Goal: Download file/media

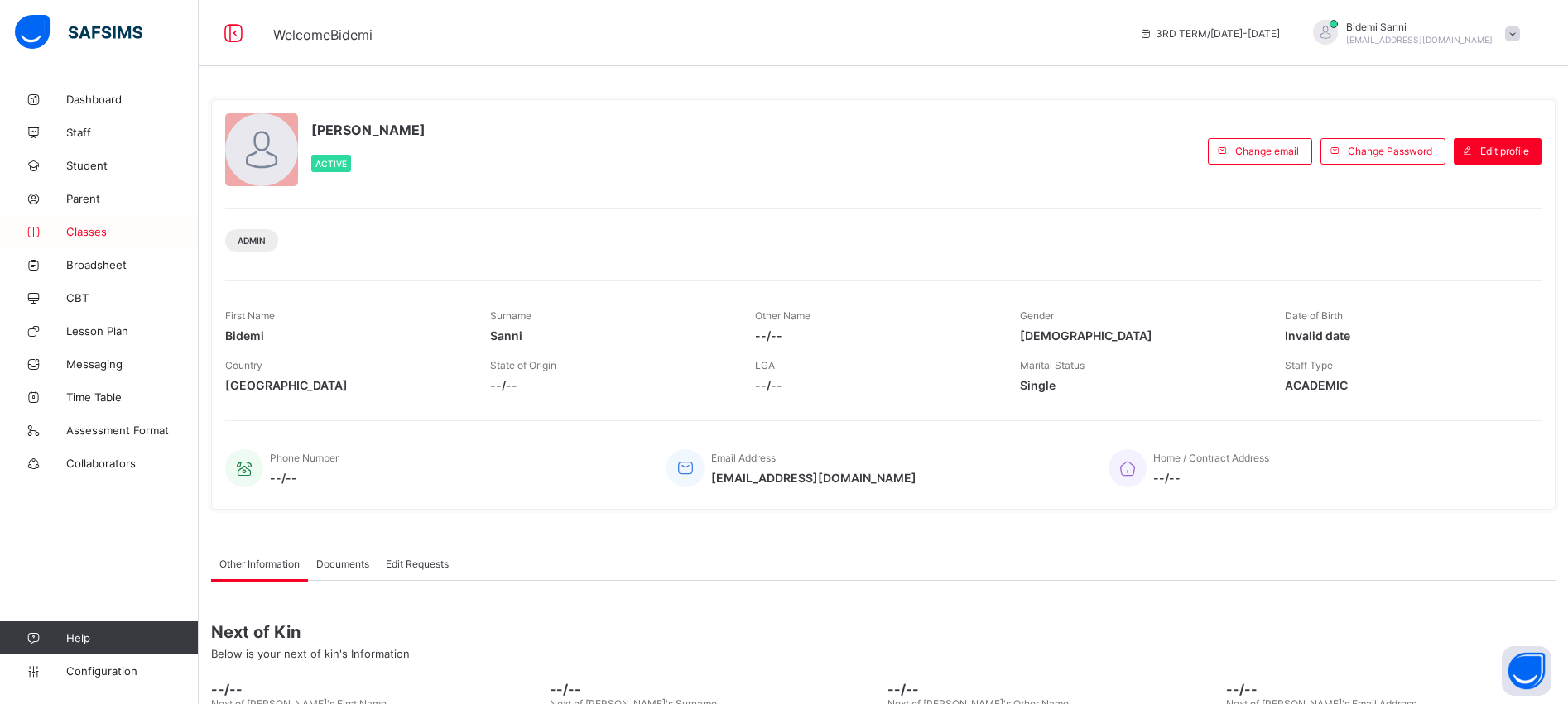
click at [94, 234] on span "Classes" at bounding box center [132, 232] width 132 height 13
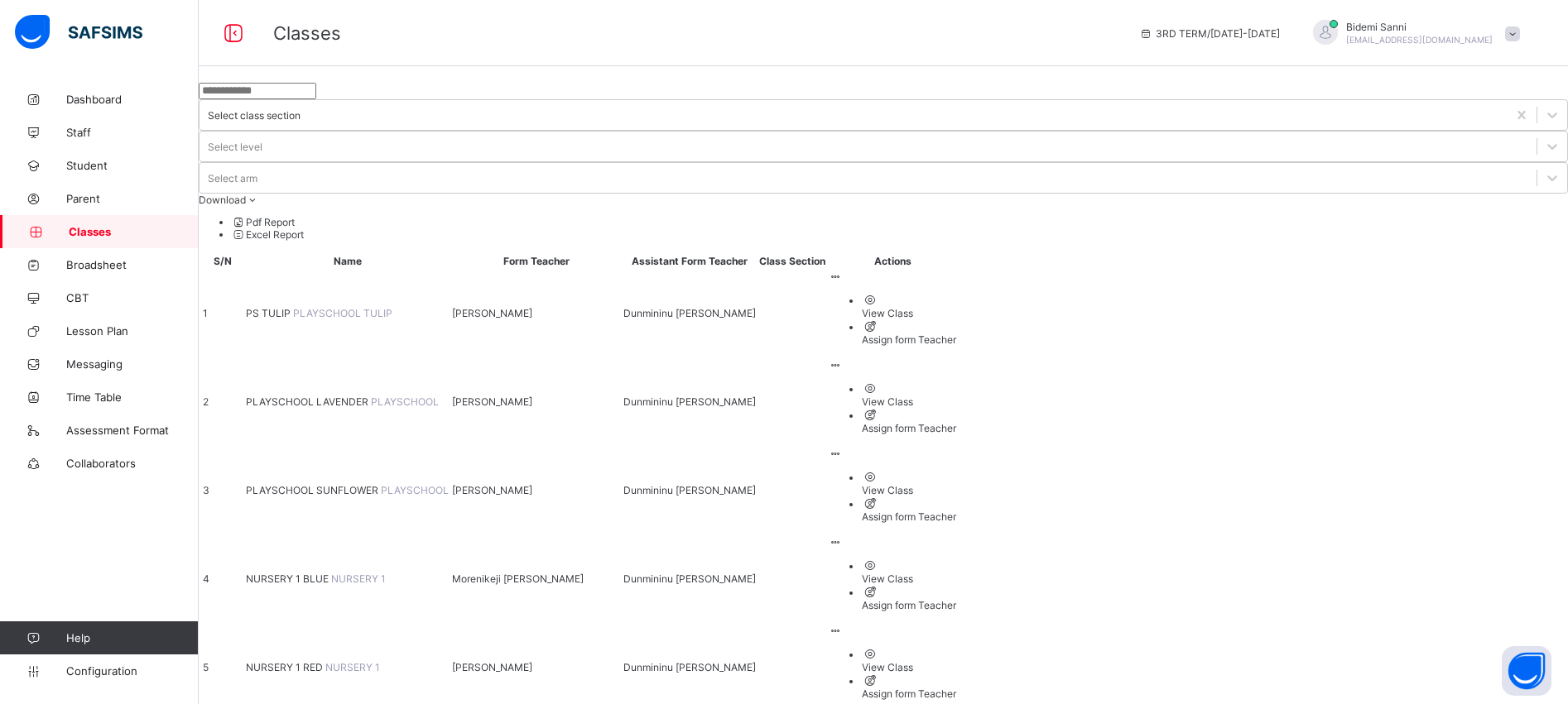
click at [260, 193] on icon at bounding box center [253, 199] width 14 height 12
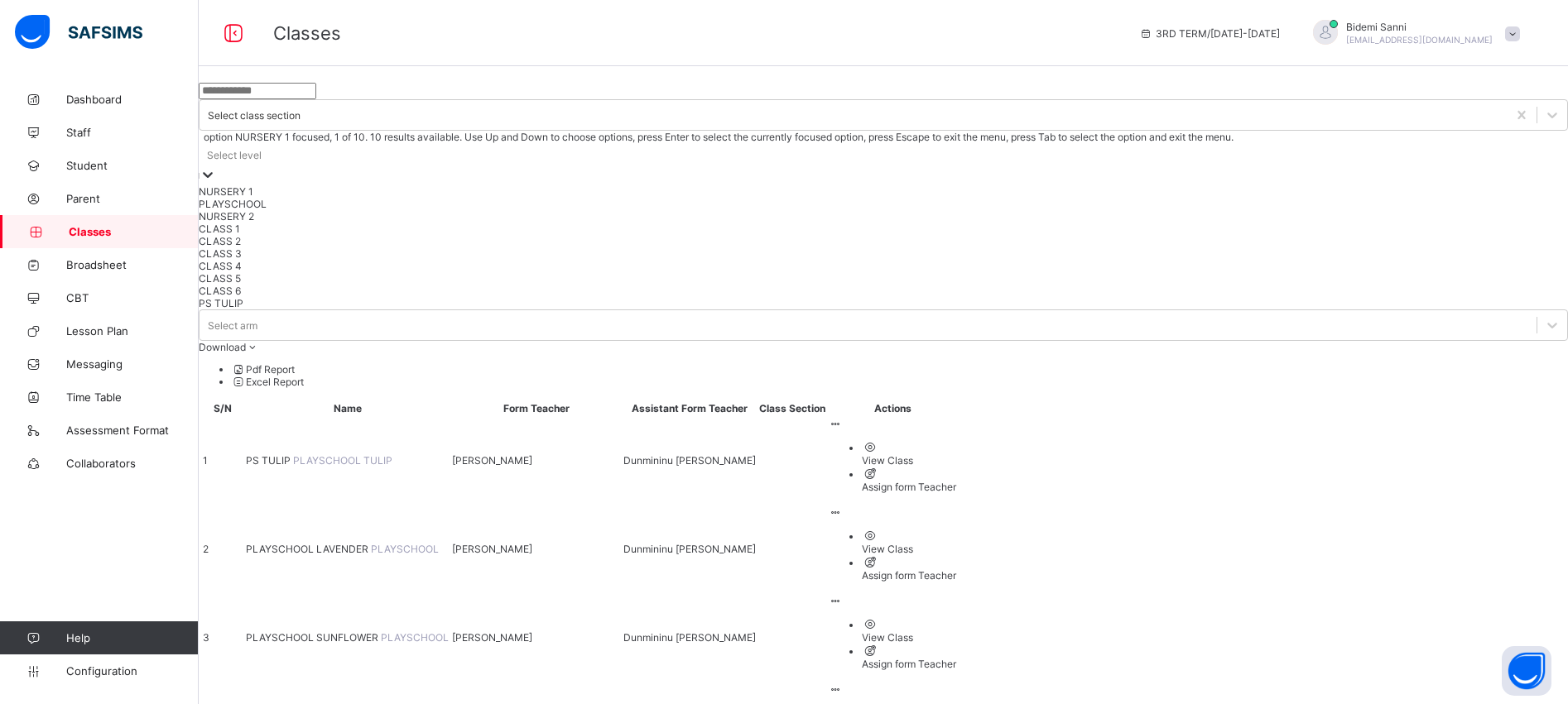
click at [694, 144] on div "Select level" at bounding box center [884, 164] width 1369 height 42
click at [667, 235] on div "CLASS 1" at bounding box center [884, 228] width 1369 height 12
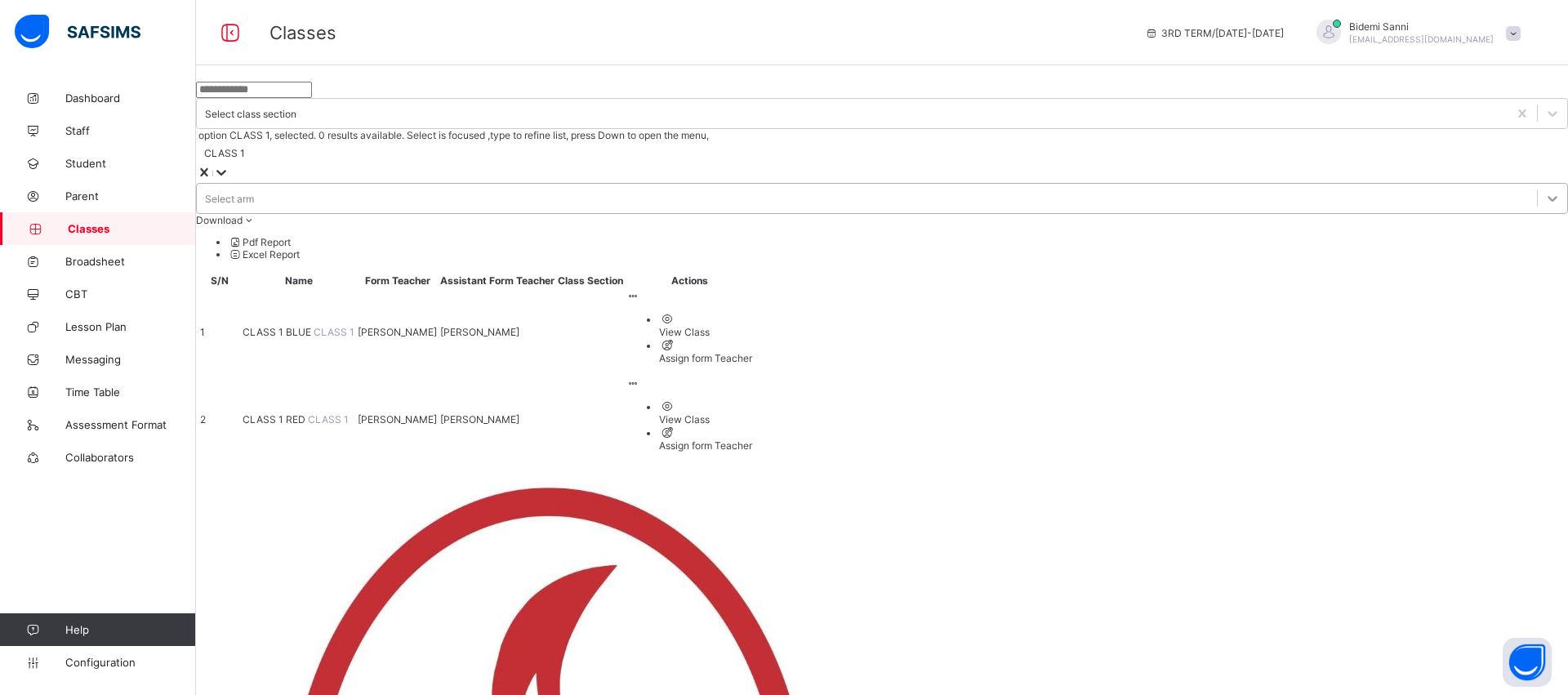
click at [1544, 190] on icon at bounding box center [1552, 198] width 17 height 17
click at [213, 196] on icon at bounding box center [205, 204] width 17 height 17
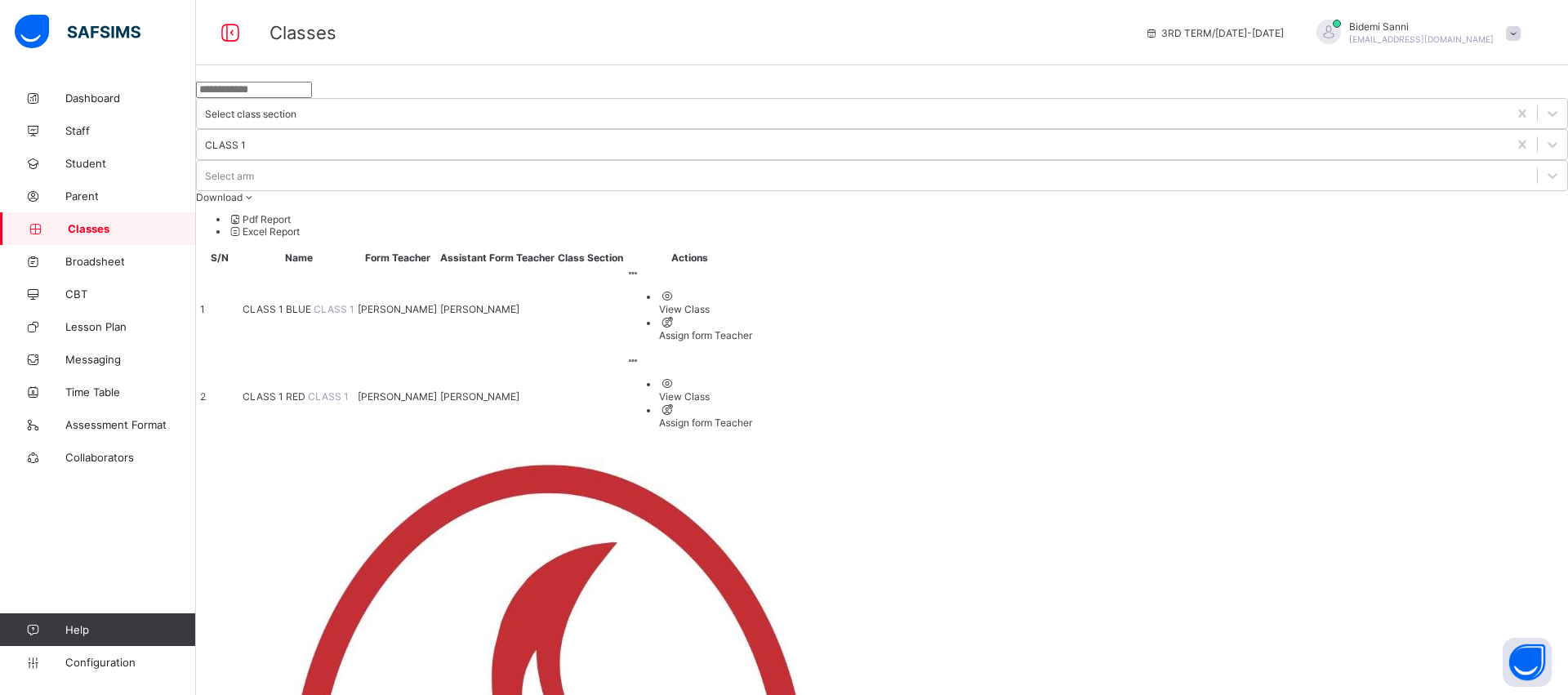
click at [1491, 225] on li "Excel Report" at bounding box center [898, 231] width 1339 height 12
click at [1036, 17] on div "Classes 3RD TERM / 2024-2025 Bidemi Sanni bidemi.sanni@coronaschools.org" at bounding box center [784, 32] width 1568 height 66
click at [82, 159] on span "Student" at bounding box center [131, 163] width 131 height 13
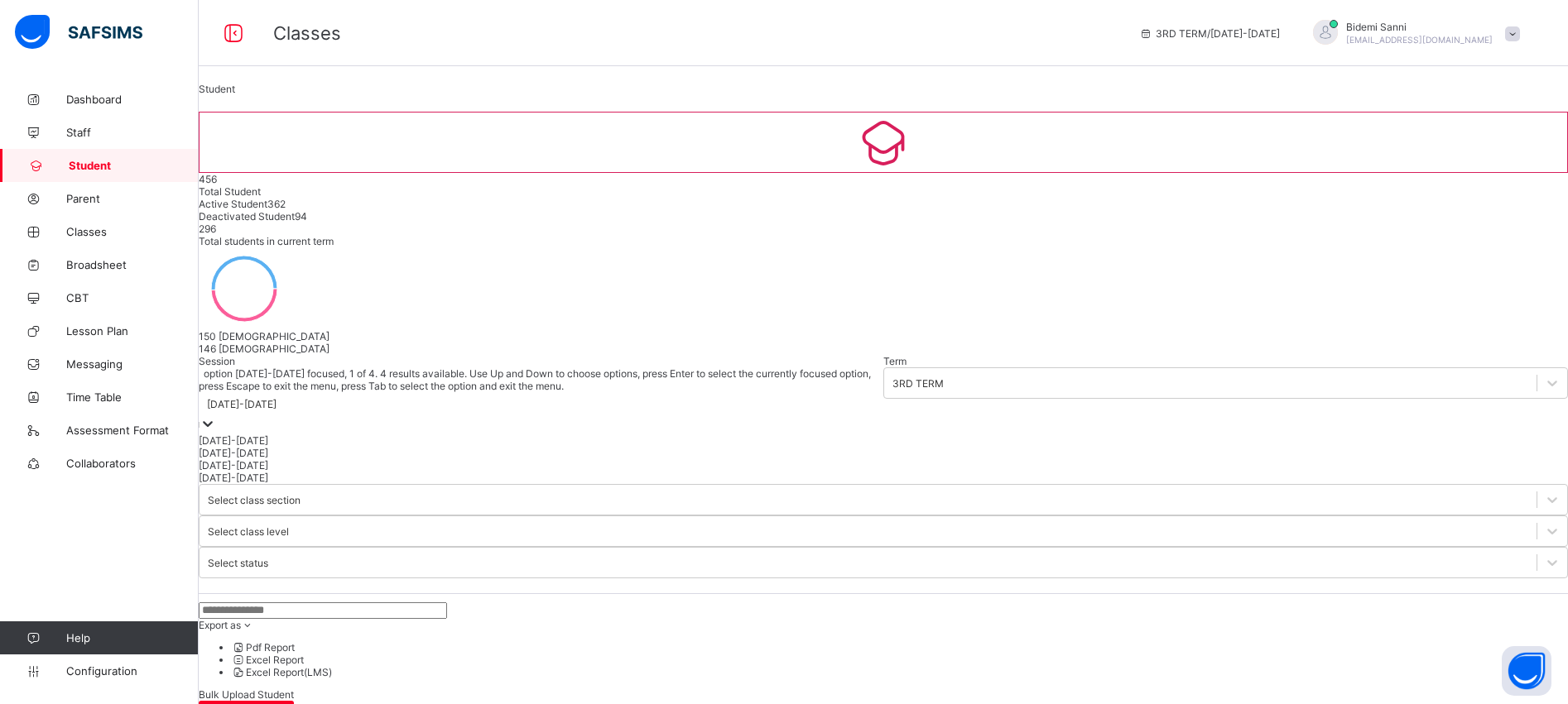
click at [216, 416] on icon at bounding box center [208, 424] width 17 height 17
click at [275, 447] on div "[DATE]-[DATE]" at bounding box center [541, 452] width 684 height 12
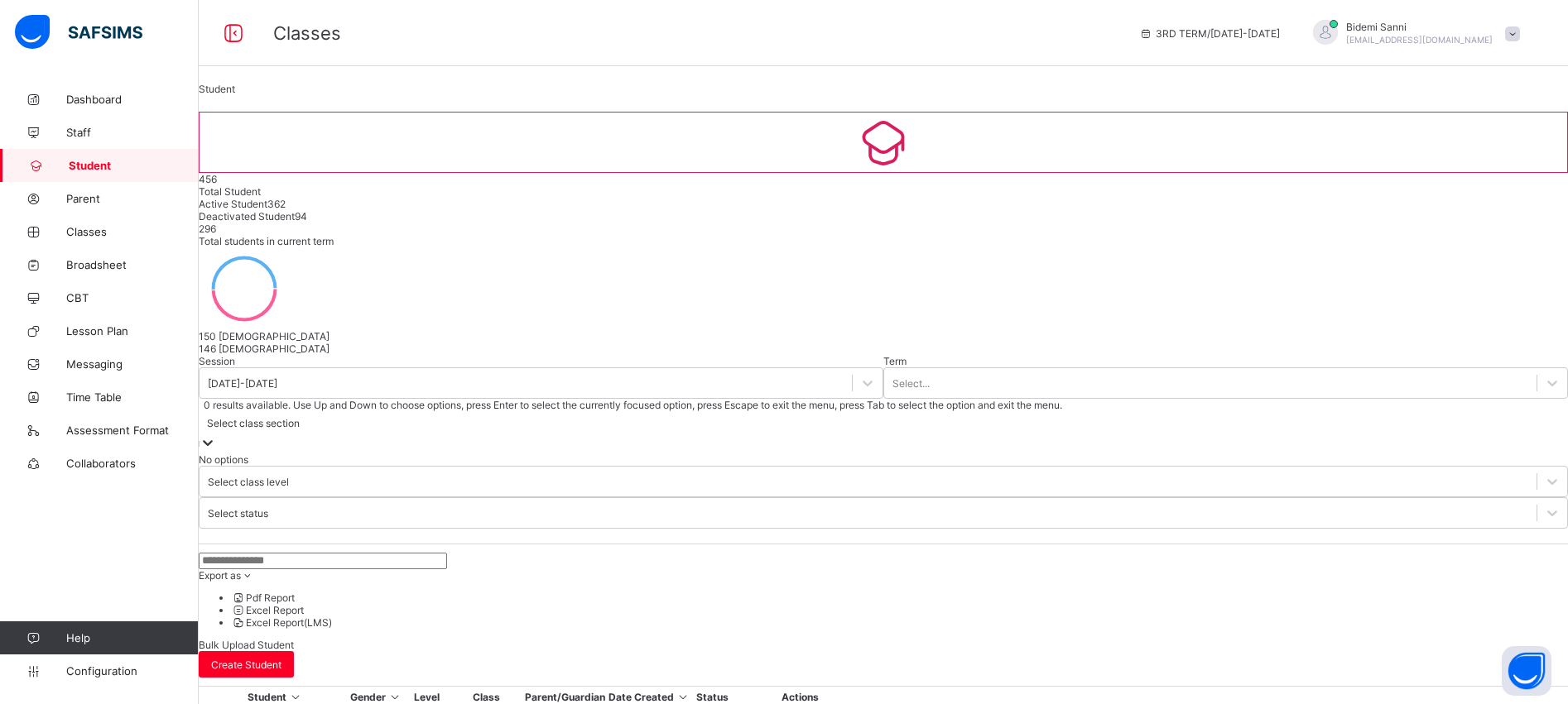
click at [300, 417] on div "Select class section" at bounding box center [253, 422] width 93 height 12
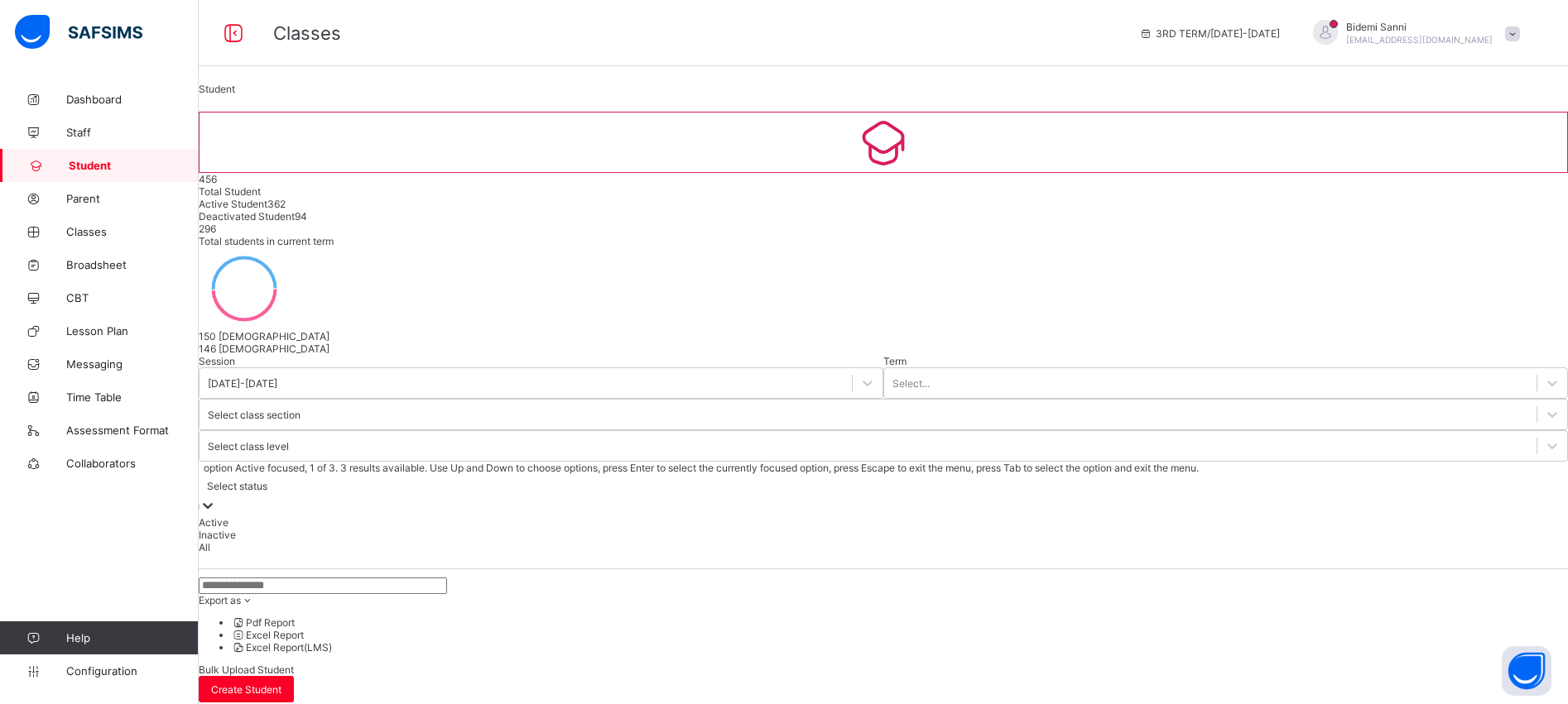
click at [268, 480] on div "Select status" at bounding box center [237, 485] width 60 height 12
click at [807, 516] on div "Active" at bounding box center [884, 522] width 1369 height 12
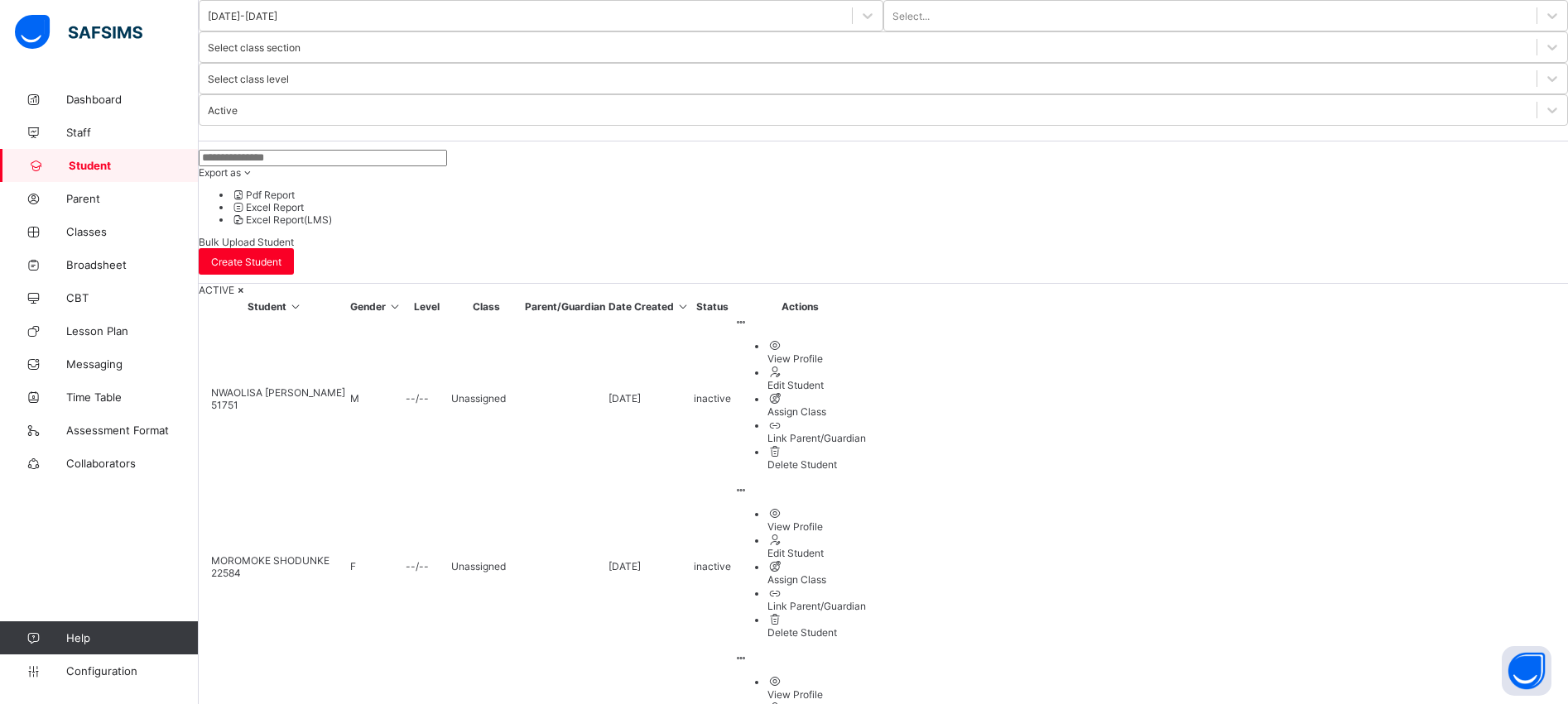
scroll to position [409, 0]
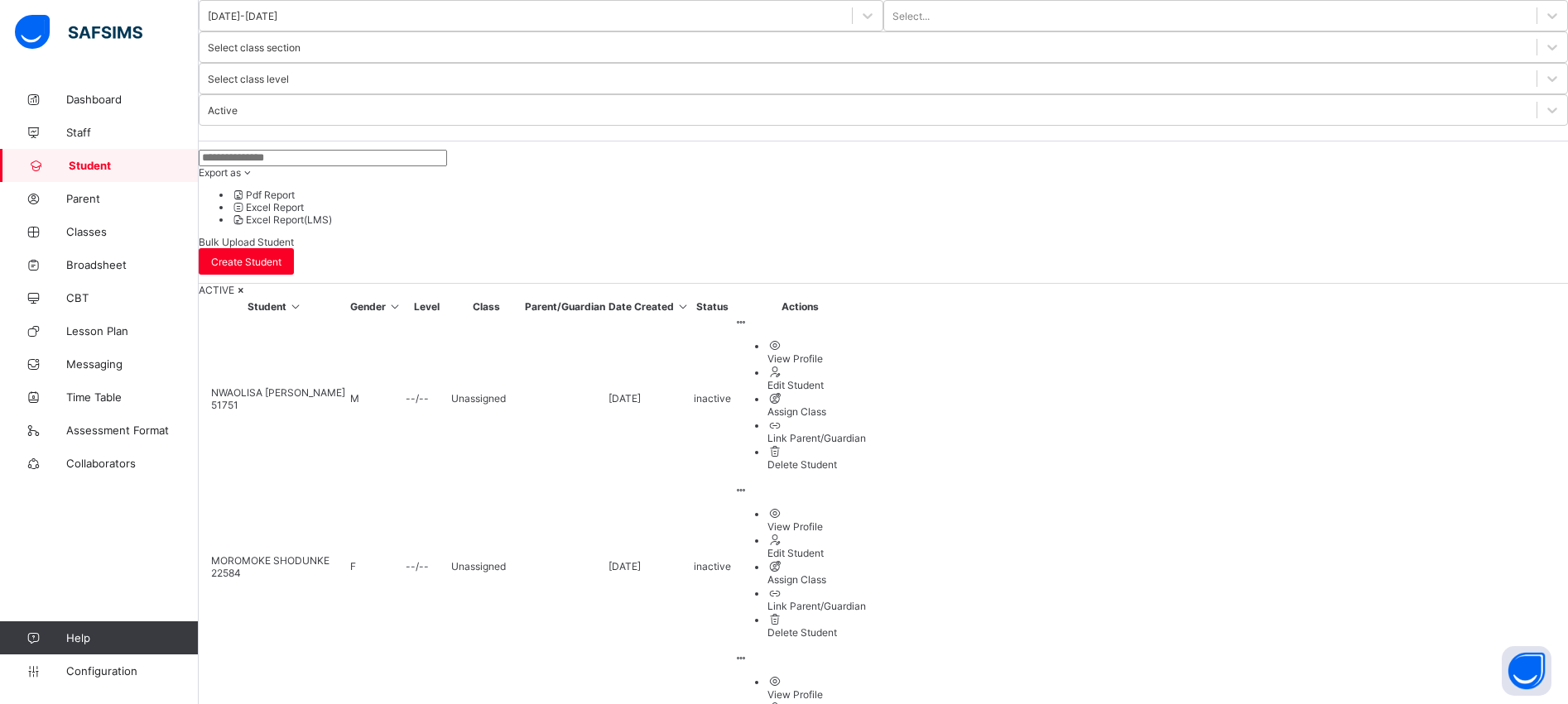
scroll to position [0, 0]
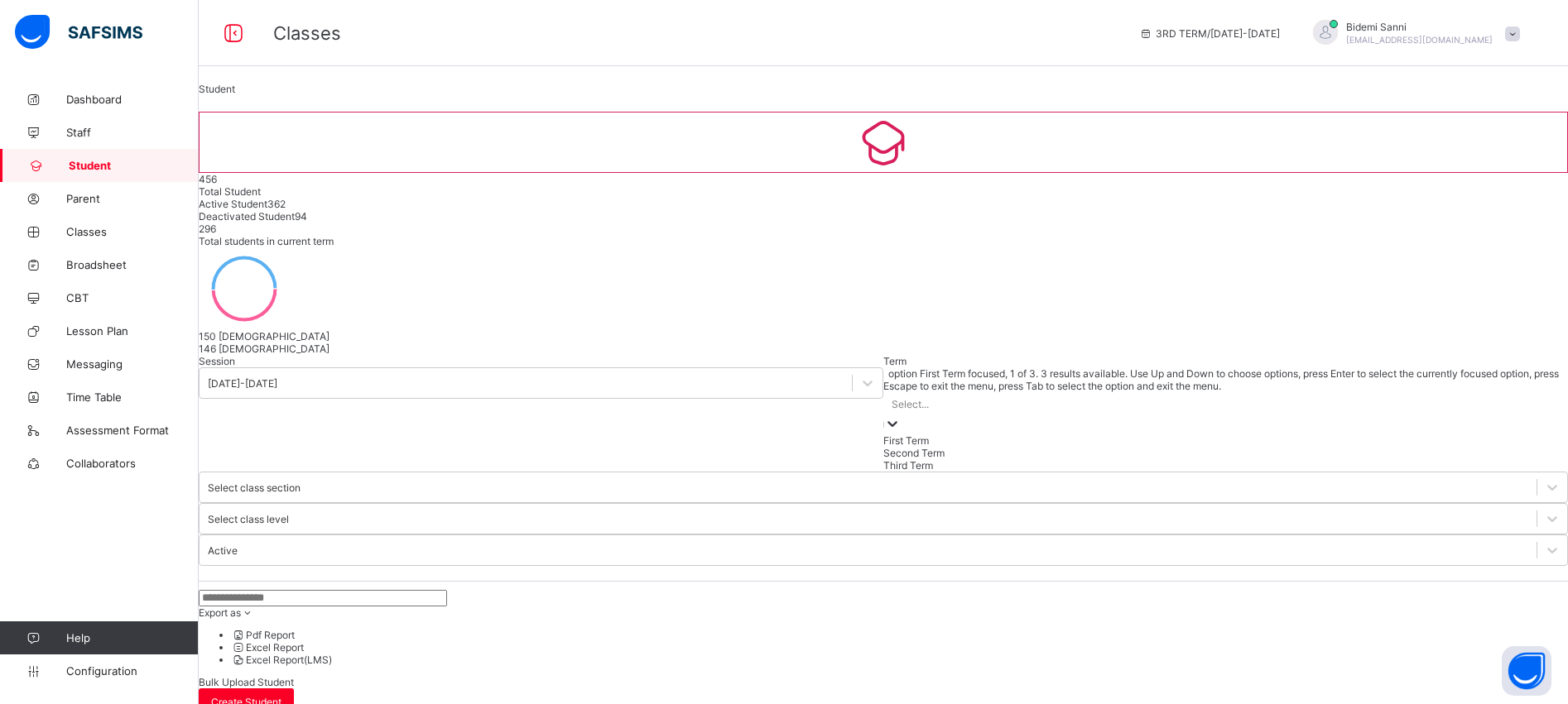
click at [884, 416] on div at bounding box center [893, 425] width 17 height 19
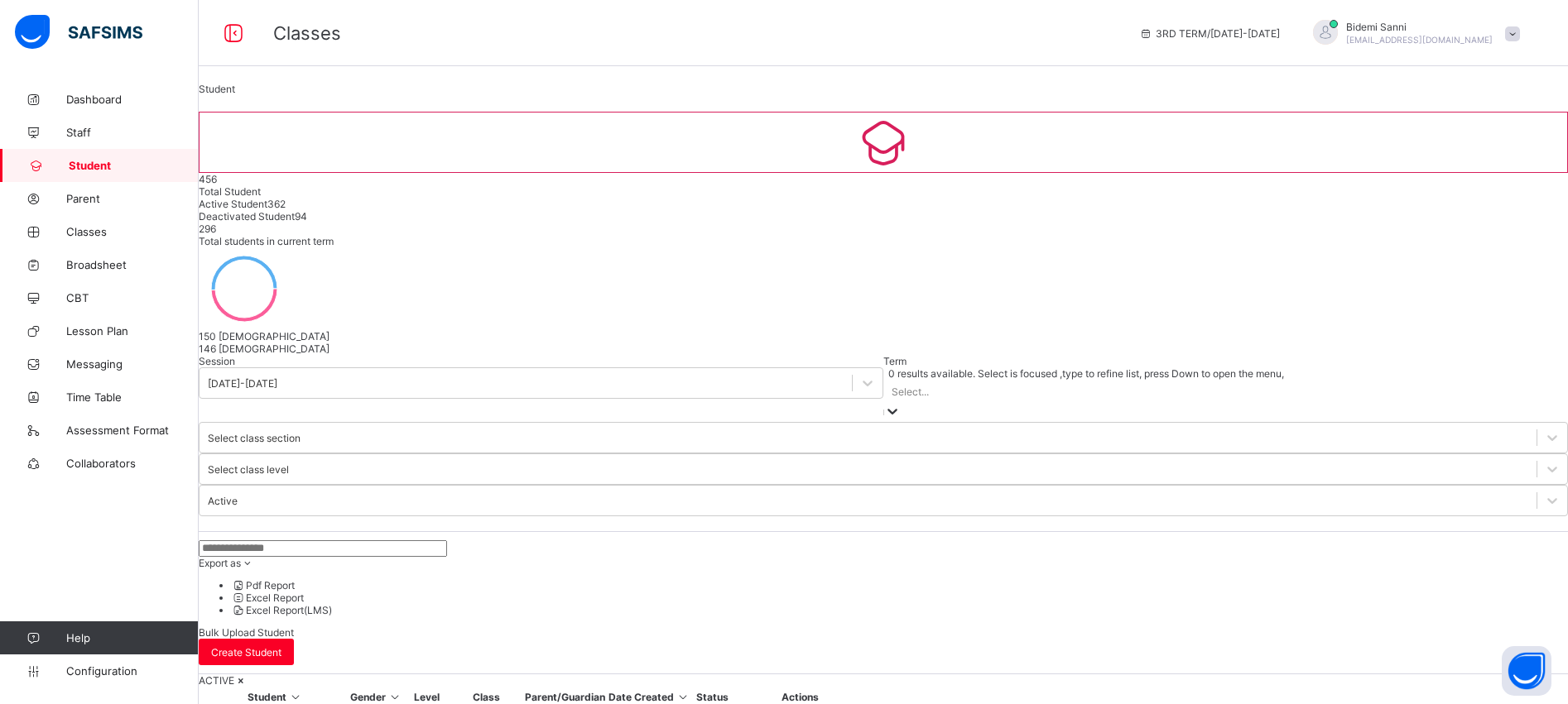
click at [884, 403] on div at bounding box center [893, 412] width 17 height 19
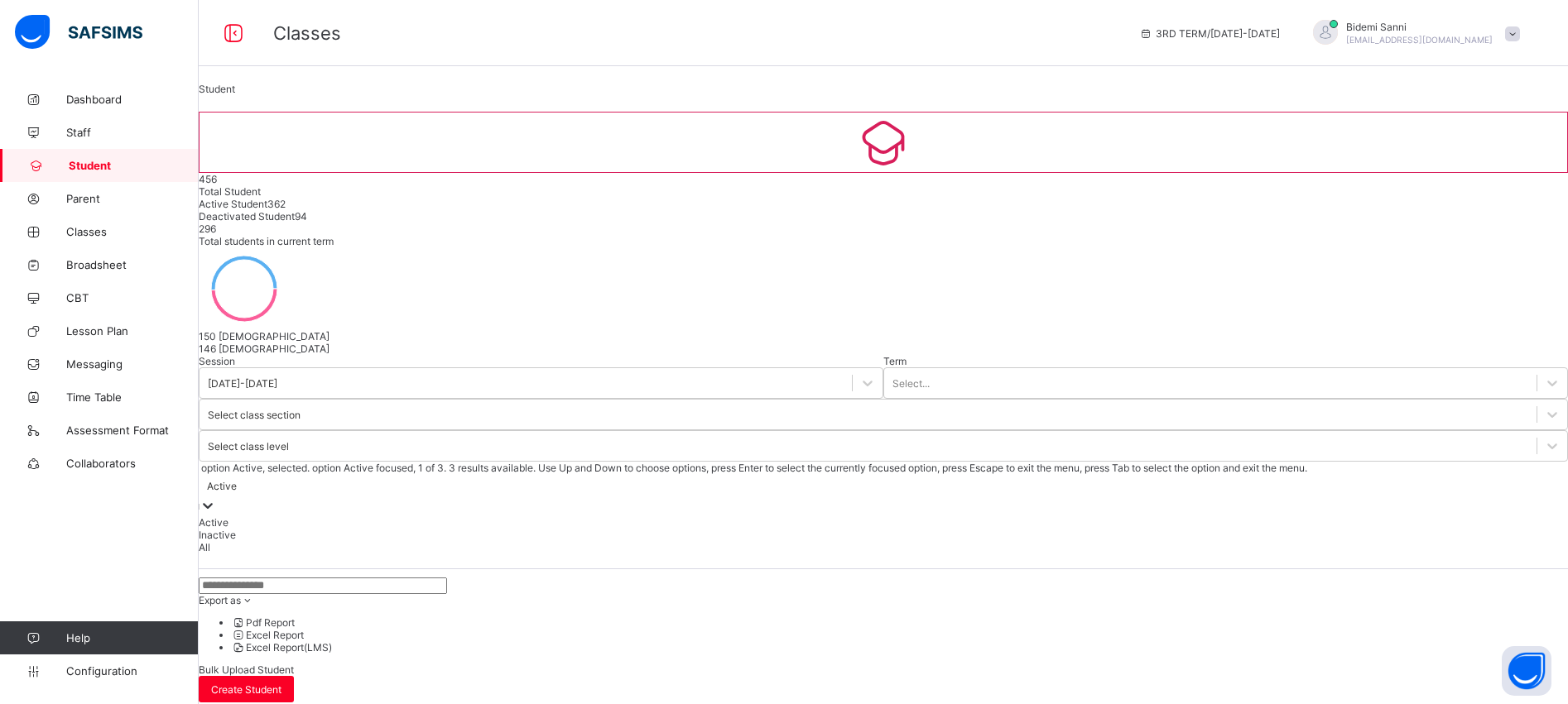
click at [833, 474] on div "Active" at bounding box center [884, 495] width 1369 height 42
click at [807, 516] on div "Active" at bounding box center [884, 522] width 1369 height 12
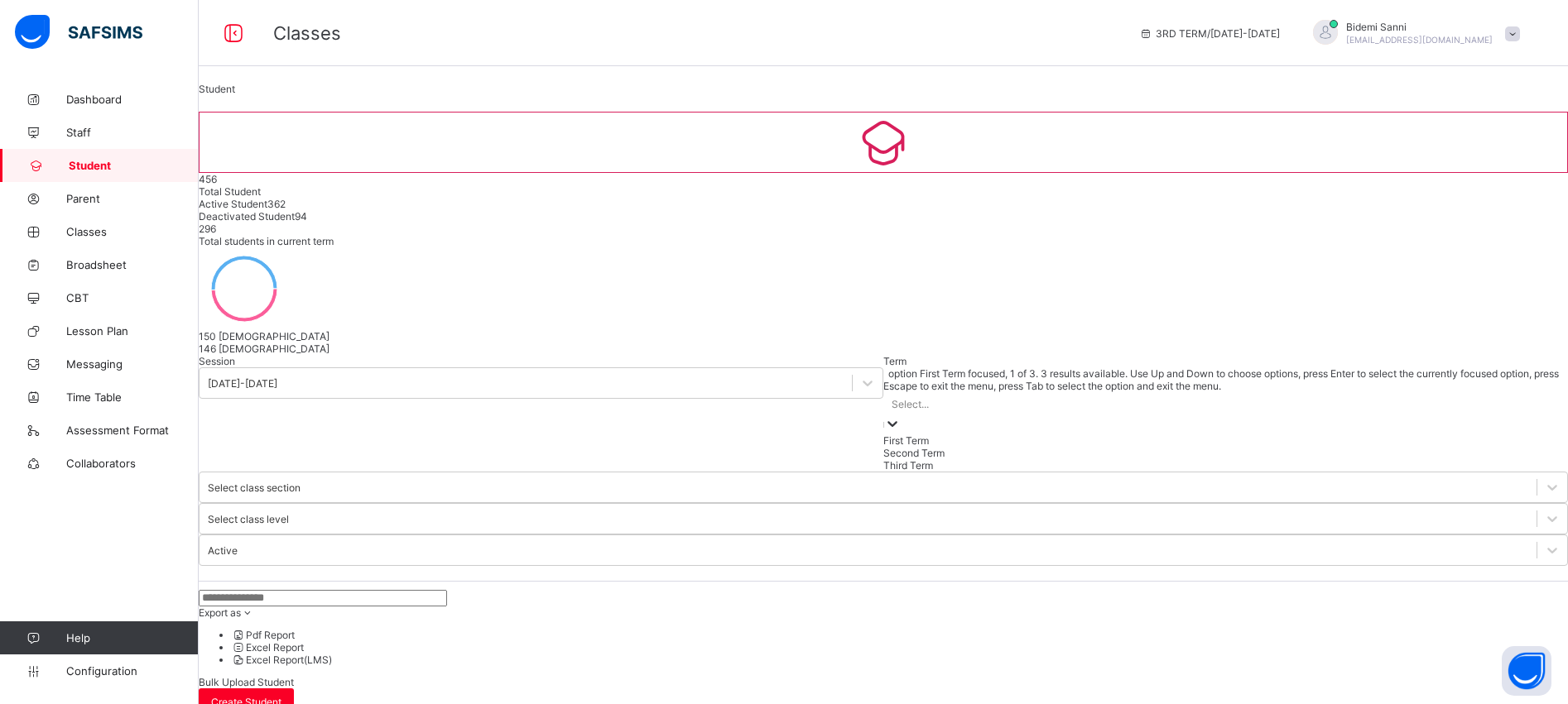
click at [884, 392] on div "Select..." at bounding box center [1225, 404] width 684 height 23
click at [884, 459] on div "Third Term" at bounding box center [1225, 465] width 684 height 12
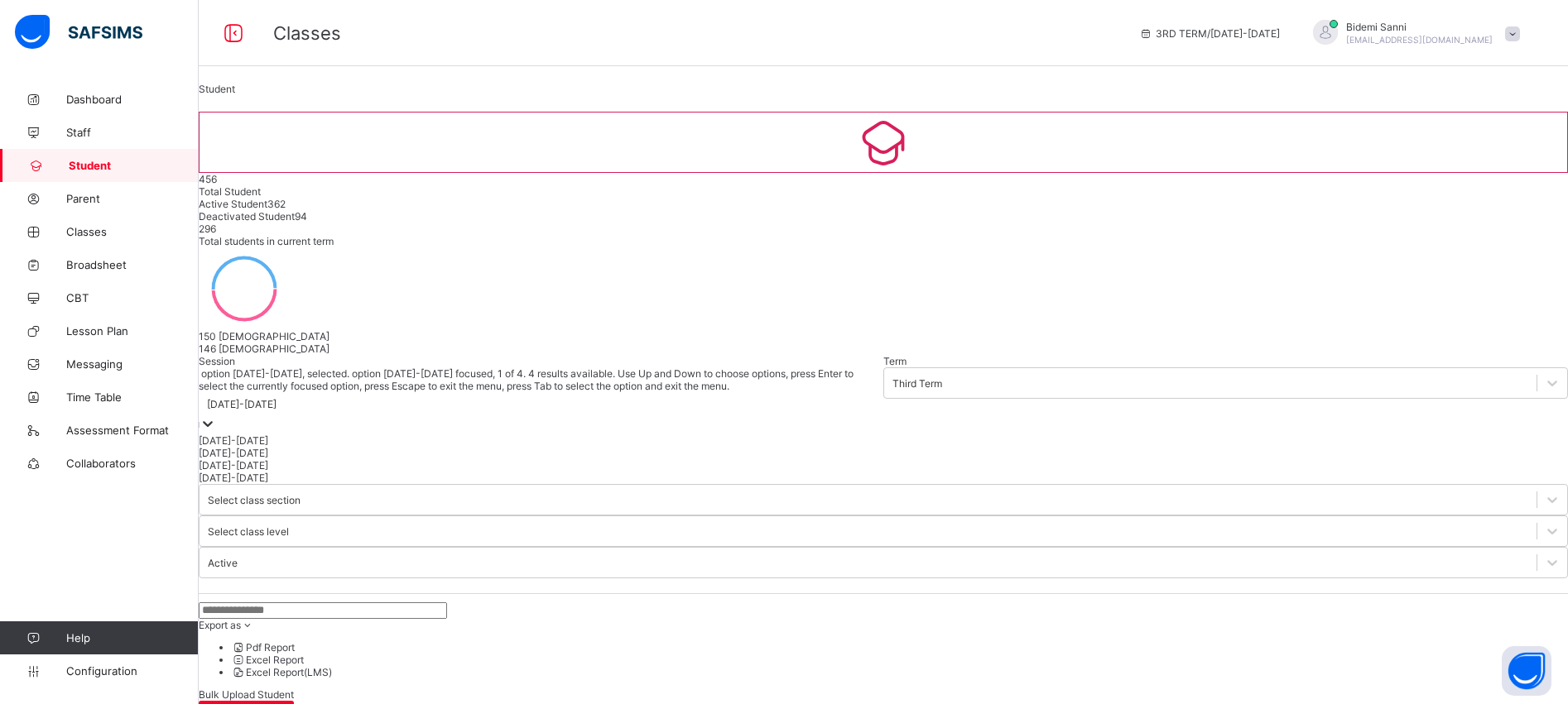
click at [276, 398] on div "[DATE]-[DATE]" at bounding box center [241, 404] width 69 height 12
click at [284, 447] on div "[DATE]-[DATE]" at bounding box center [541, 452] width 684 height 12
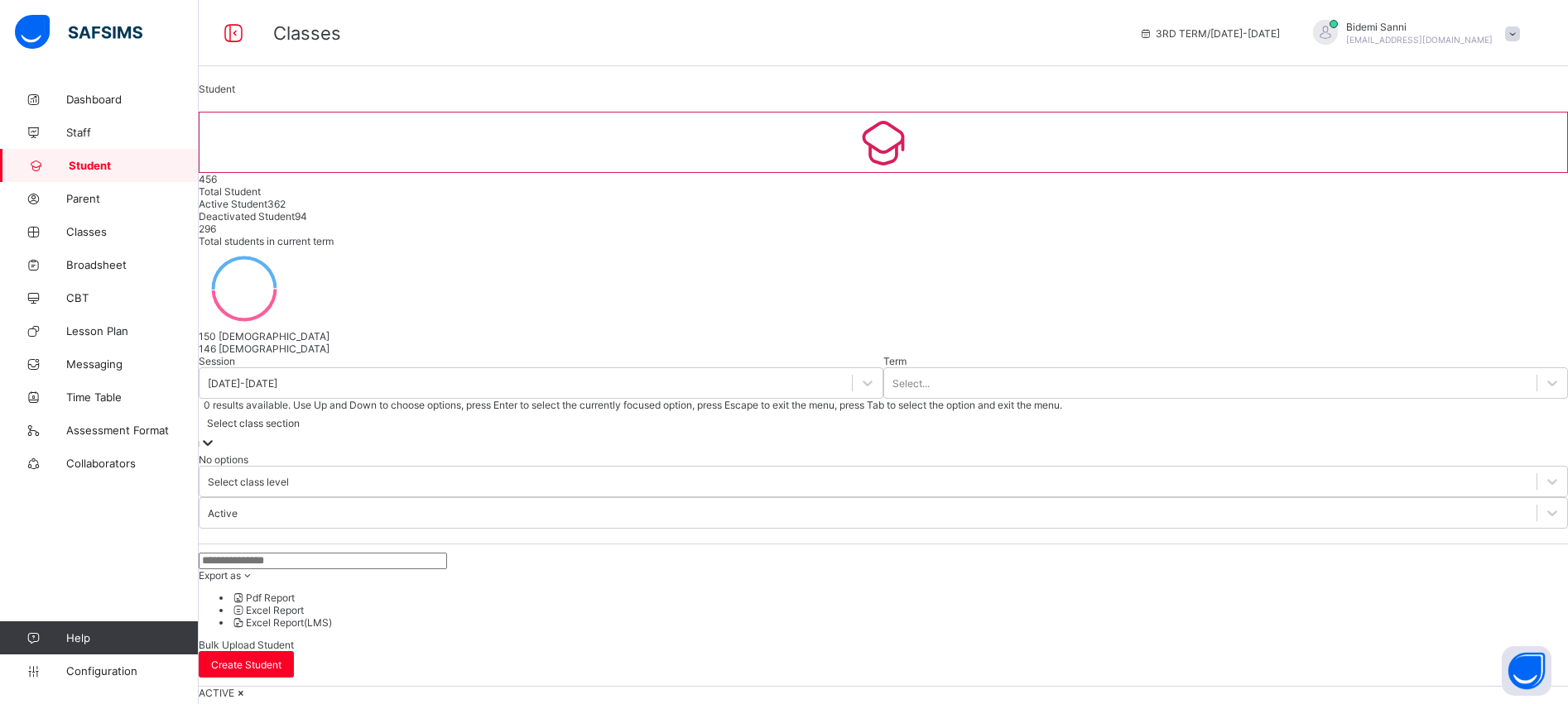
click at [558, 411] on div "Select class section" at bounding box center [884, 422] width 1369 height 23
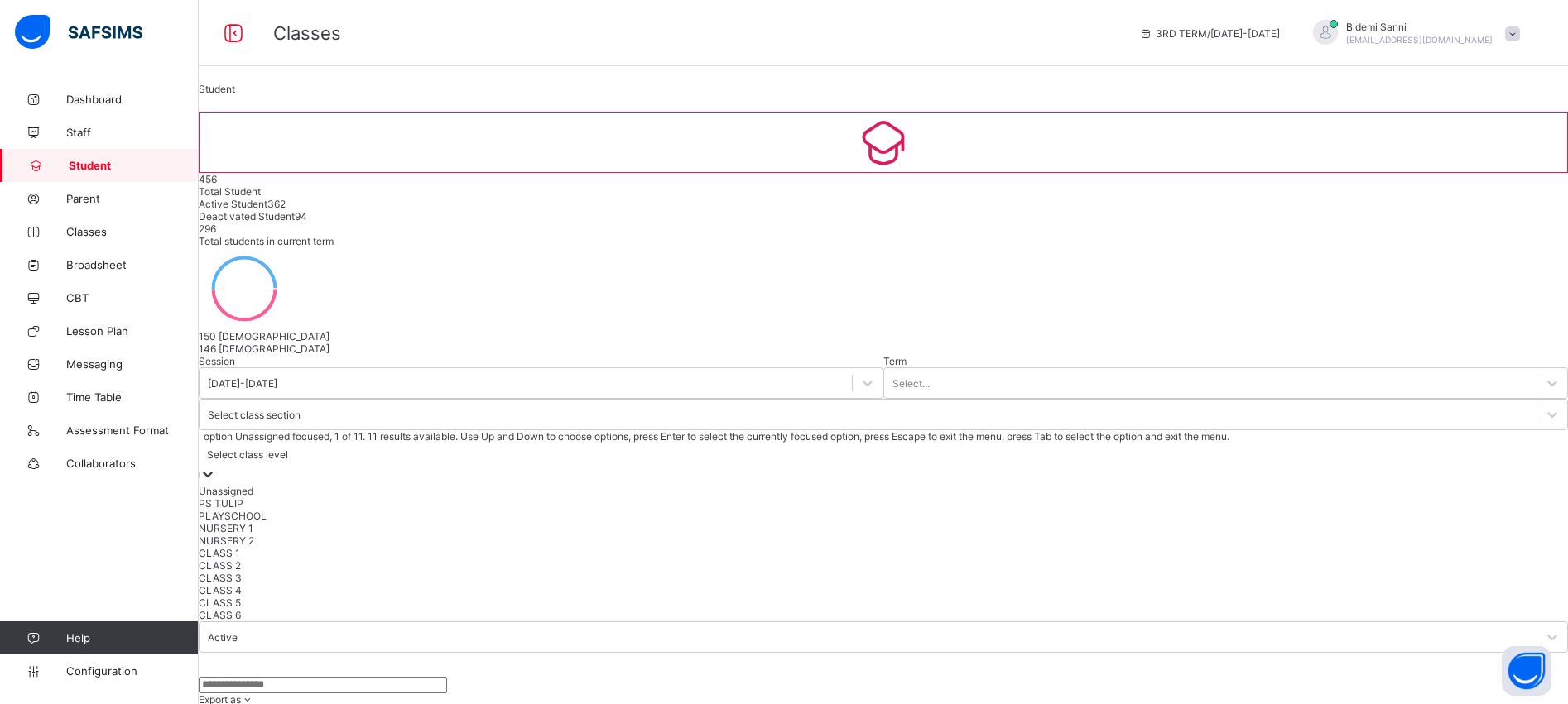
click at [216, 466] on div at bounding box center [208, 475] width 17 height 19
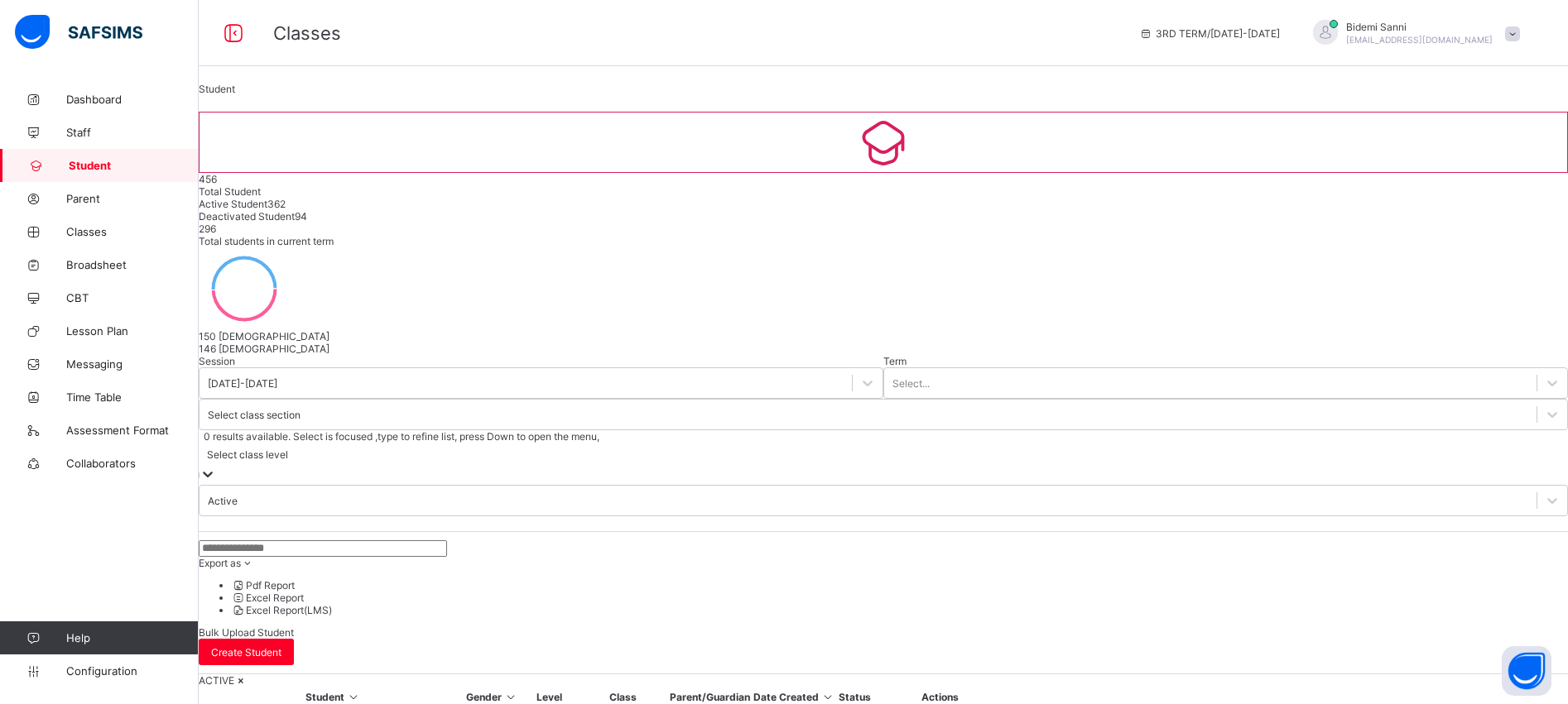
click at [216, 466] on div at bounding box center [208, 475] width 17 height 19
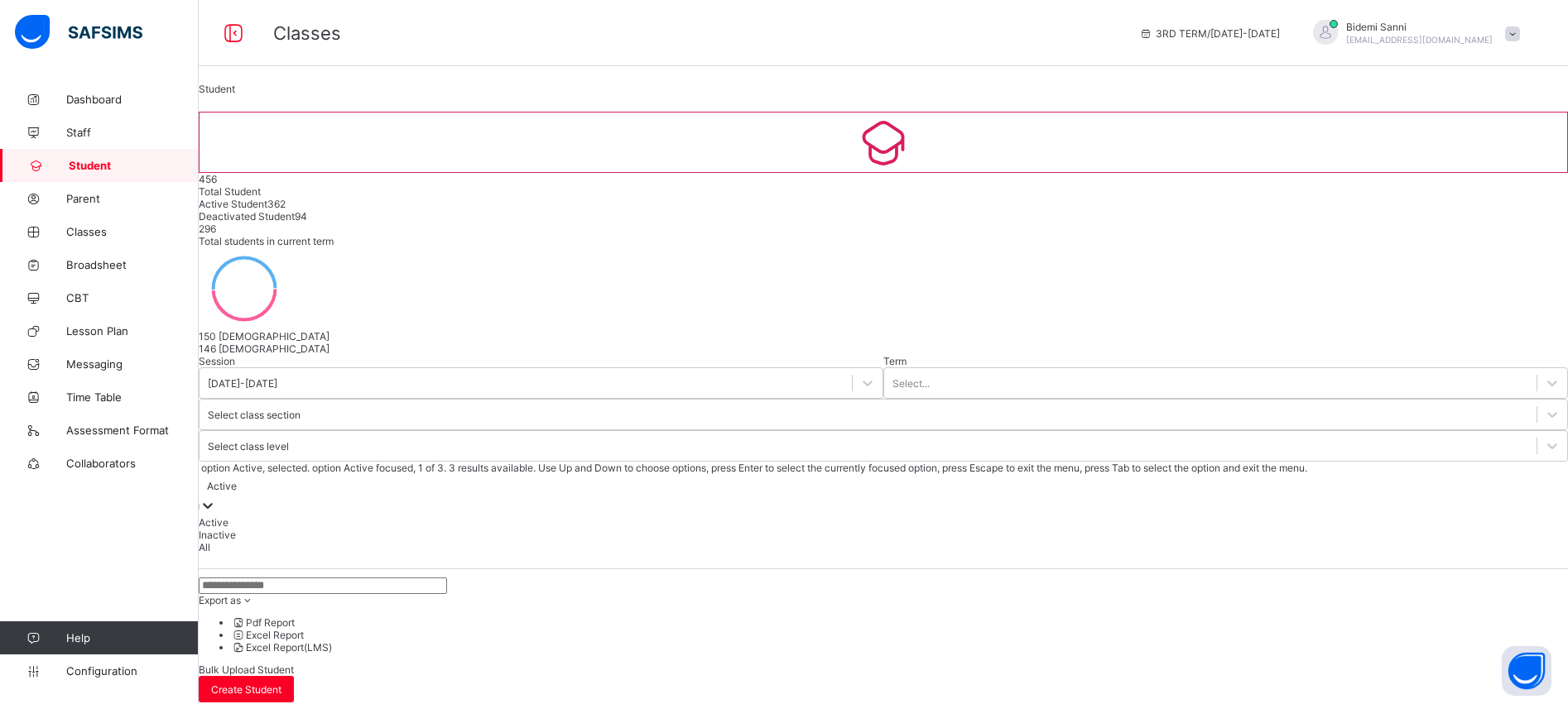
click at [237, 480] on div "Active" at bounding box center [222, 485] width 30 height 12
click at [822, 516] on div "Active" at bounding box center [884, 522] width 1369 height 12
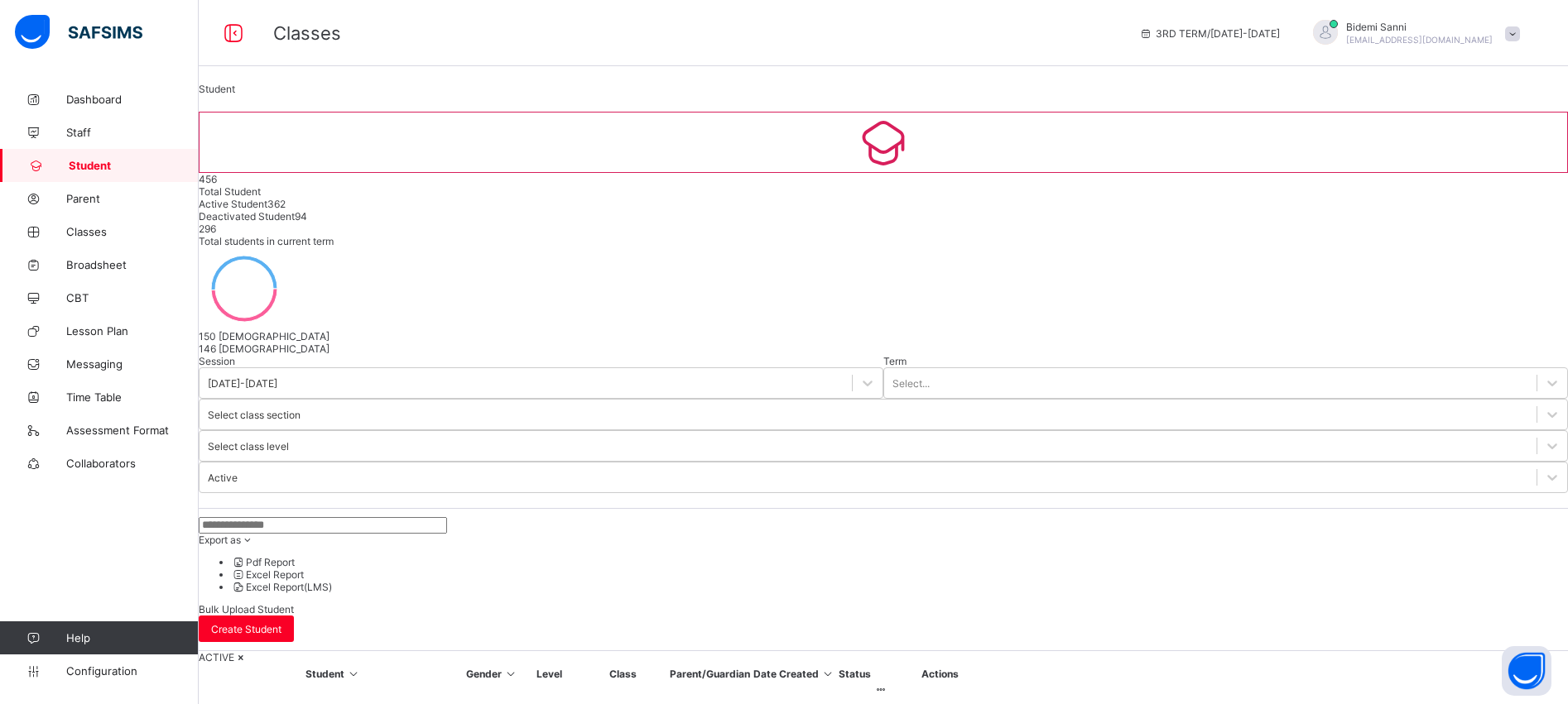
click at [255, 534] on icon at bounding box center [248, 540] width 14 height 12
click at [1297, 569] on li "Excel Report" at bounding box center [899, 574] width 1336 height 12
click at [1022, 5] on div "Classes 3RD TERM / 2024-2025 Bidemi Sanni bidemi.sanni@coronaschools.org" at bounding box center [784, 33] width 1568 height 67
click at [1280, 569] on li "Excel Report" at bounding box center [899, 574] width 1336 height 12
click at [1080, 8] on div "Classes 3RD TERM / 2024-2025 Bidemi Sanni bidemi.sanni@coronaschools.org" at bounding box center [784, 33] width 1568 height 67
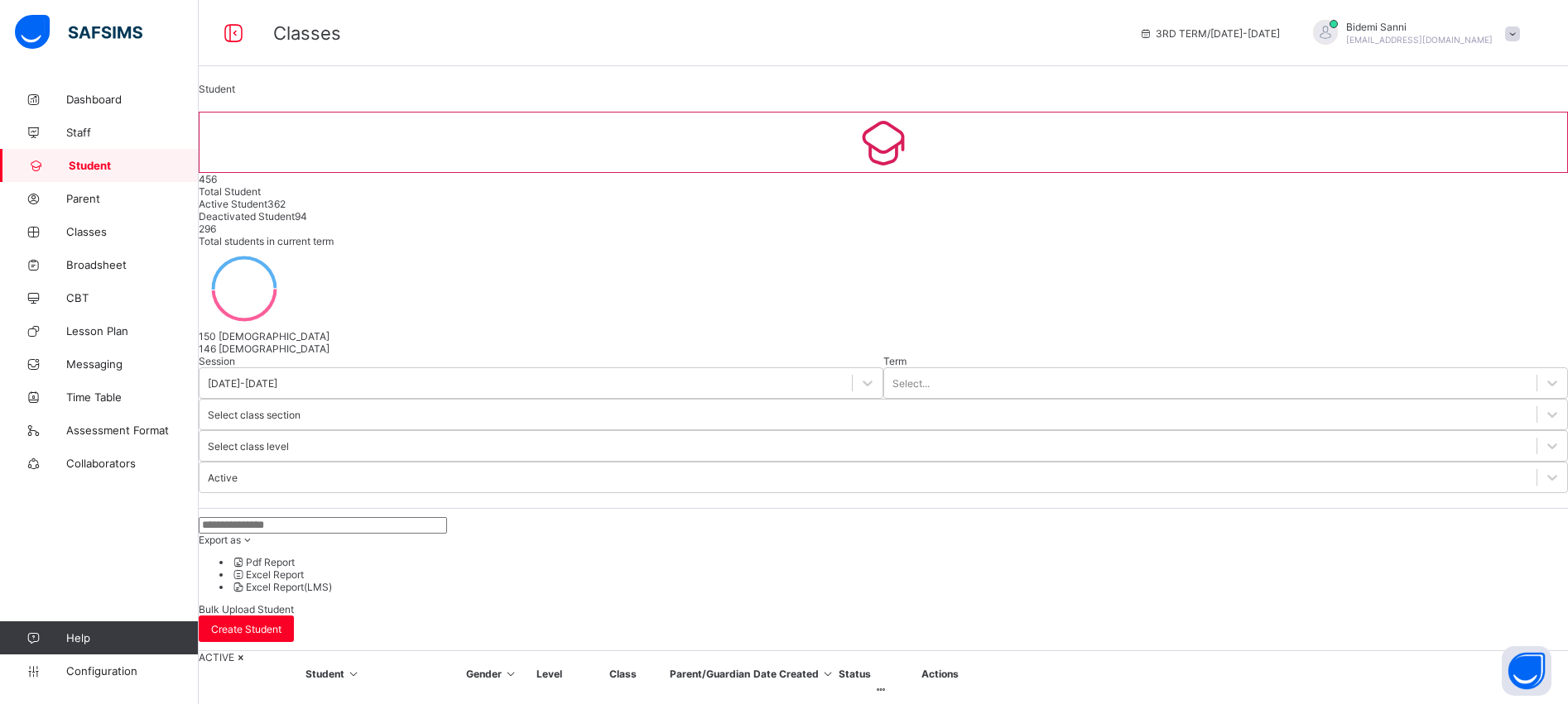
click at [1300, 581] on li "Excel Report (LMS)" at bounding box center [899, 587] width 1336 height 12
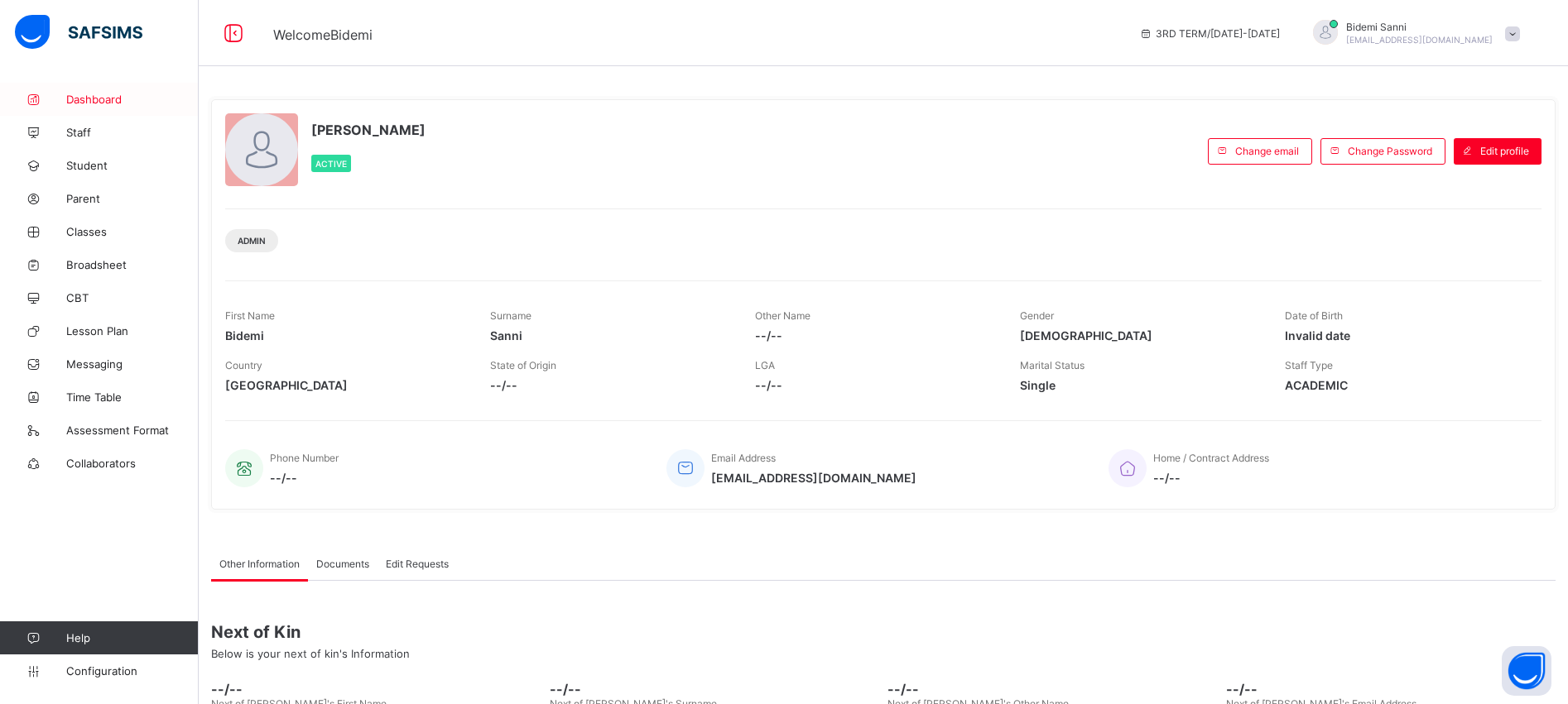
click at [113, 108] on link "Dashboard" at bounding box center [100, 99] width 199 height 33
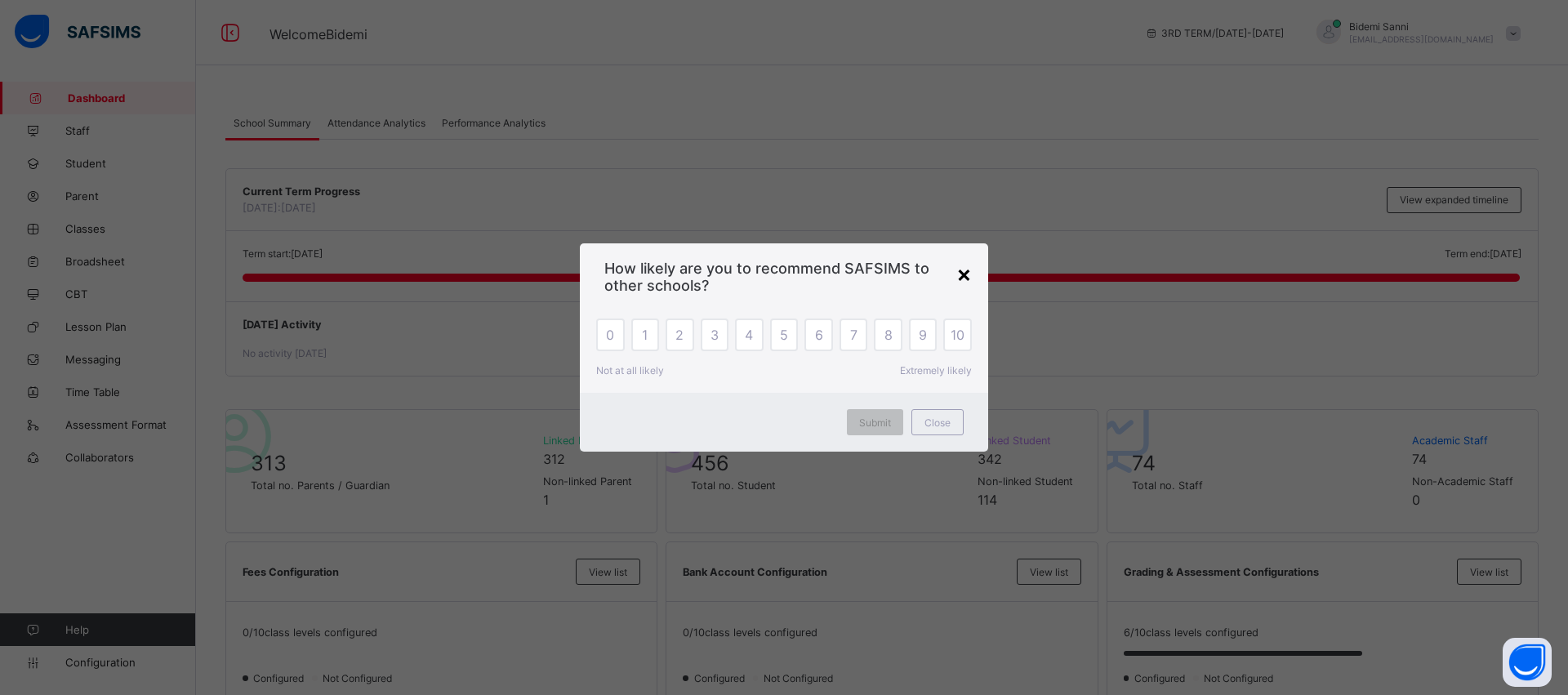
click at [962, 272] on div "×" at bounding box center [963, 273] width 16 height 28
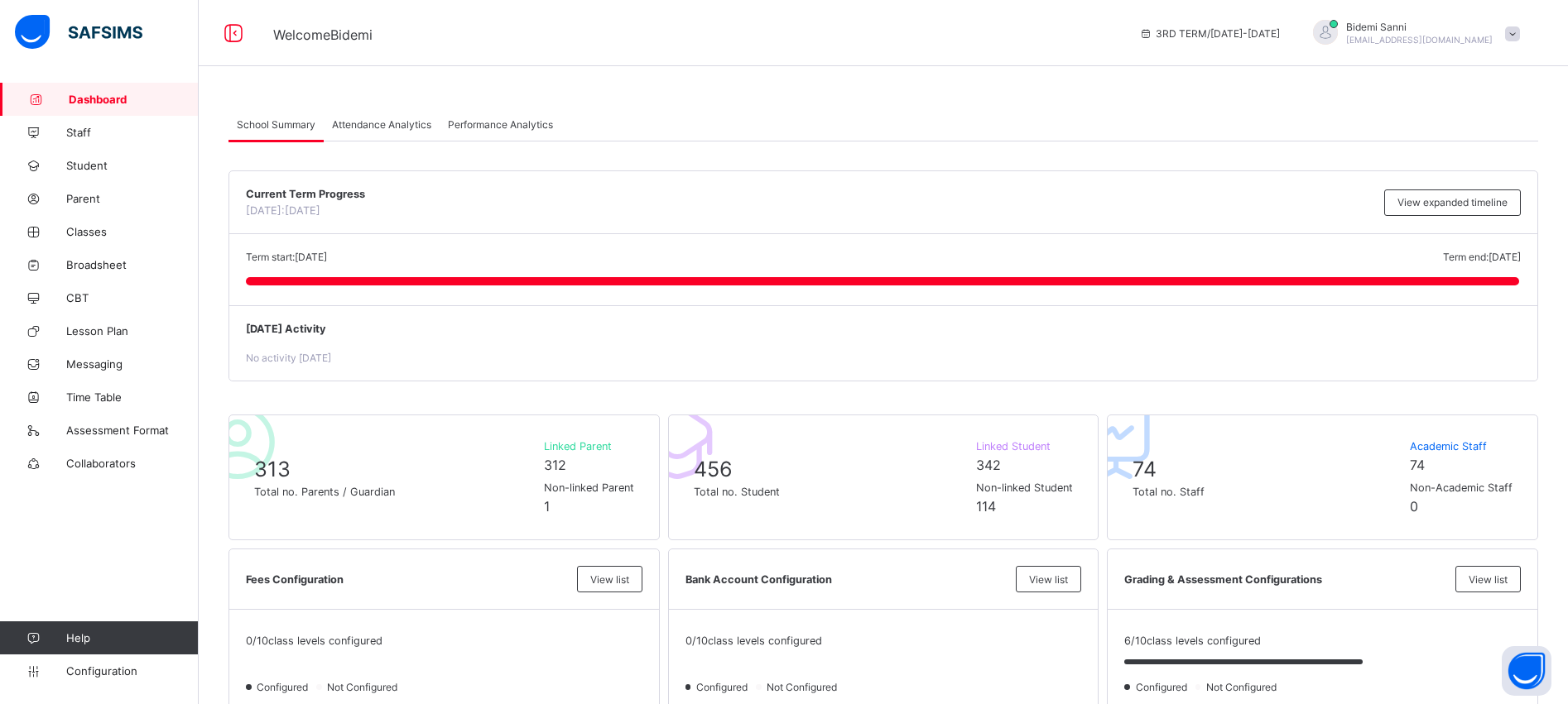
click at [370, 122] on span "Attendance Analytics" at bounding box center [382, 124] width 100 height 12
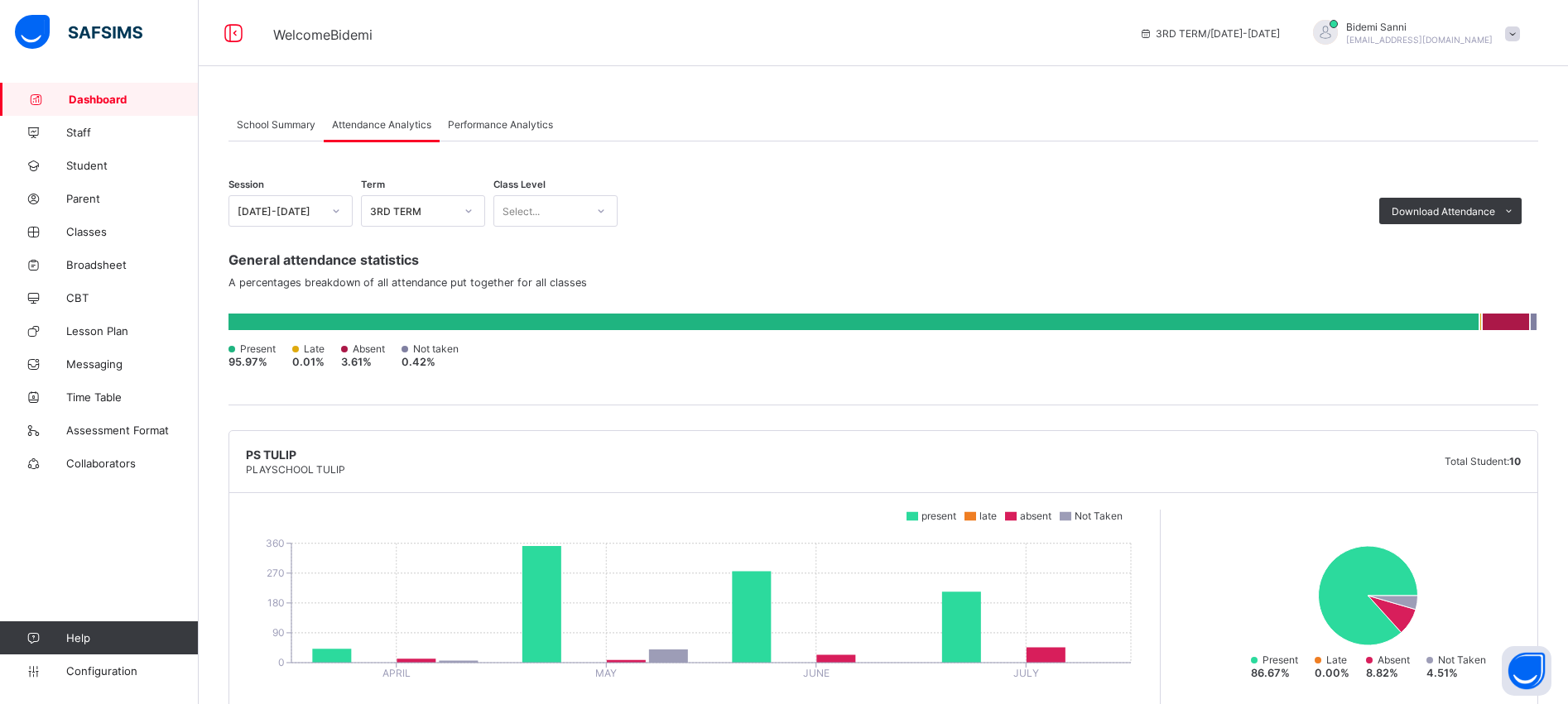
click at [444, 215] on div "3RD TERM" at bounding box center [412, 211] width 85 height 12
click at [415, 292] on div "First Term" at bounding box center [423, 298] width 122 height 25
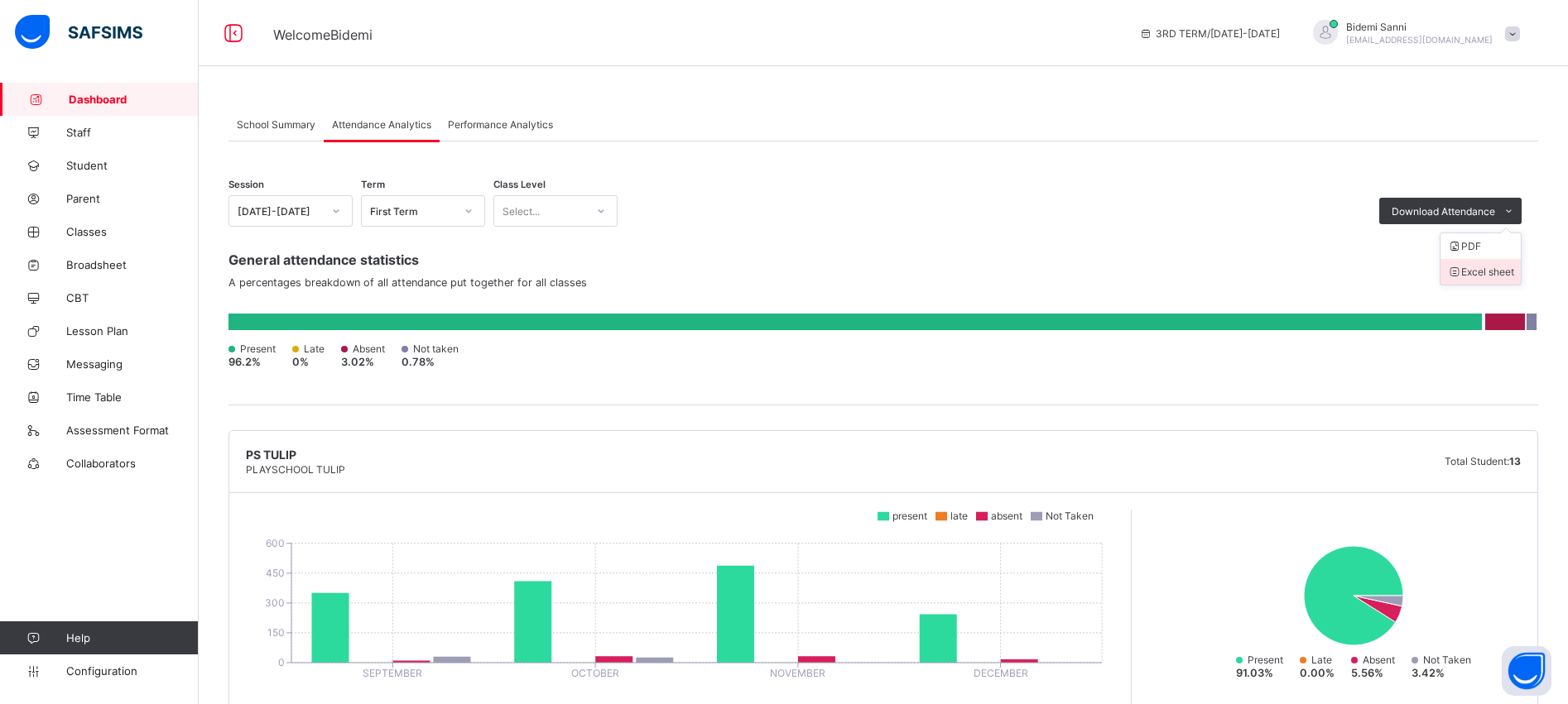
click at [1497, 263] on li "Excel sheet" at bounding box center [1481, 271] width 81 height 25
click at [1197, 26] on div "3RD TERM / [DATE]-[DATE]" at bounding box center [1209, 33] width 158 height 67
click at [413, 207] on div "First Term" at bounding box center [412, 211] width 85 height 12
click at [417, 302] on div "First Term" at bounding box center [423, 298] width 122 height 24
click at [564, 198] on div "Select..." at bounding box center [555, 211] width 124 height 32
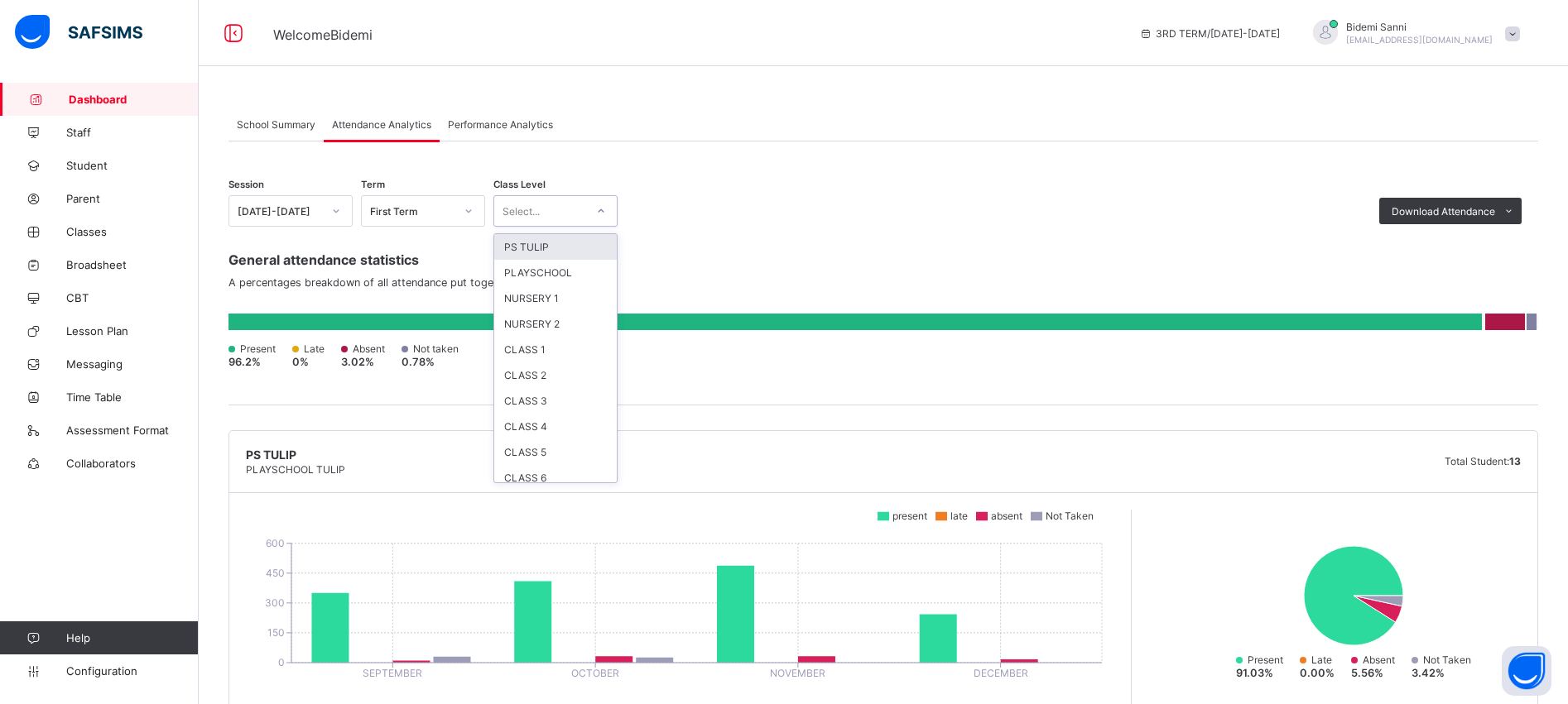
click at [547, 247] on div "PS TULIP" at bounding box center [555, 246] width 122 height 25
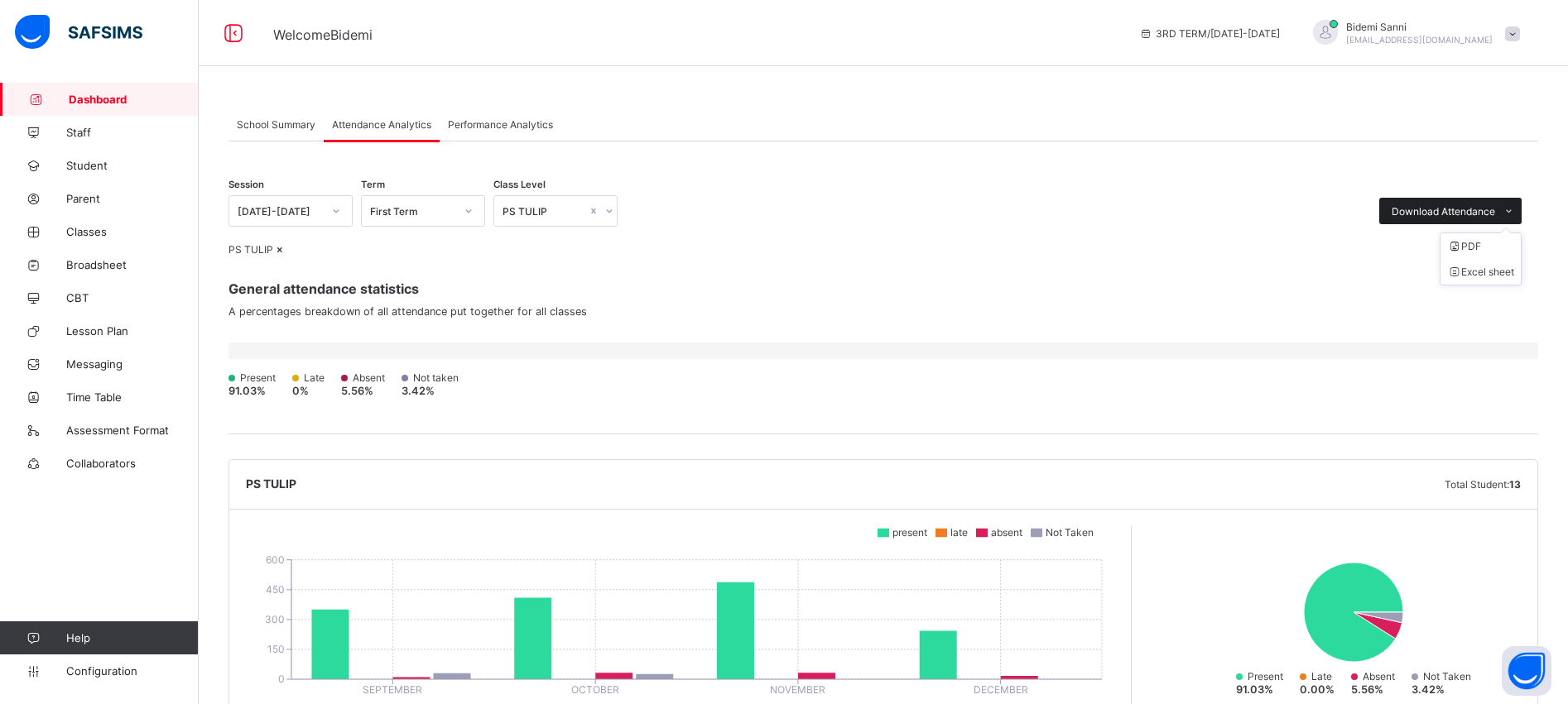
click at [1422, 214] on span "Download Attendance" at bounding box center [1443, 211] width 103 height 12
click at [1494, 267] on li "Excel sheet" at bounding box center [1481, 271] width 81 height 25
click at [444, 218] on div "First Term" at bounding box center [407, 210] width 91 height 23
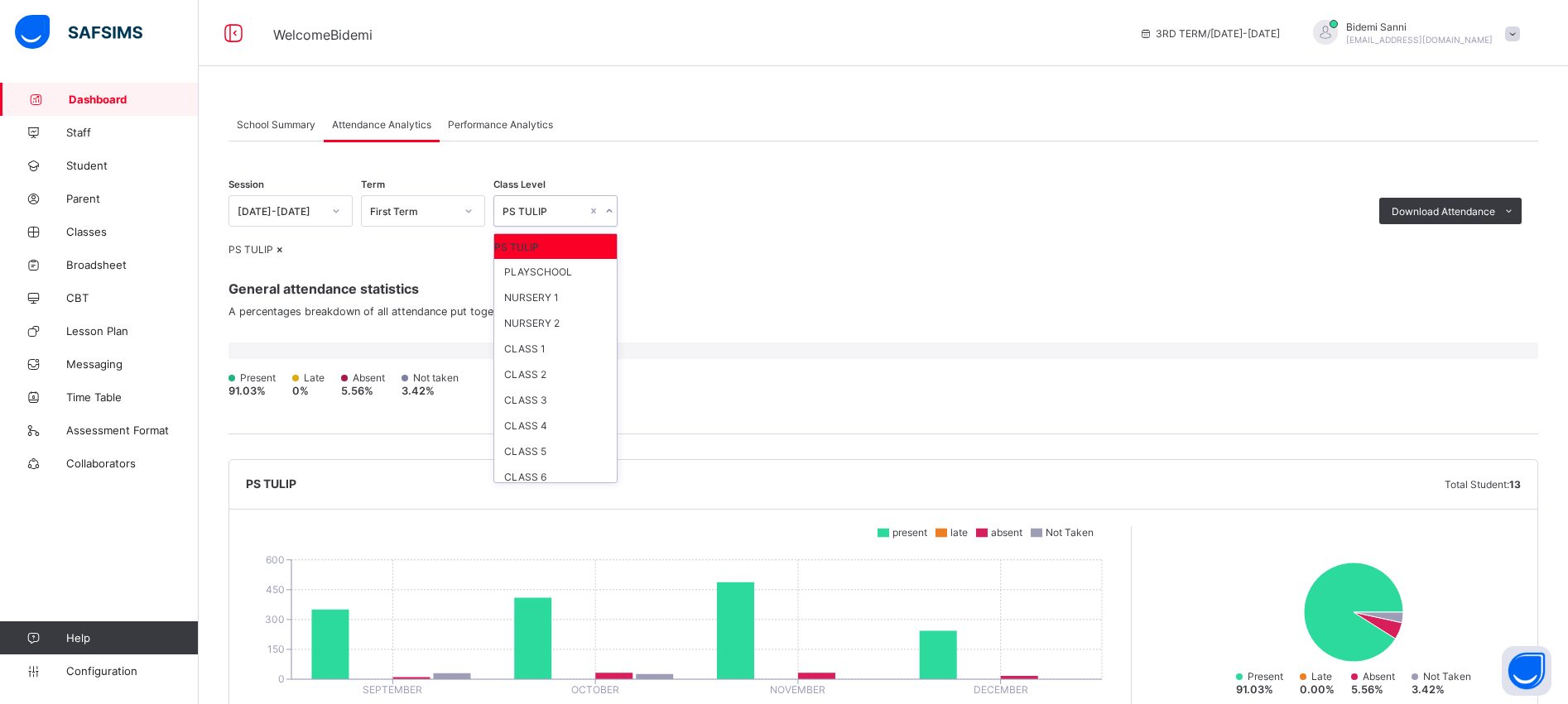
click at [556, 218] on div "PS TULIP" at bounding box center [539, 210] width 91 height 23
click at [538, 277] on div "PLAYSCHOOL" at bounding box center [555, 271] width 122 height 25
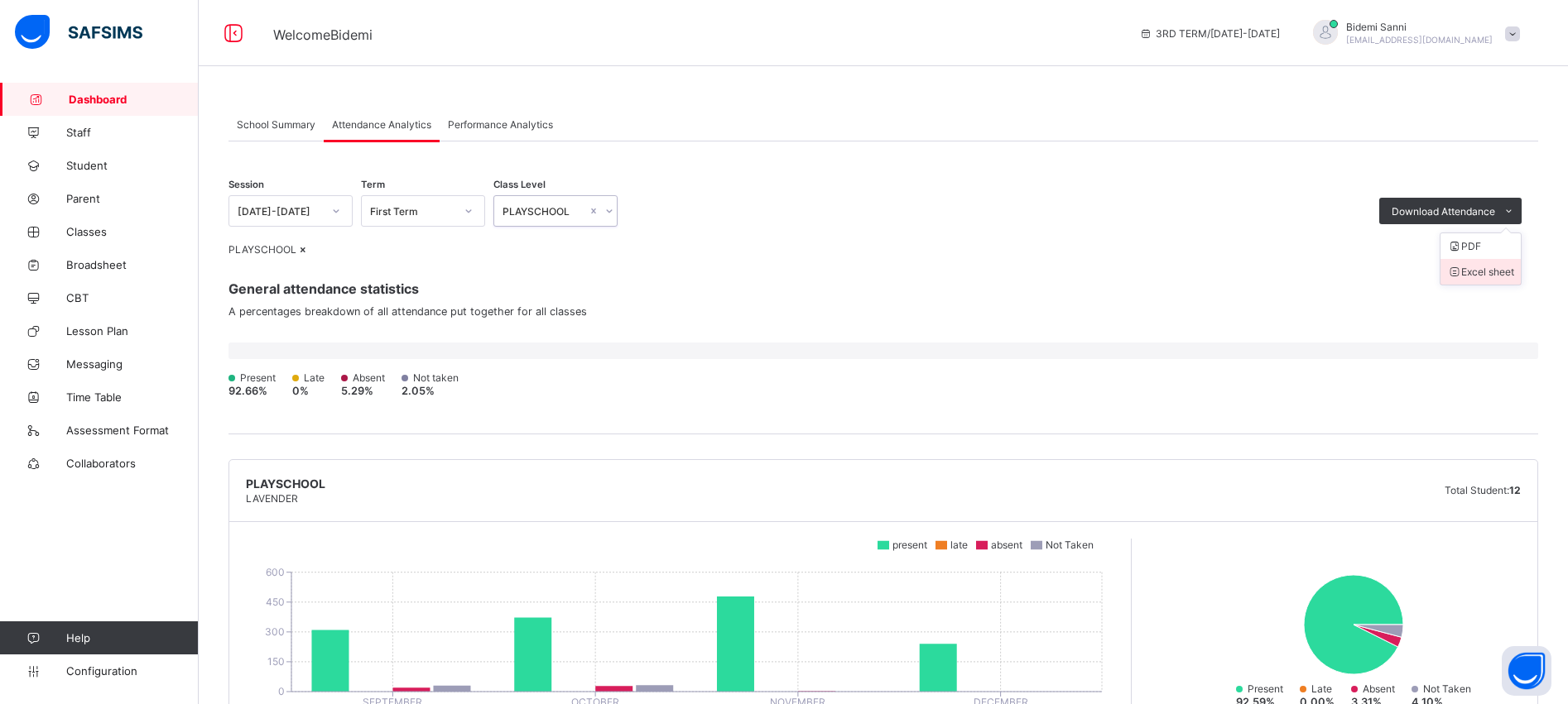
click at [1506, 277] on li "Excel sheet" at bounding box center [1481, 271] width 81 height 25
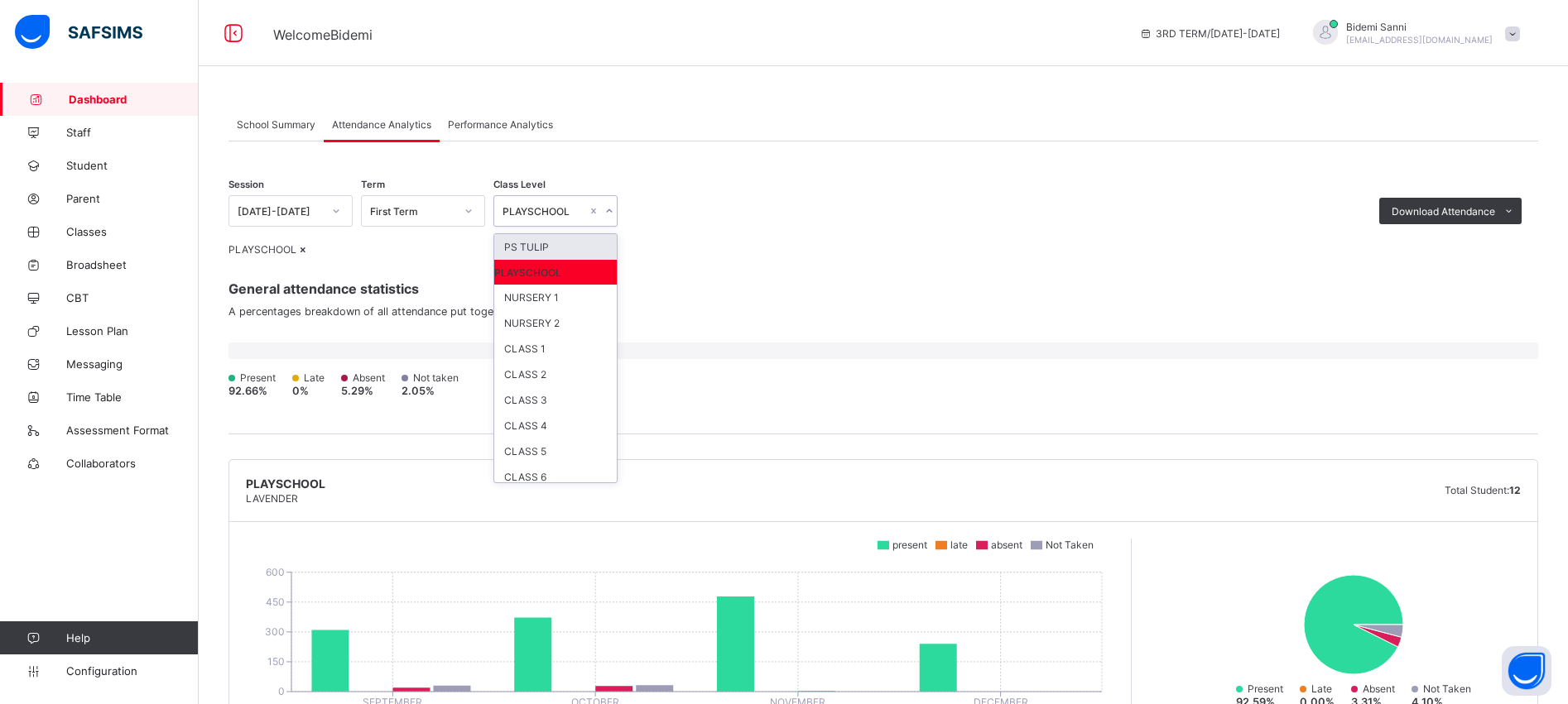
click at [549, 210] on div "PLAYSCHOOL" at bounding box center [545, 211] width 85 height 12
click at [834, 247] on div "PLAYSCHOOL" at bounding box center [883, 249] width 1310 height 12
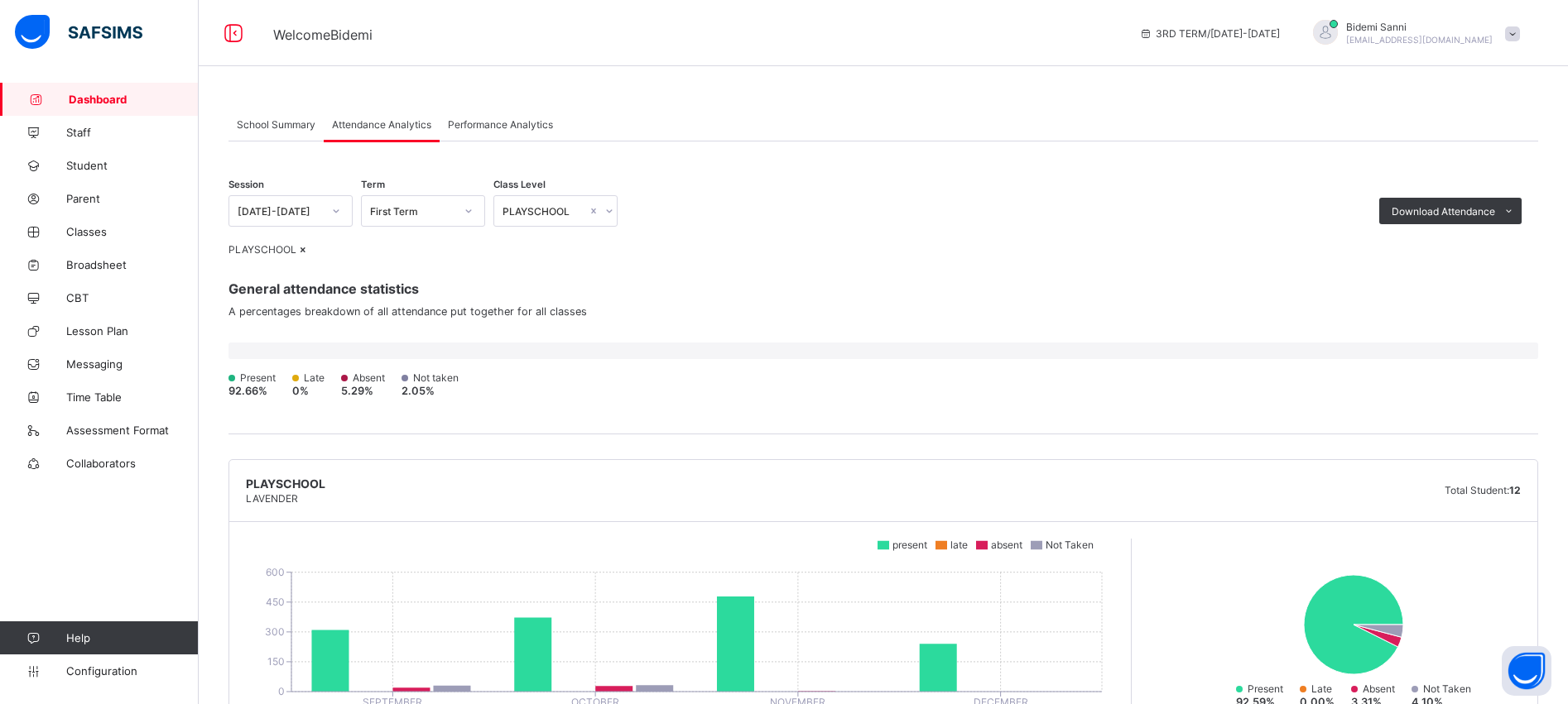
click at [612, 207] on div at bounding box center [608, 211] width 16 height 26
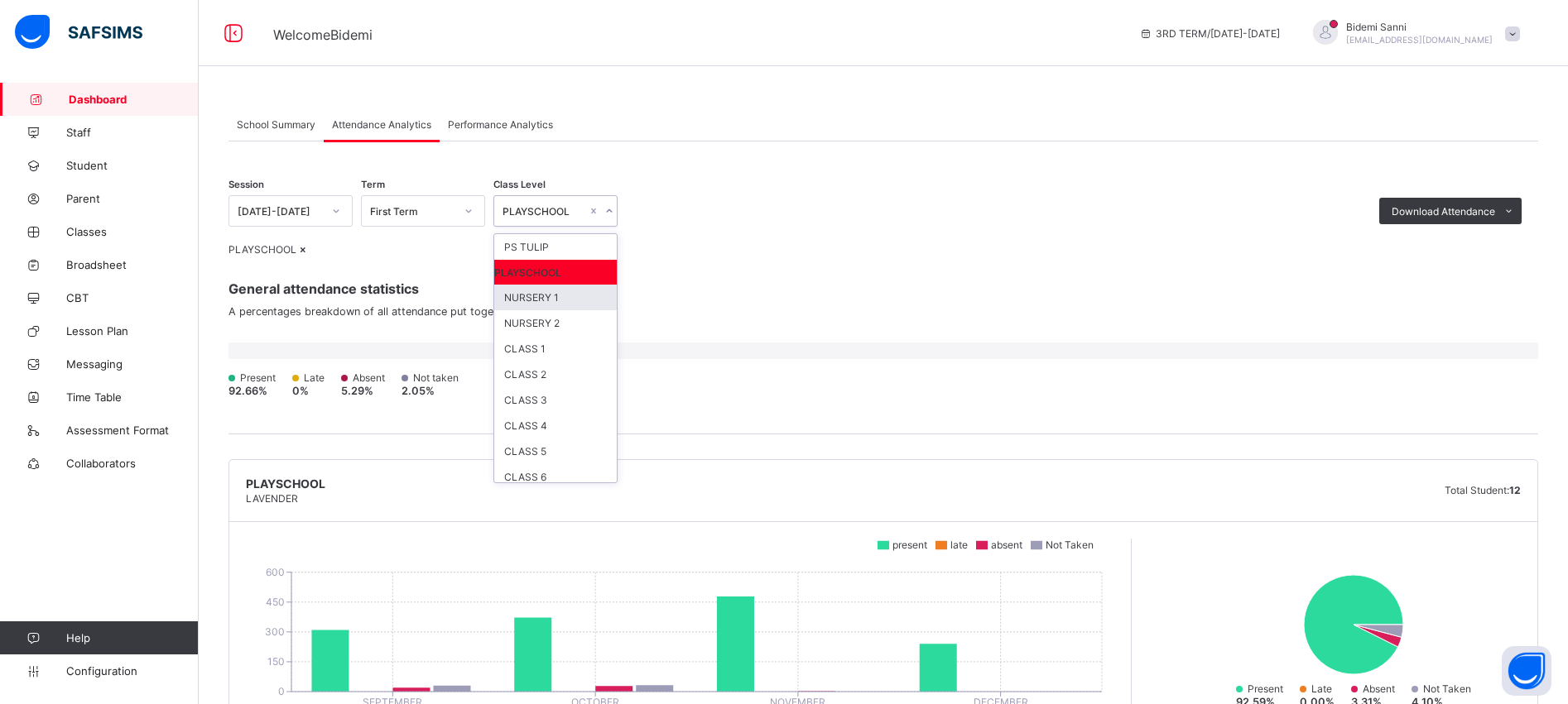
click at [562, 304] on div "NURSERY 1" at bounding box center [555, 297] width 122 height 25
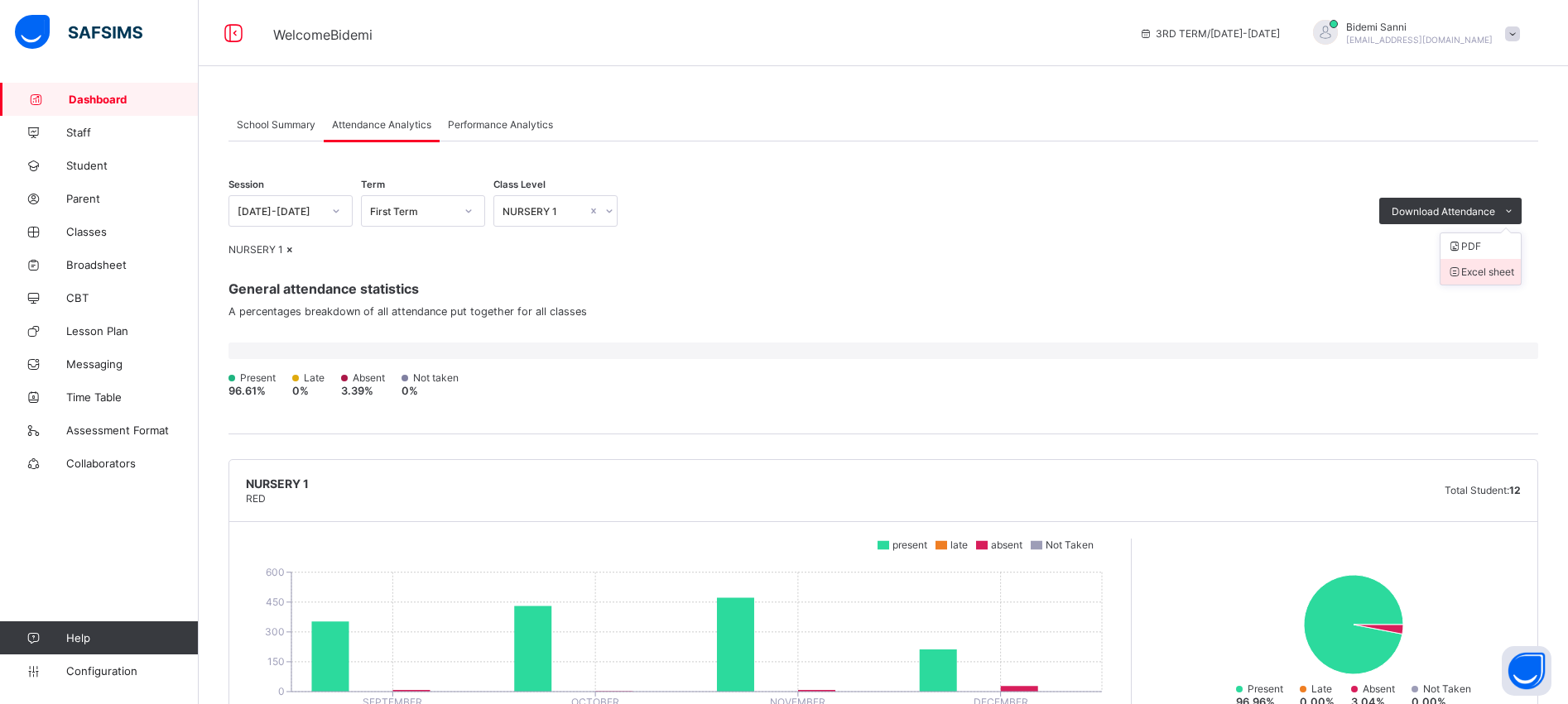
click at [1504, 277] on li "Excel sheet" at bounding box center [1481, 271] width 81 height 25
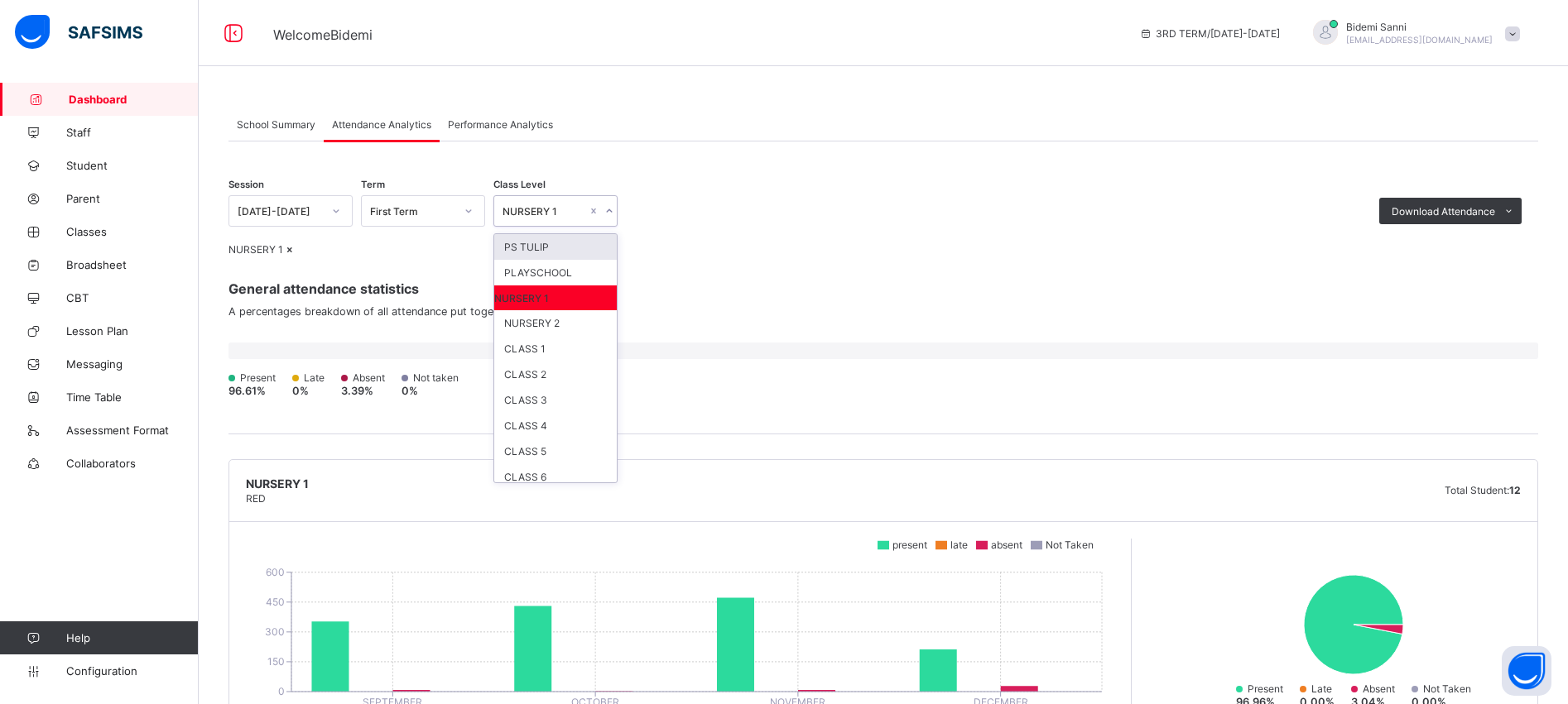
click at [557, 217] on div "NURSERY 1" at bounding box center [545, 211] width 85 height 12
click at [551, 335] on div "NURSERY 2" at bounding box center [555, 323] width 122 height 25
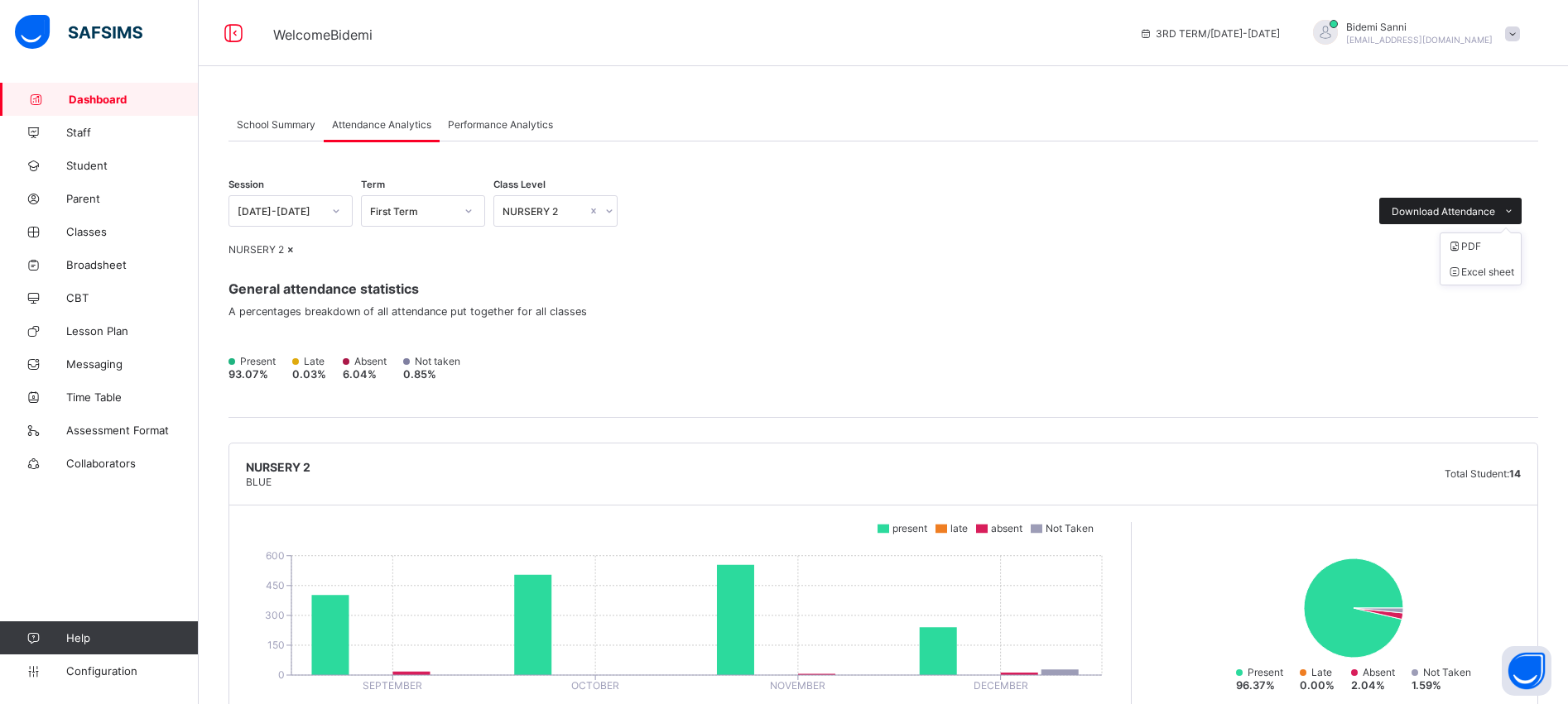
click at [1456, 213] on span "Download Attendance" at bounding box center [1443, 211] width 103 height 12
click at [1493, 272] on li "Excel sheet" at bounding box center [1481, 271] width 81 height 25
click at [737, 305] on span at bounding box center [883, 300] width 1310 height 8
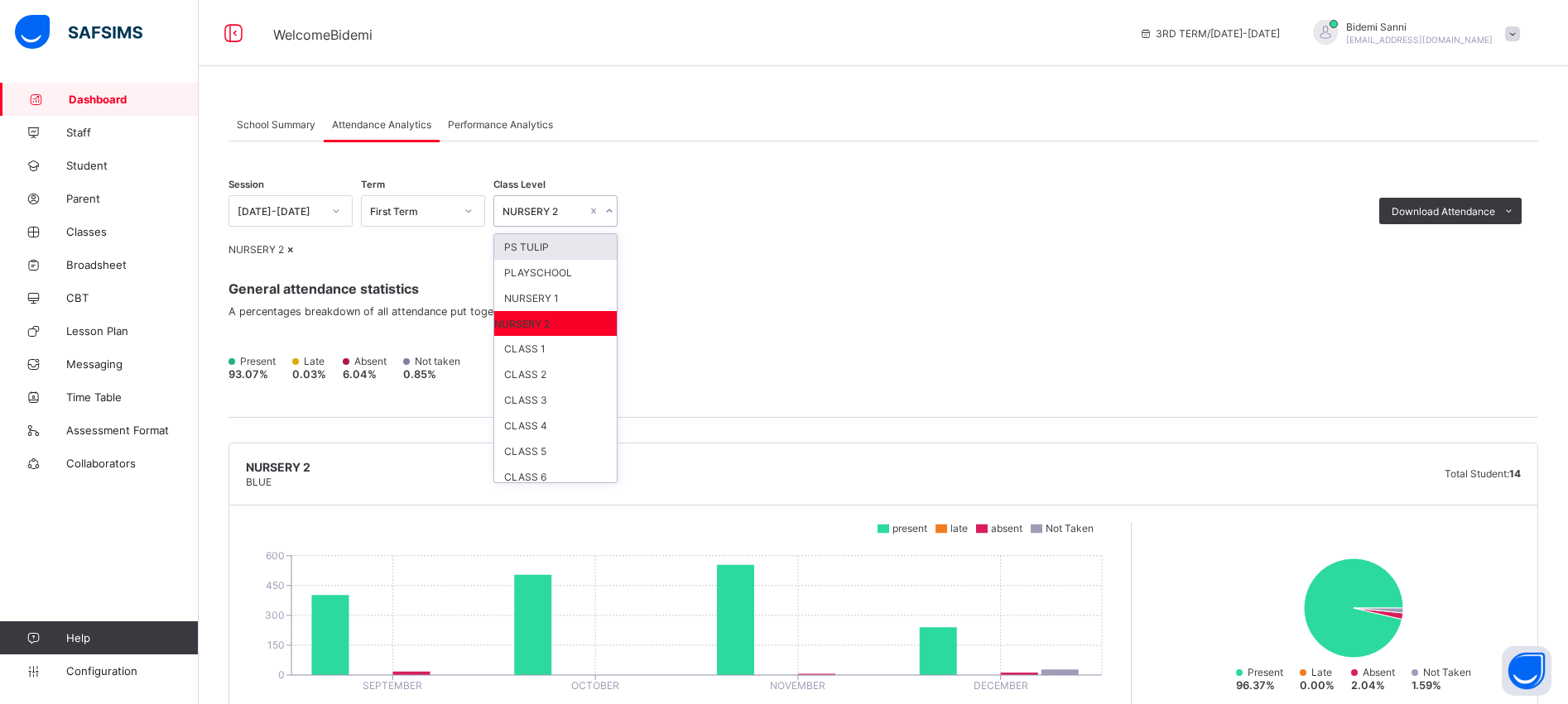
click at [564, 214] on div "NURSERY 2" at bounding box center [545, 211] width 85 height 12
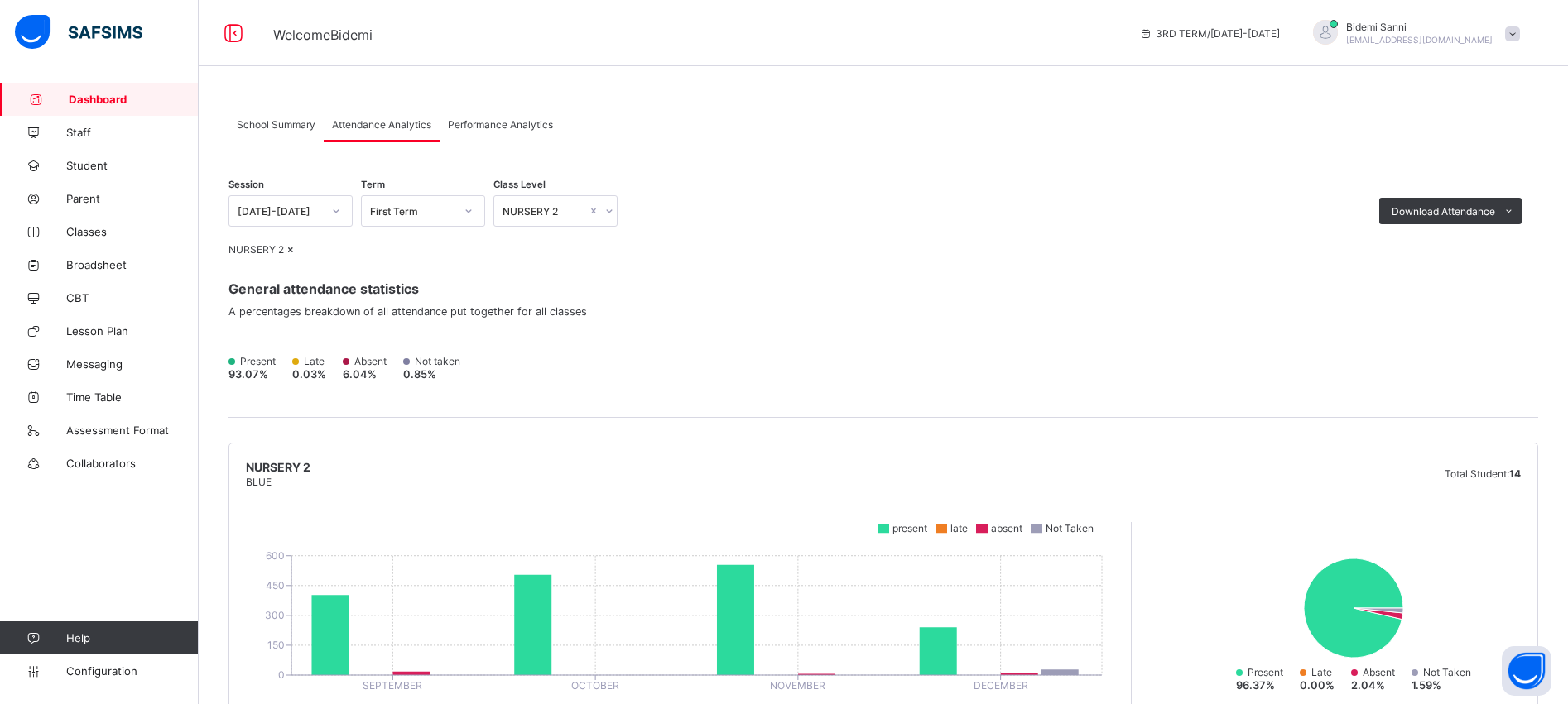
click at [788, 251] on div "NURSERY 2" at bounding box center [883, 249] width 1310 height 12
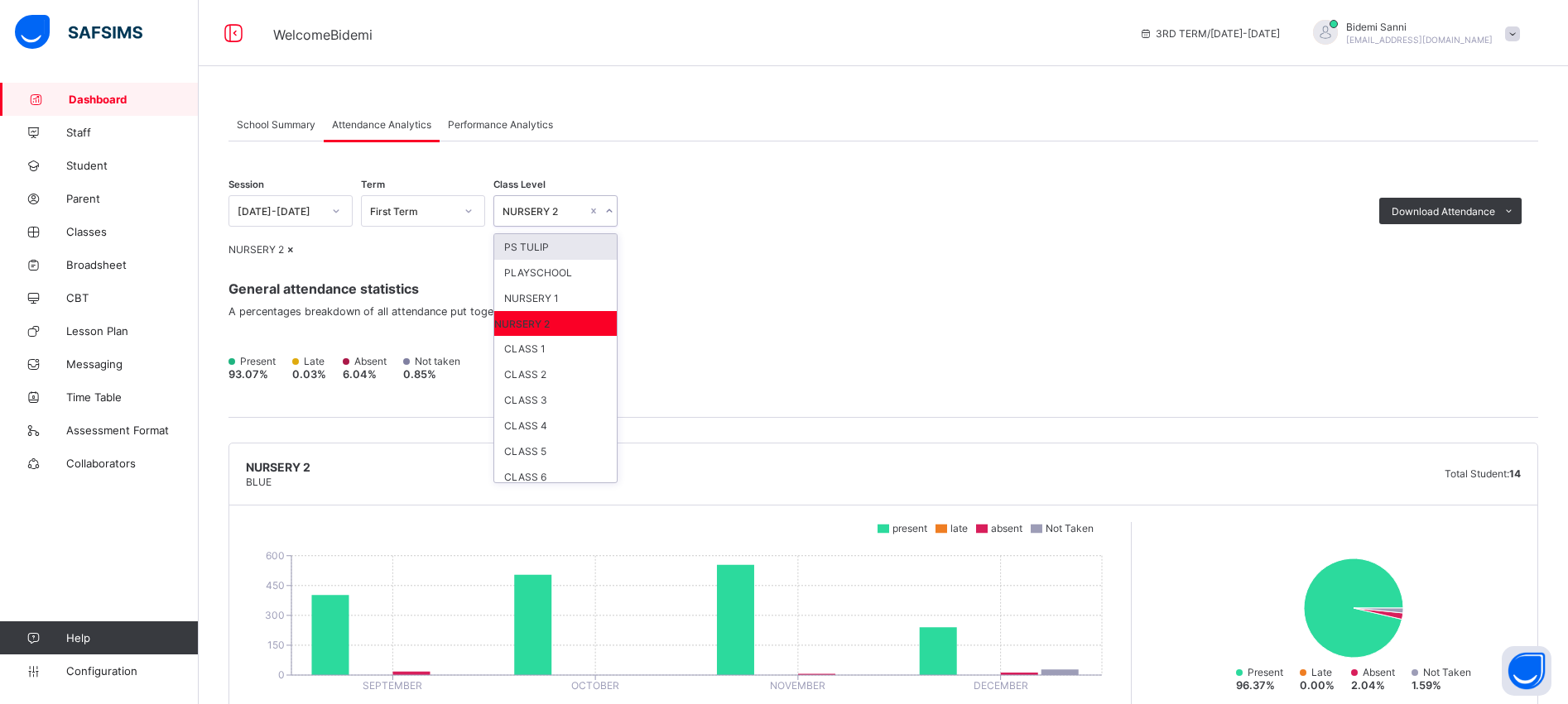
click at [532, 226] on div "NURSERY 2" at bounding box center [555, 211] width 124 height 32
click at [534, 353] on div "CLASS 1" at bounding box center [555, 348] width 122 height 25
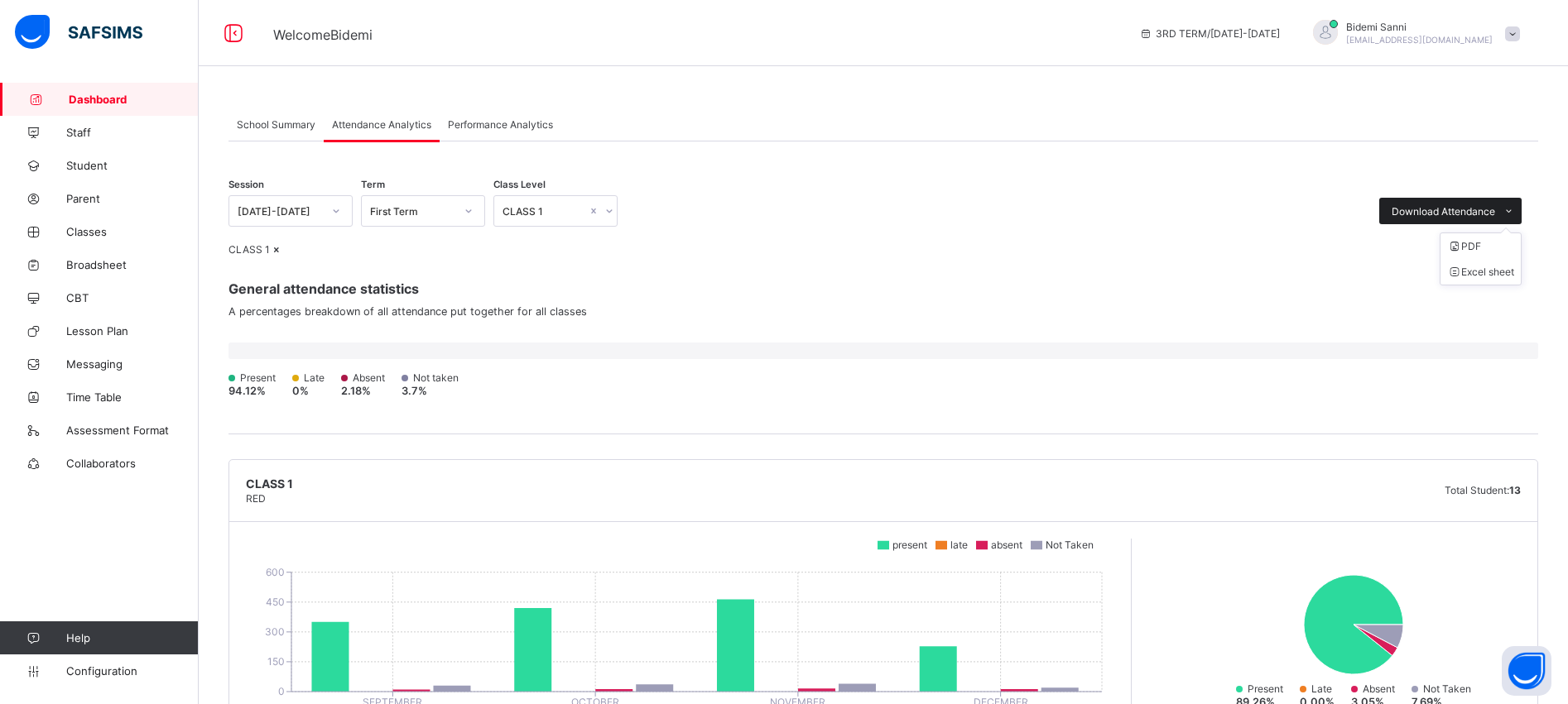
click at [1449, 205] on div "Download Attendance" at bounding box center [1451, 211] width 143 height 26
click at [1497, 269] on li "Excel sheet" at bounding box center [1481, 271] width 81 height 25
click at [579, 199] on div "CLASS 1" at bounding box center [555, 211] width 124 height 32
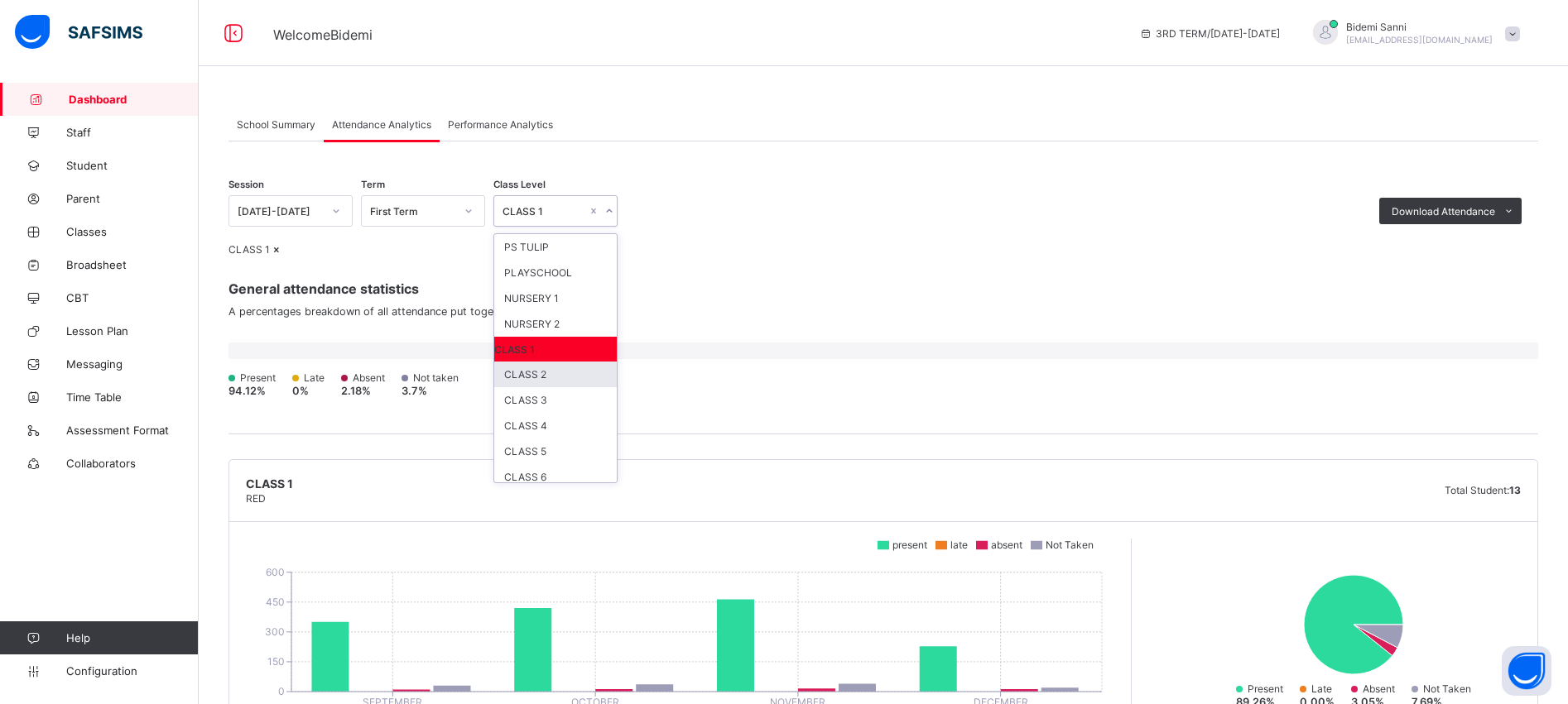
click at [556, 374] on div "CLASS 2" at bounding box center [555, 374] width 122 height 25
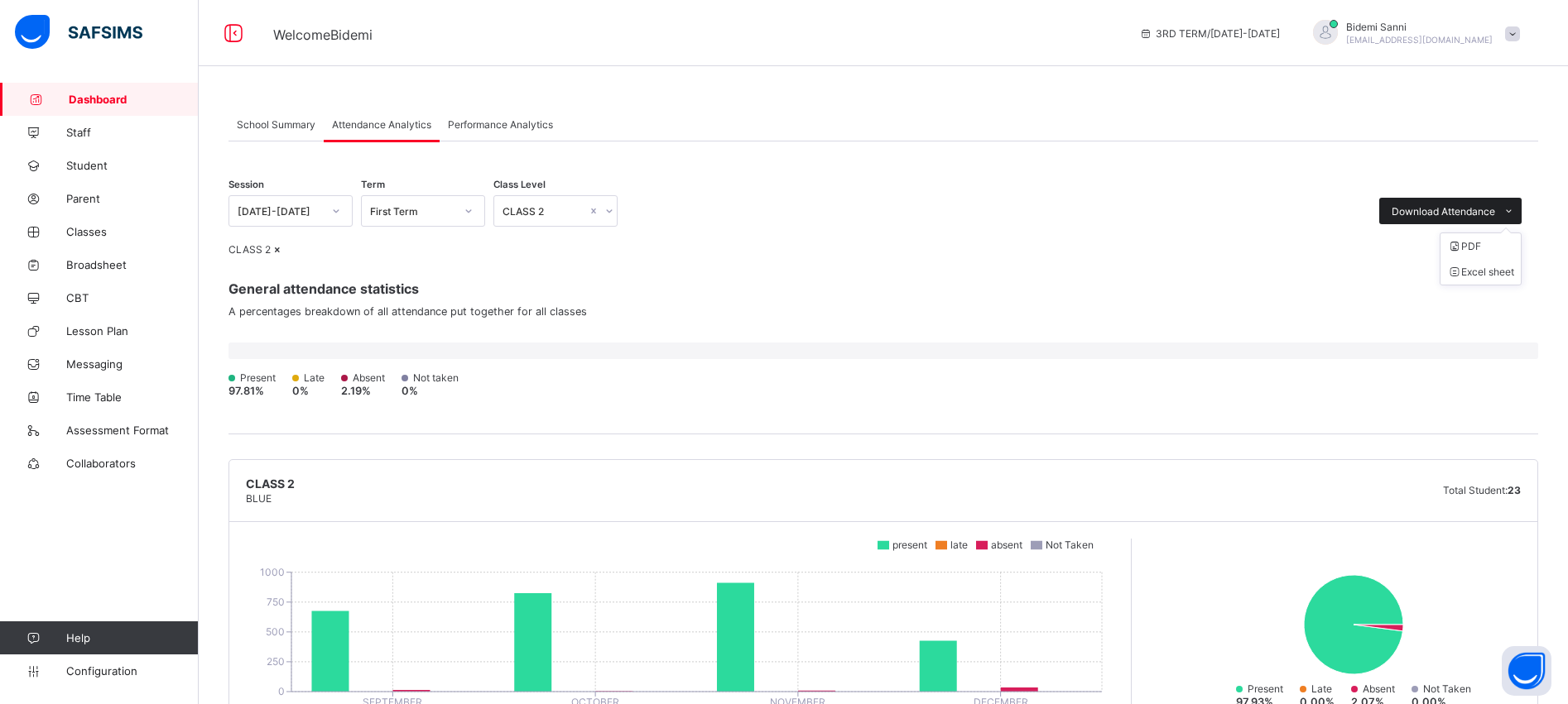
click at [1495, 214] on span "Download Attendance" at bounding box center [1443, 211] width 103 height 12
click at [1491, 282] on li "Excel sheet" at bounding box center [1481, 271] width 81 height 25
click at [736, 213] on div "Session [DATE]-[DATE] Term First Term Class Level CLASS 2 Download Attendance P…" at bounding box center [883, 202] width 1310 height 48
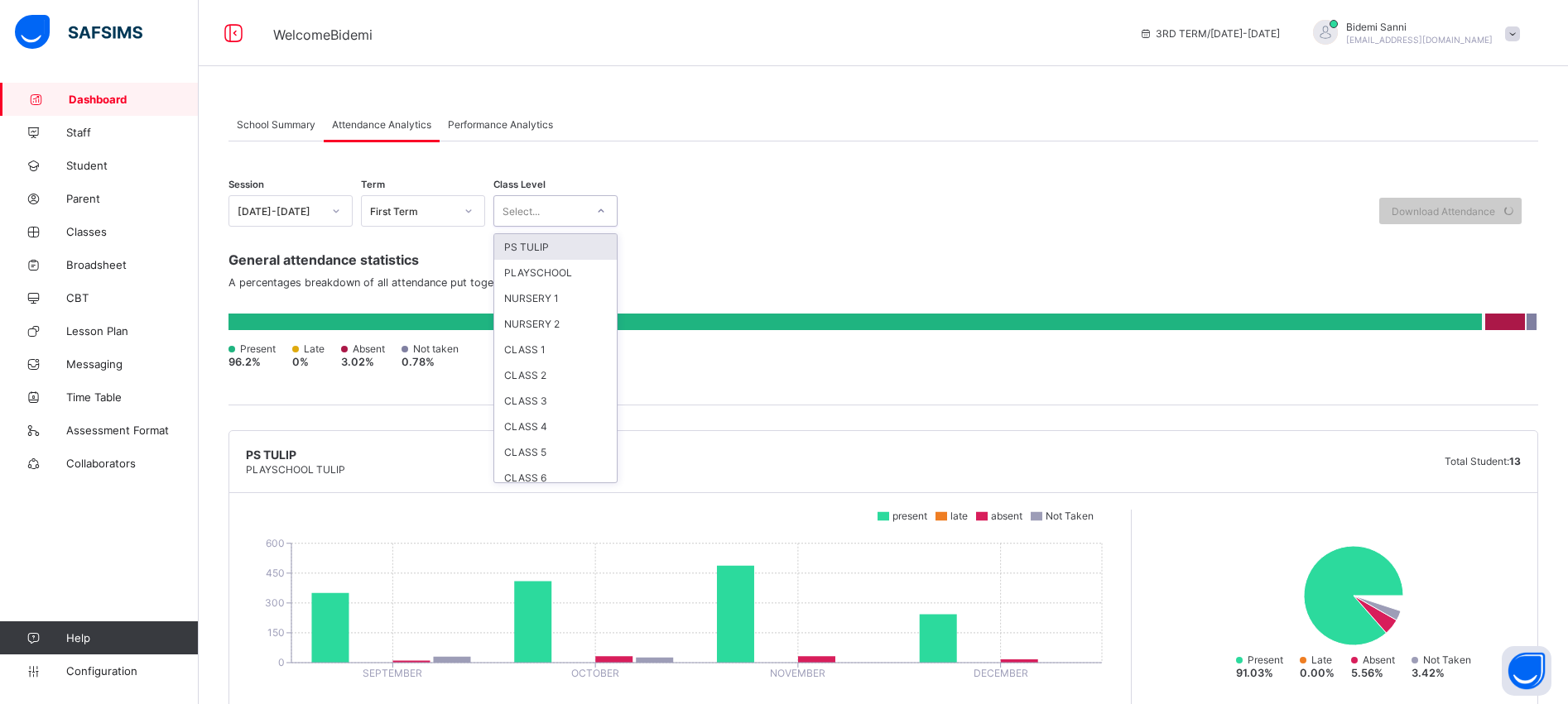
click at [583, 214] on div "Select..." at bounding box center [539, 210] width 91 height 23
click at [554, 395] on div "CLASS 3" at bounding box center [555, 400] width 122 height 25
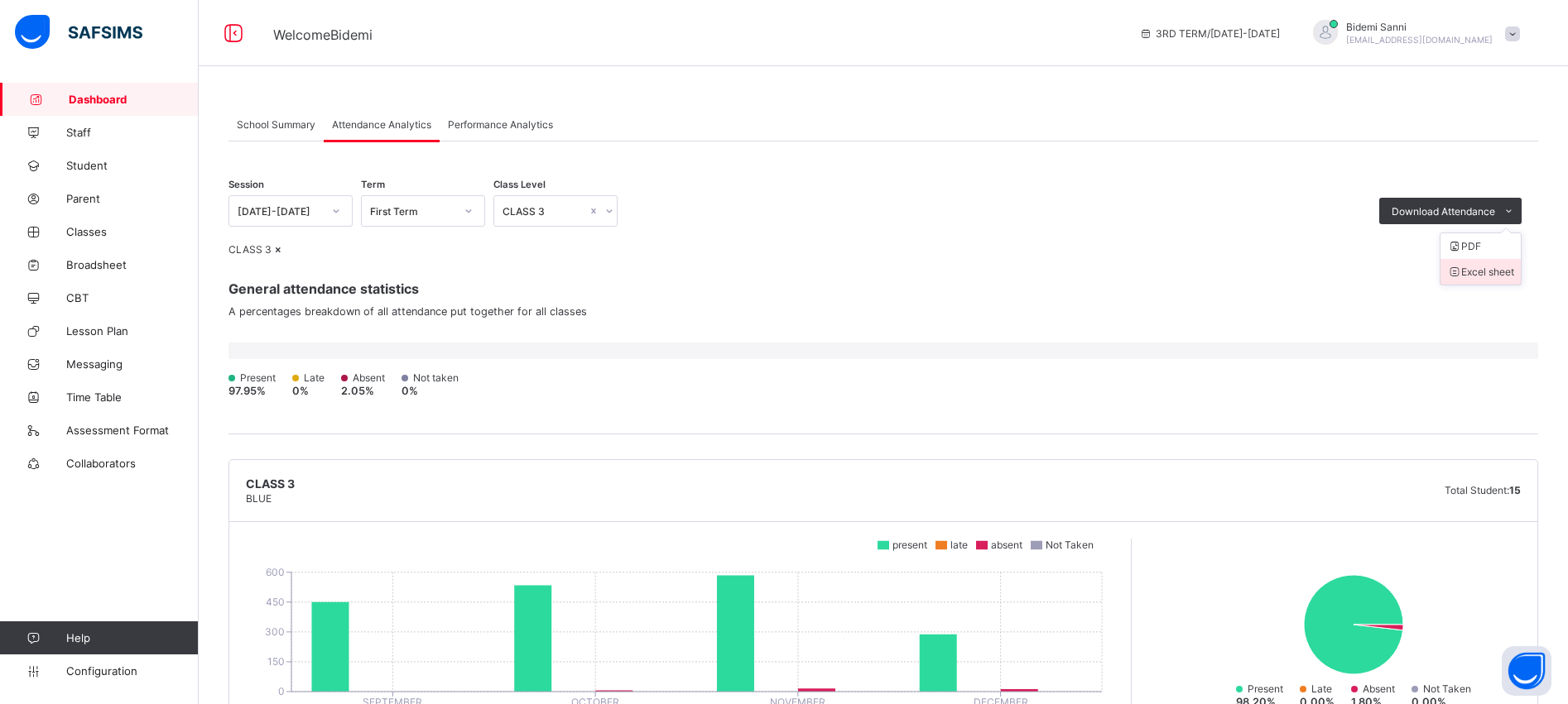
click at [1500, 266] on li "Excel sheet" at bounding box center [1481, 271] width 81 height 25
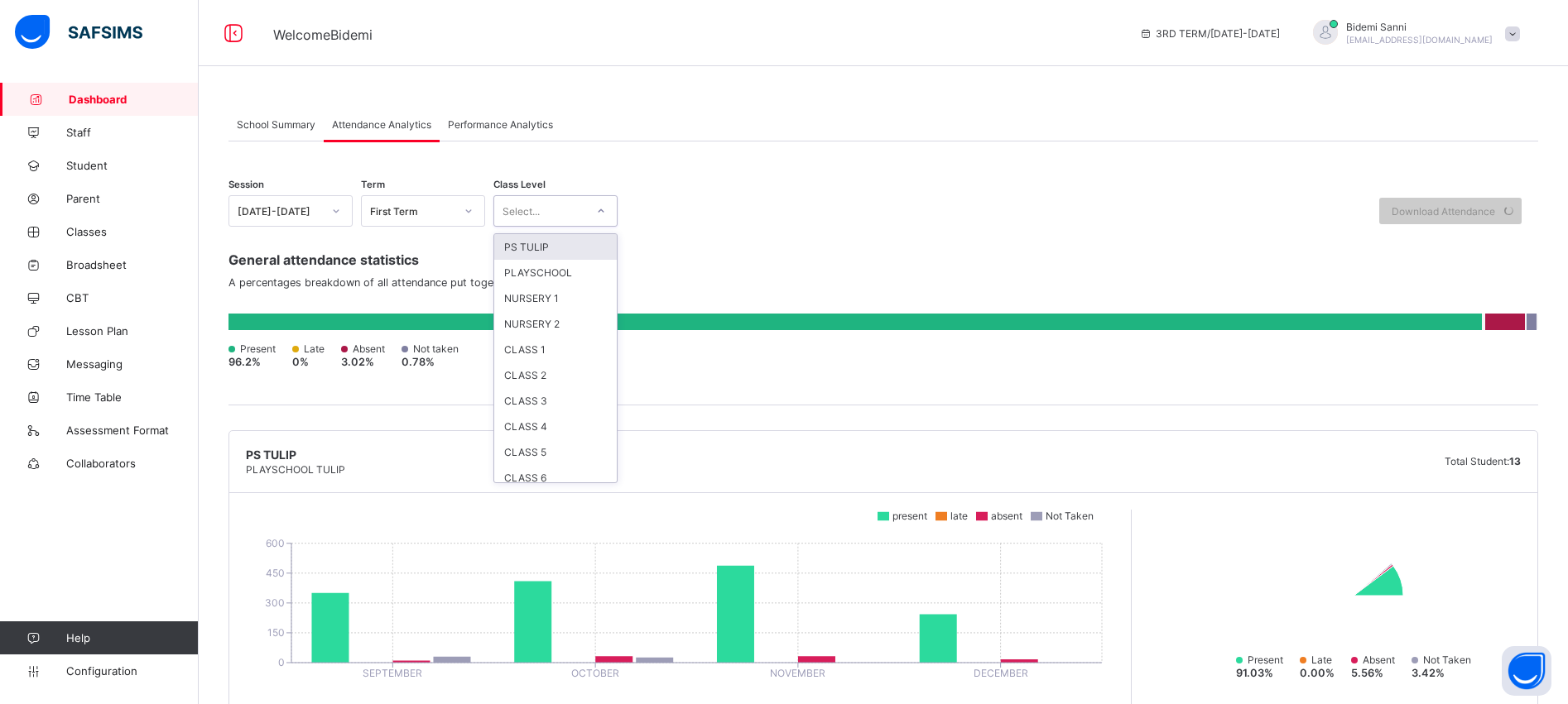
click at [599, 216] on icon at bounding box center [601, 211] width 10 height 17
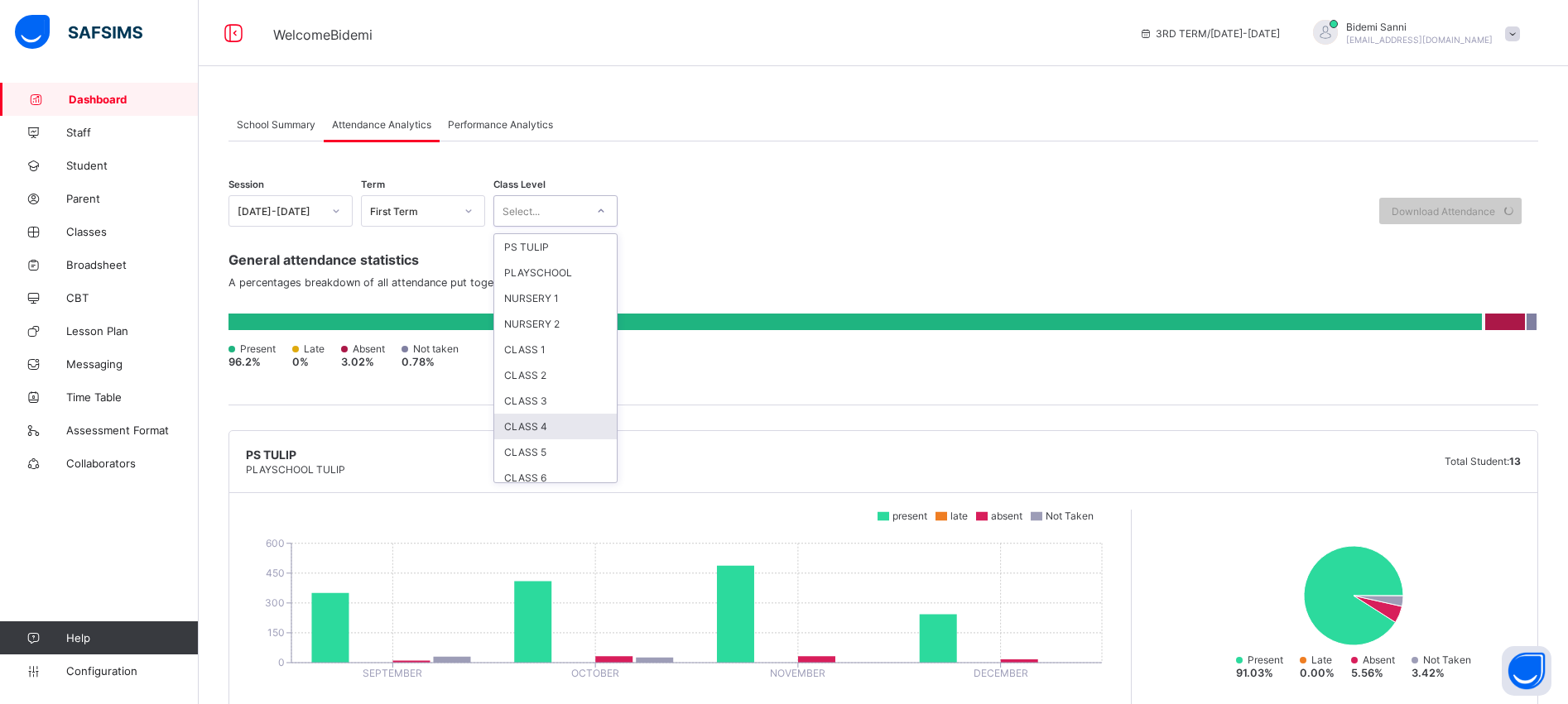
click at [541, 422] on div "CLASS 4" at bounding box center [555, 426] width 122 height 25
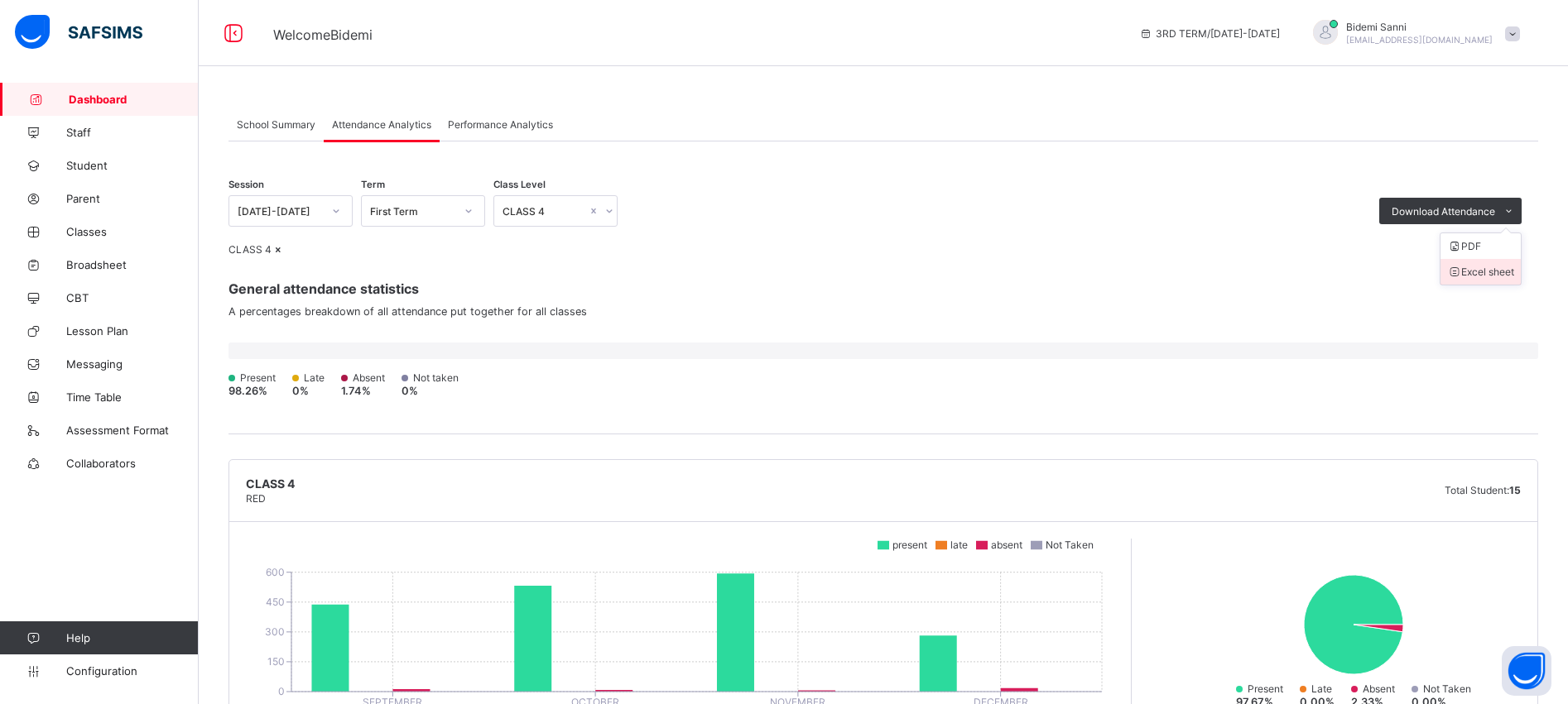
click at [1490, 264] on li "Excel sheet" at bounding box center [1481, 271] width 81 height 25
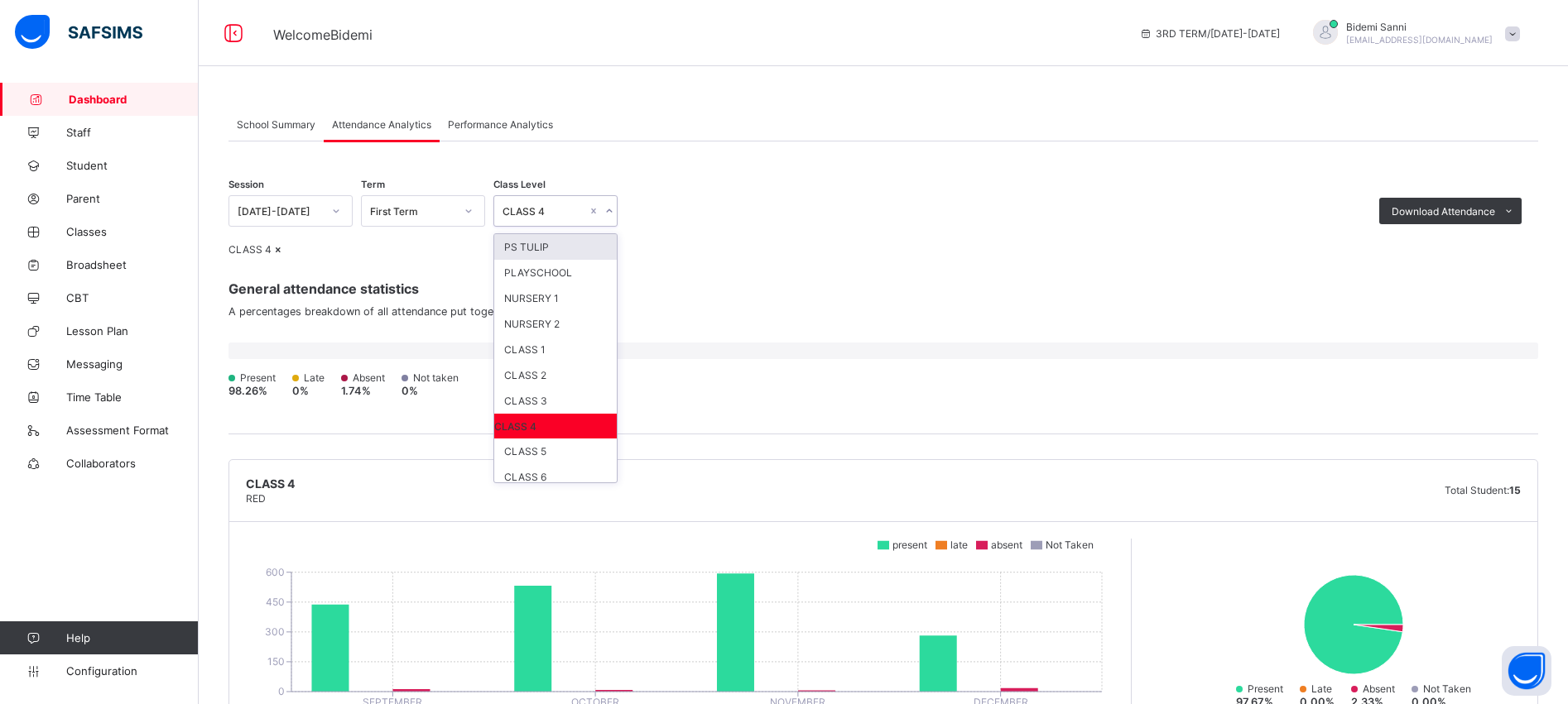
click at [602, 209] on div at bounding box center [608, 211] width 16 height 26
click at [546, 447] on div "CLASS 5" at bounding box center [555, 451] width 122 height 25
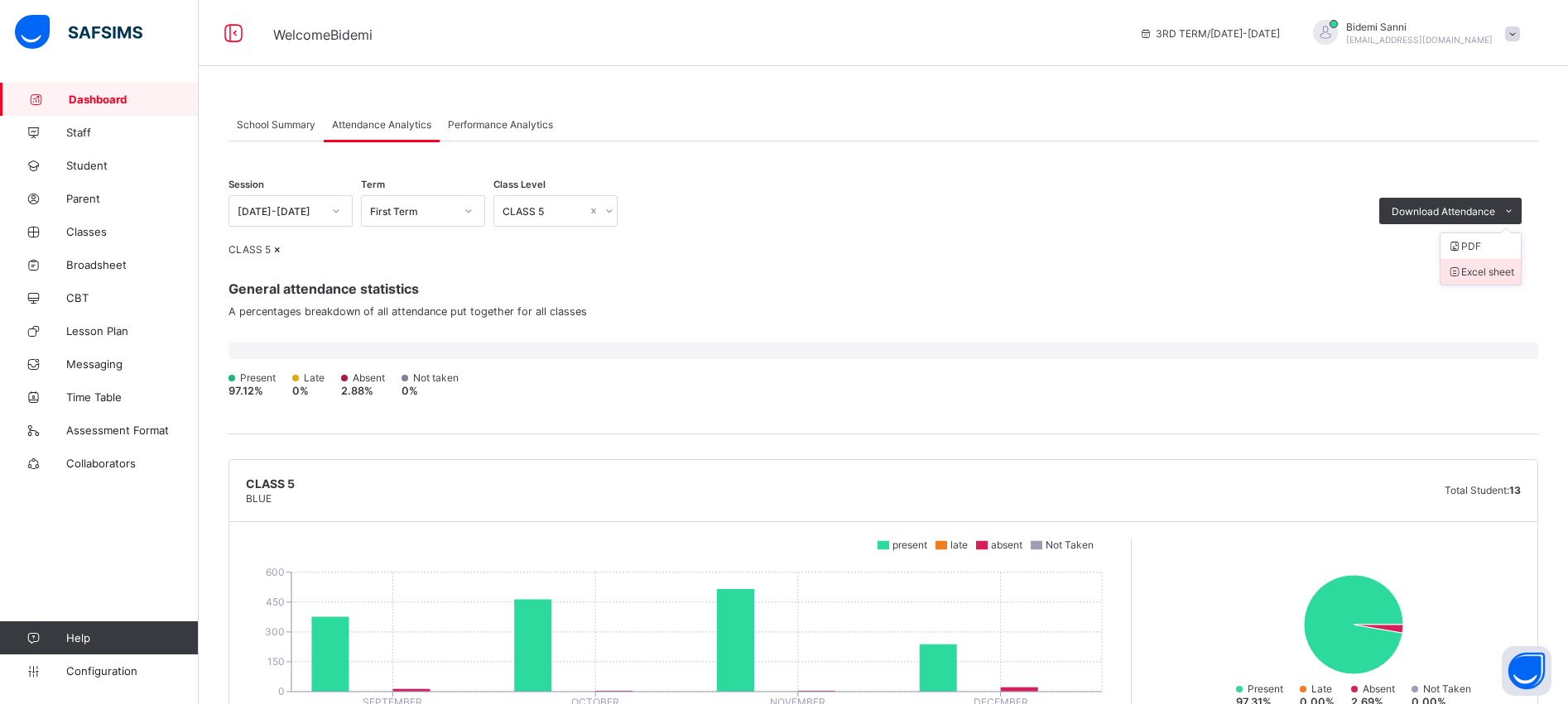
click at [1495, 269] on li "Excel sheet" at bounding box center [1481, 271] width 81 height 25
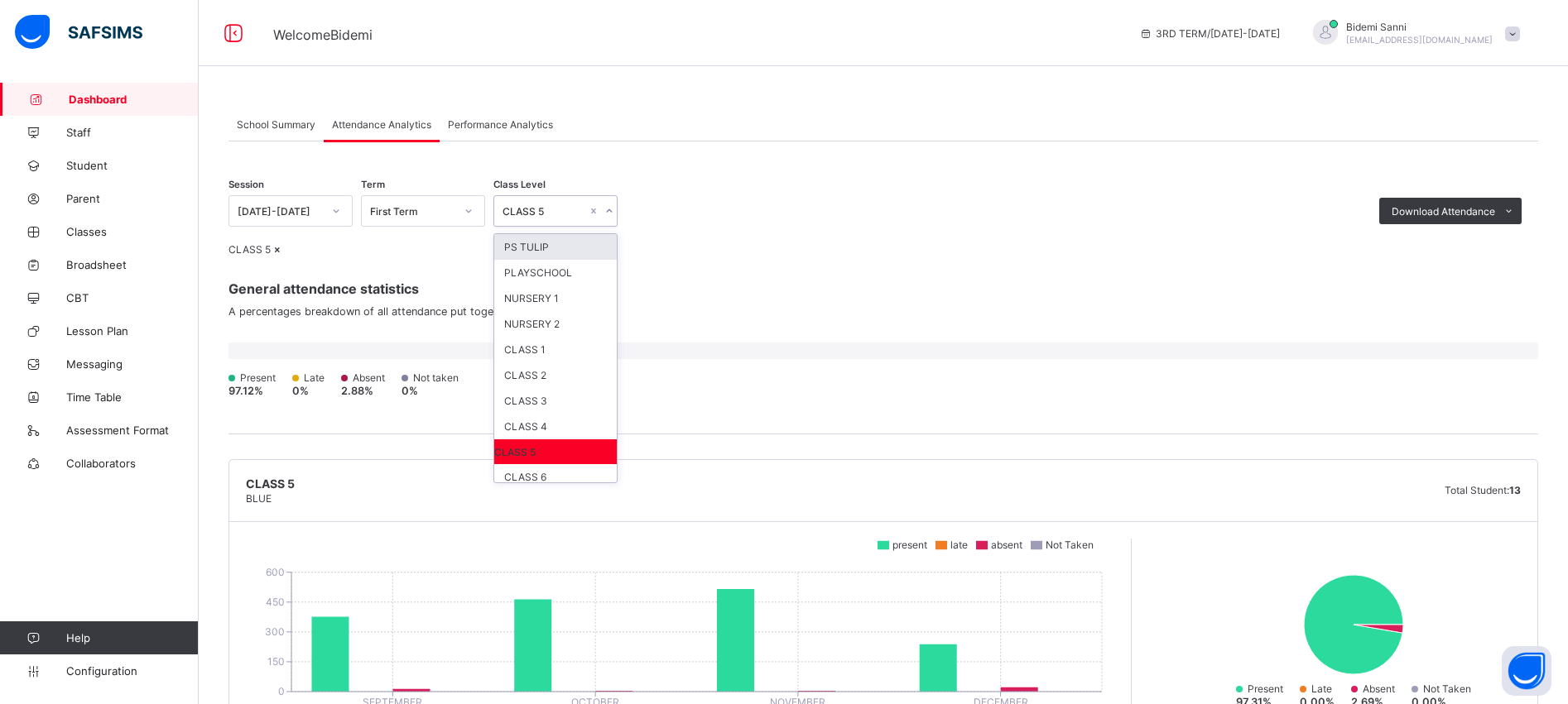
click at [607, 218] on div at bounding box center [608, 211] width 16 height 26
click at [560, 473] on div "CLASS 6" at bounding box center [555, 477] width 122 height 25
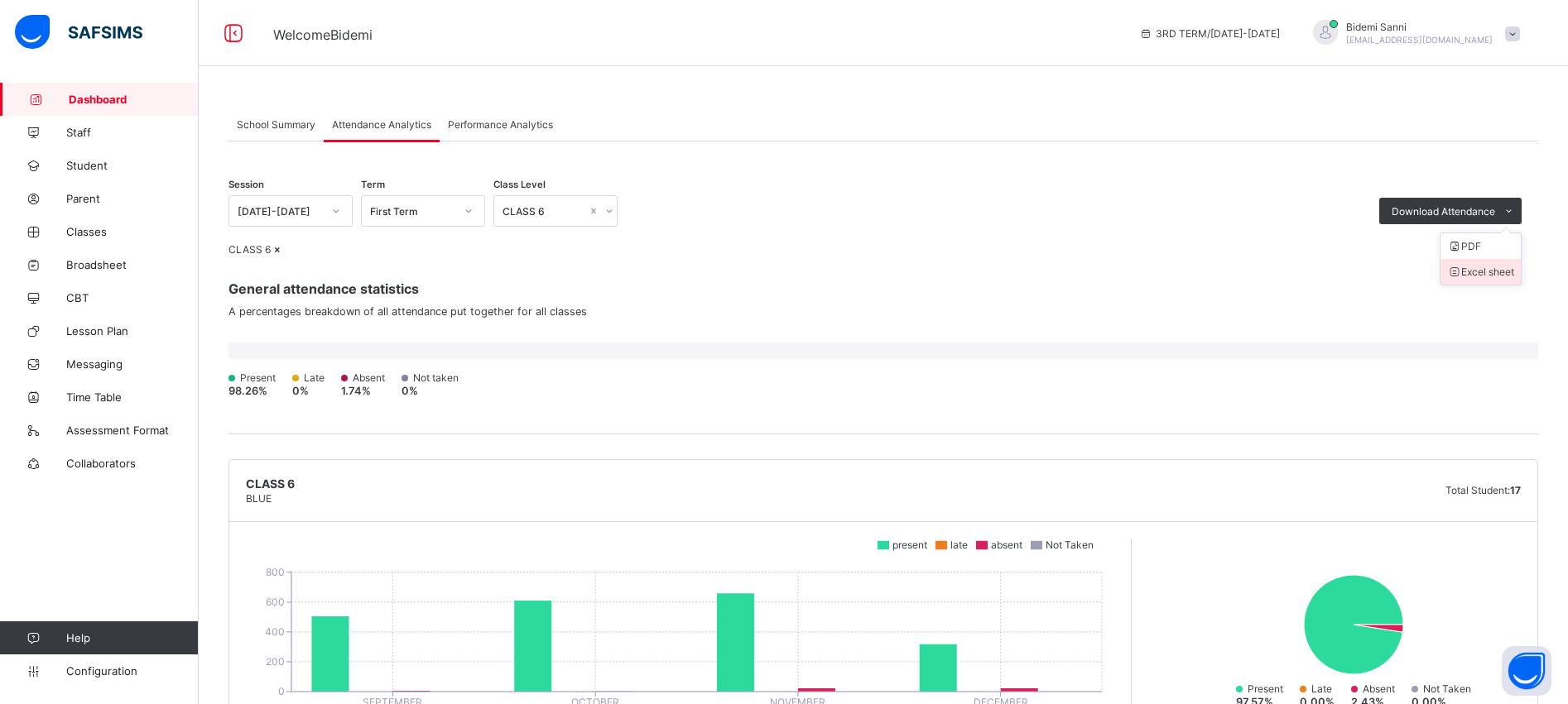
click at [1461, 276] on span at bounding box center [1453, 271] width 14 height 12
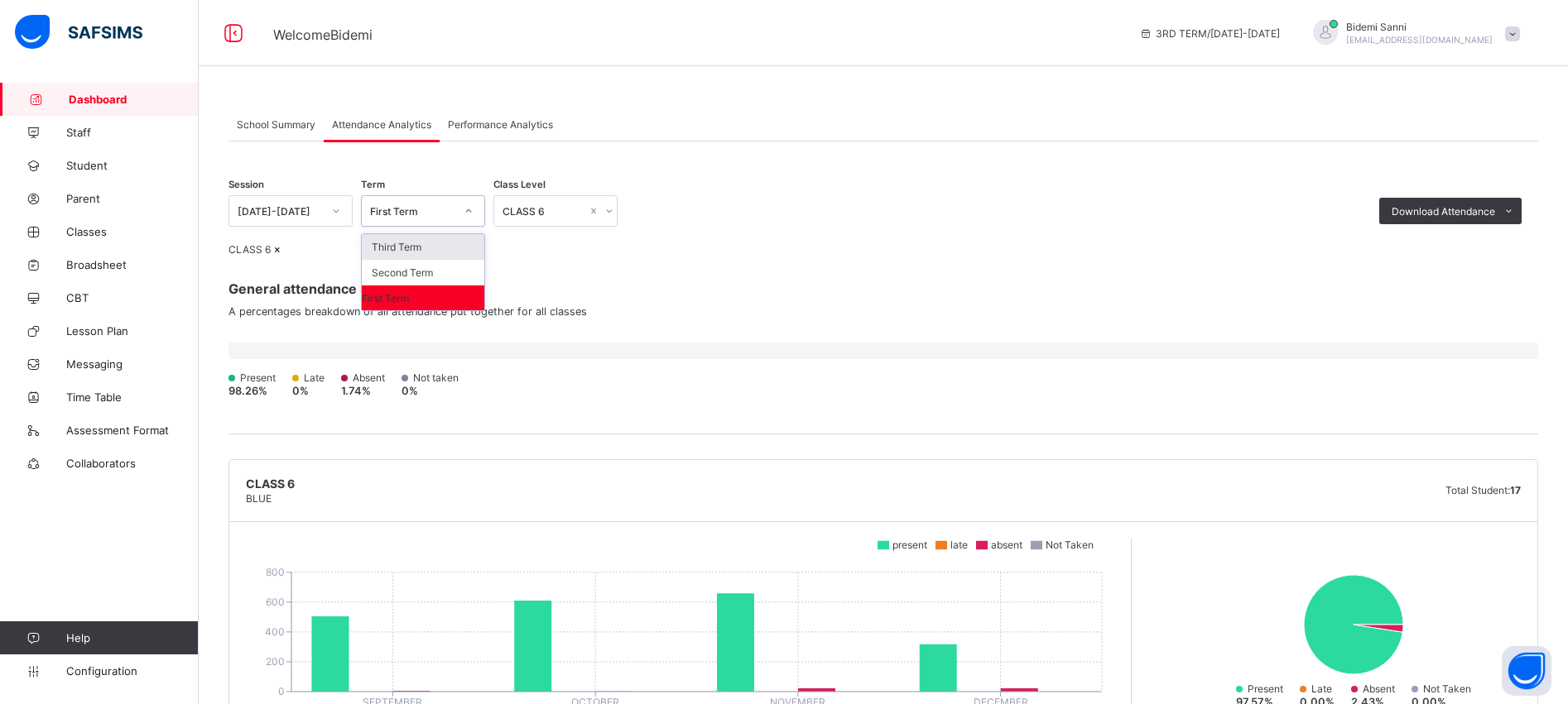
click at [477, 209] on div at bounding box center [469, 211] width 28 height 26
click at [434, 276] on div "Second Term" at bounding box center [423, 272] width 122 height 25
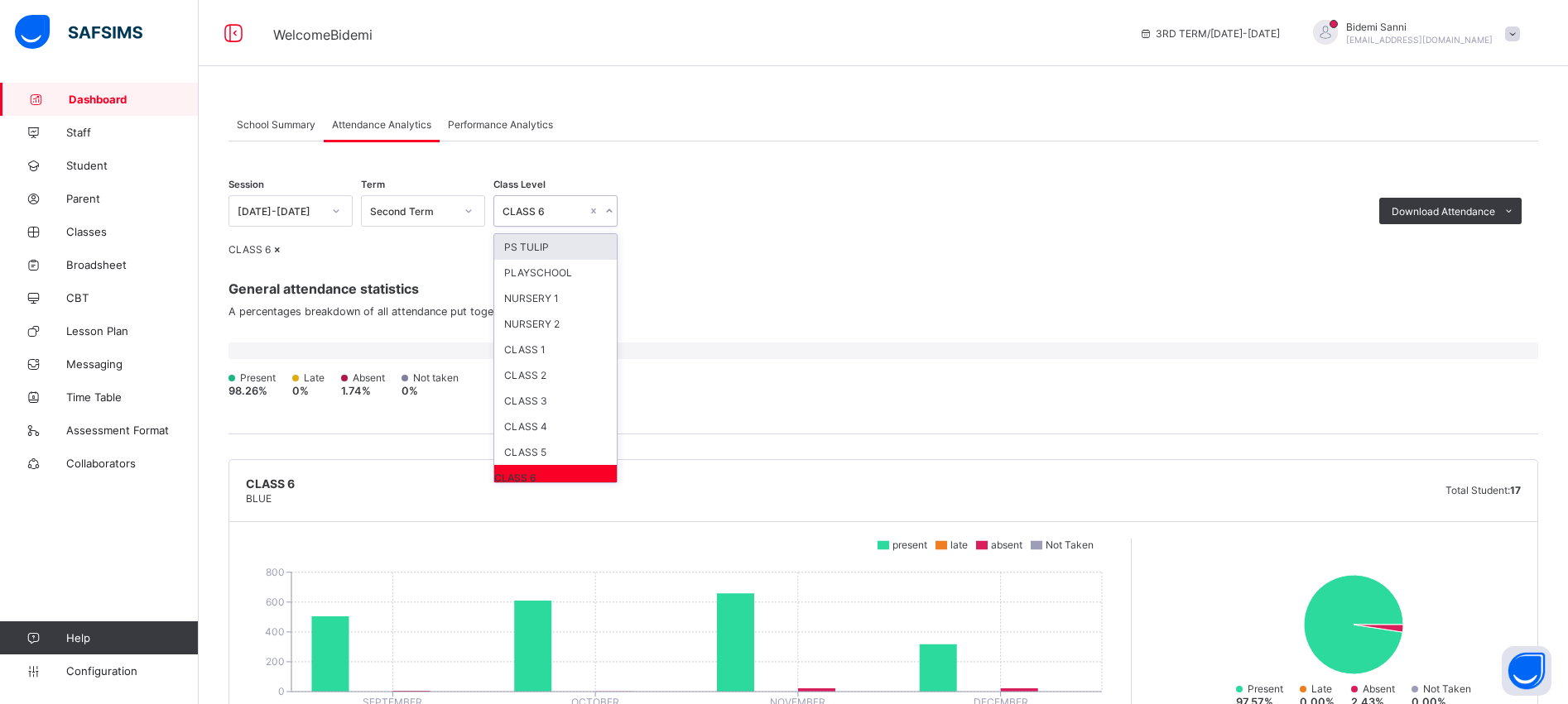
click at [569, 206] on div "CLASS 6" at bounding box center [545, 211] width 85 height 12
click at [556, 253] on div "PS TULIP" at bounding box center [555, 246] width 122 height 25
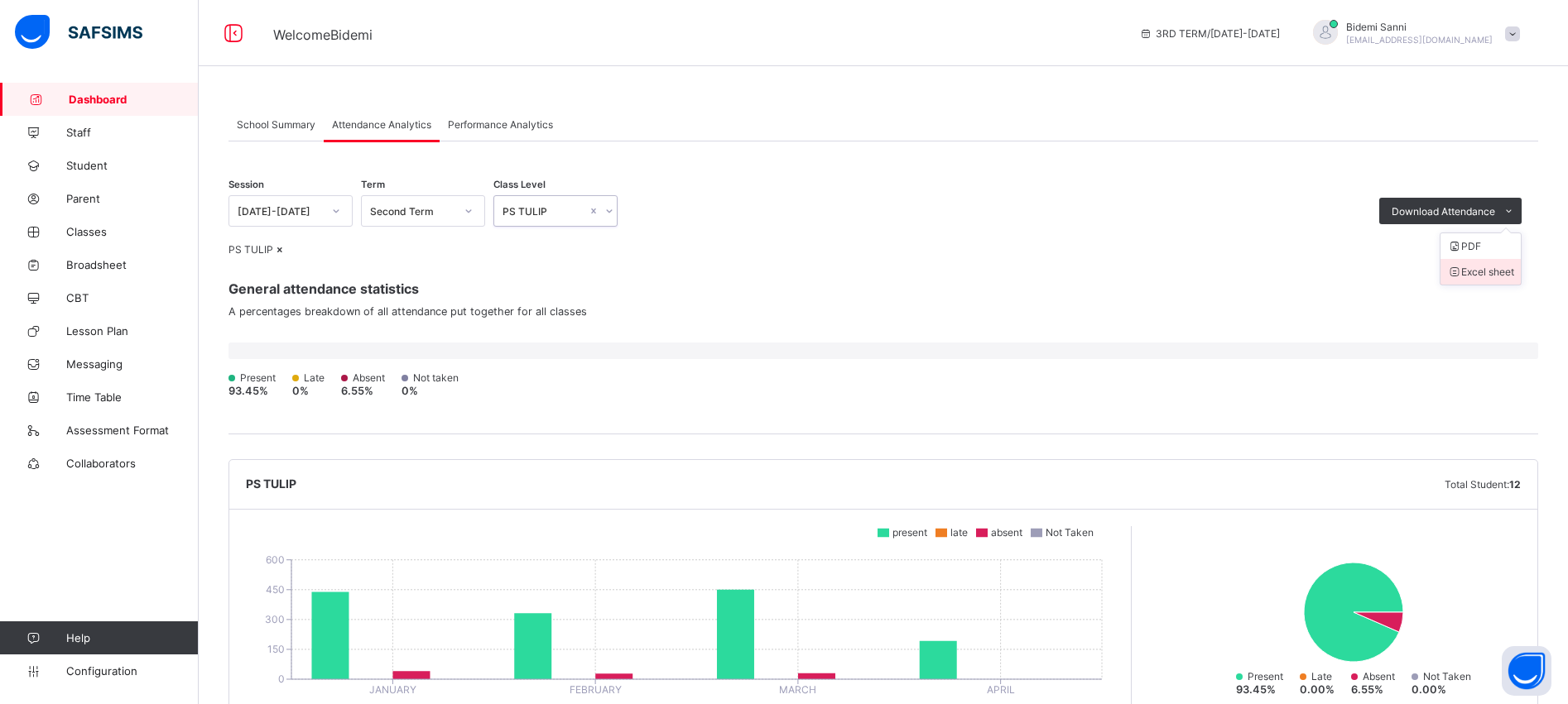
click at [1491, 271] on li "Excel sheet" at bounding box center [1481, 271] width 81 height 25
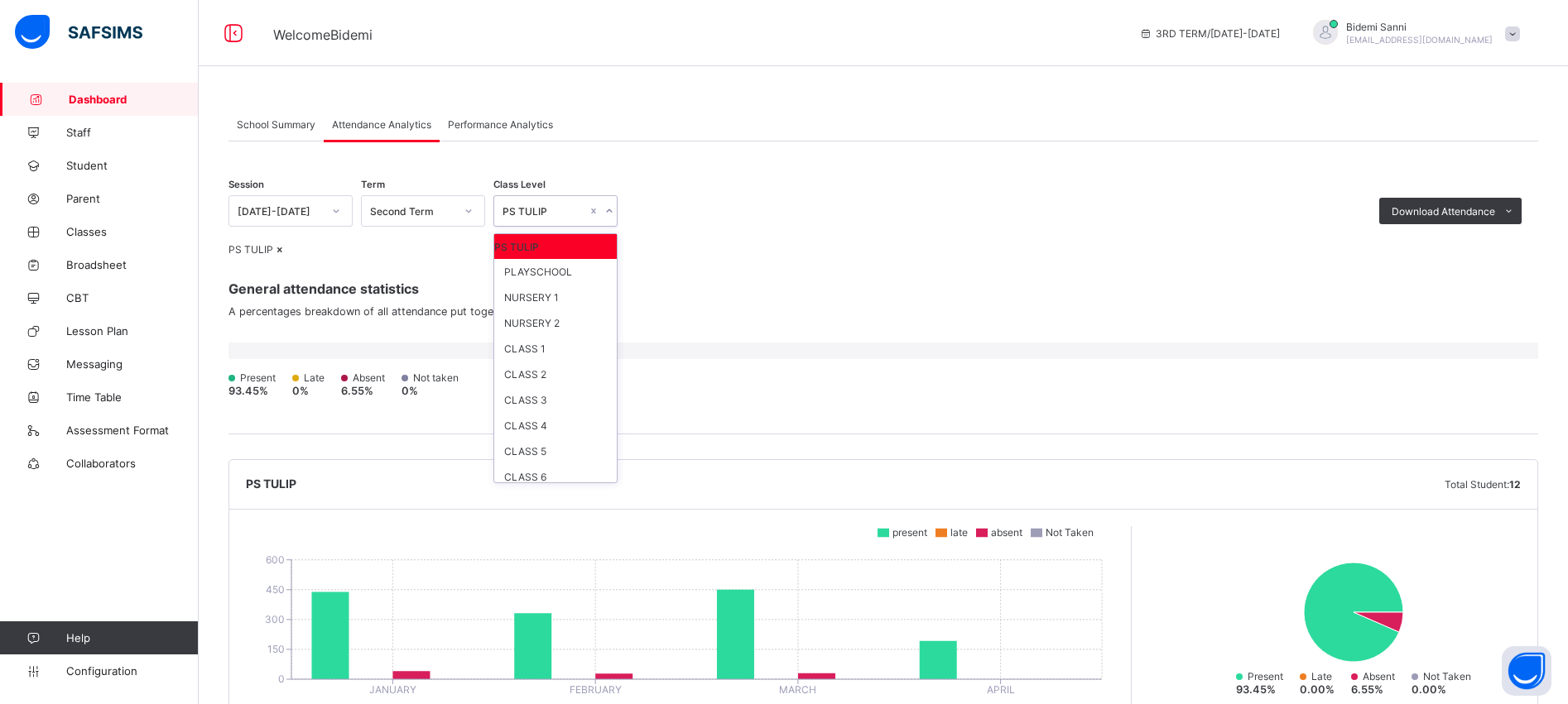
click at [615, 208] on div at bounding box center [608, 211] width 16 height 26
click at [562, 283] on div "PLAYSCHOOL" at bounding box center [555, 271] width 122 height 25
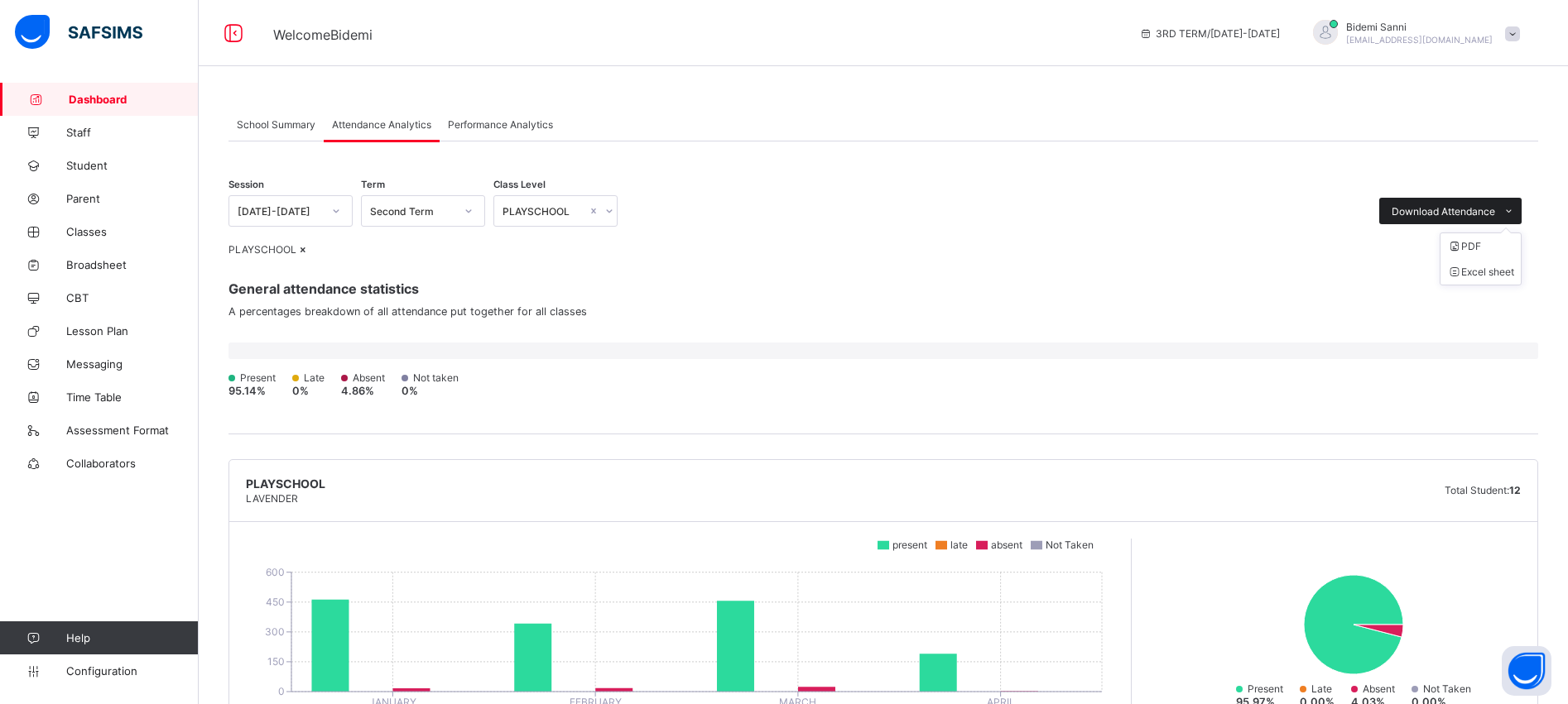
click at [1520, 206] on span at bounding box center [1508, 211] width 26 height 26
click at [1484, 283] on li "Excel sheet" at bounding box center [1481, 271] width 81 height 25
click at [647, 255] on div "PLAYSCHOOL" at bounding box center [883, 249] width 1310 height 12
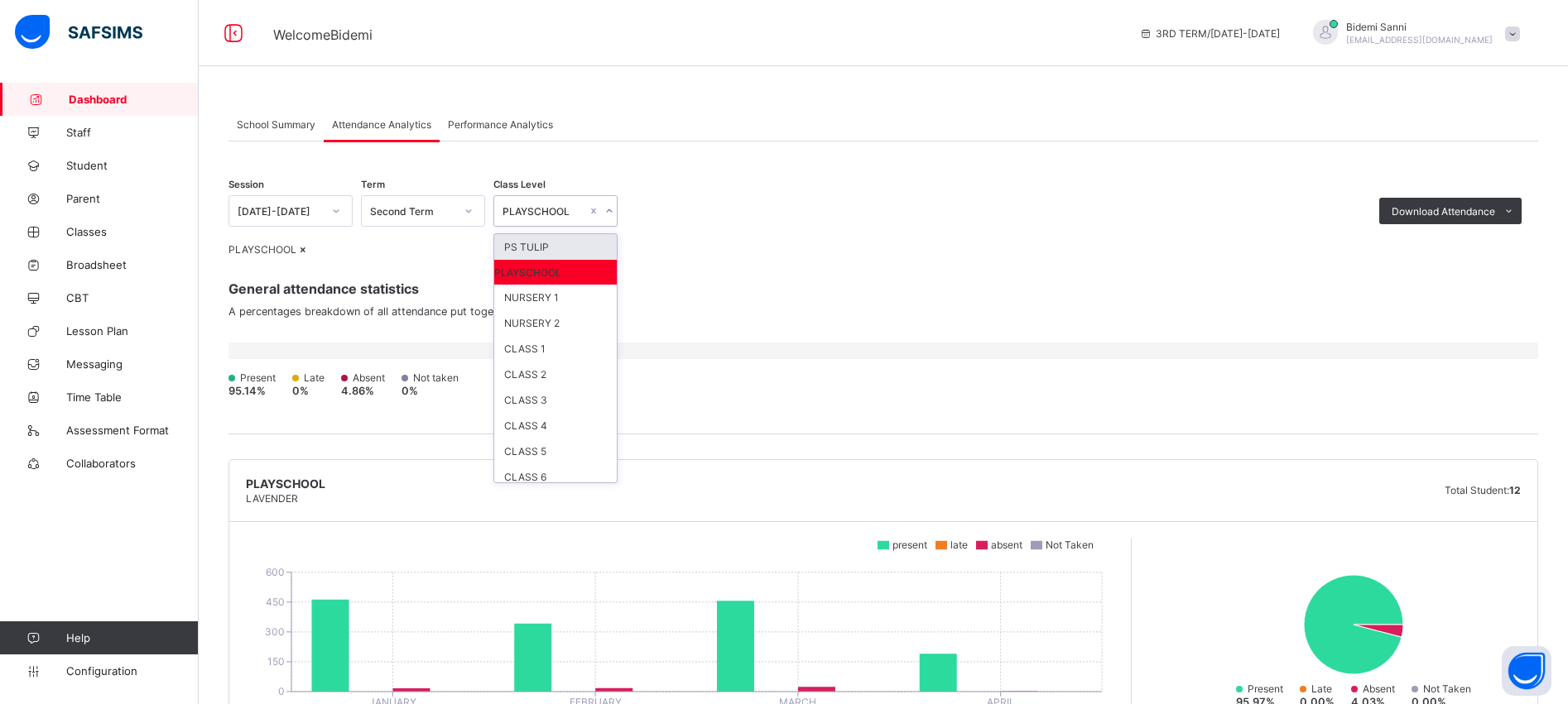
click at [603, 215] on div at bounding box center [608, 211] width 16 height 26
click at [561, 296] on div "NURSERY 1" at bounding box center [555, 297] width 122 height 25
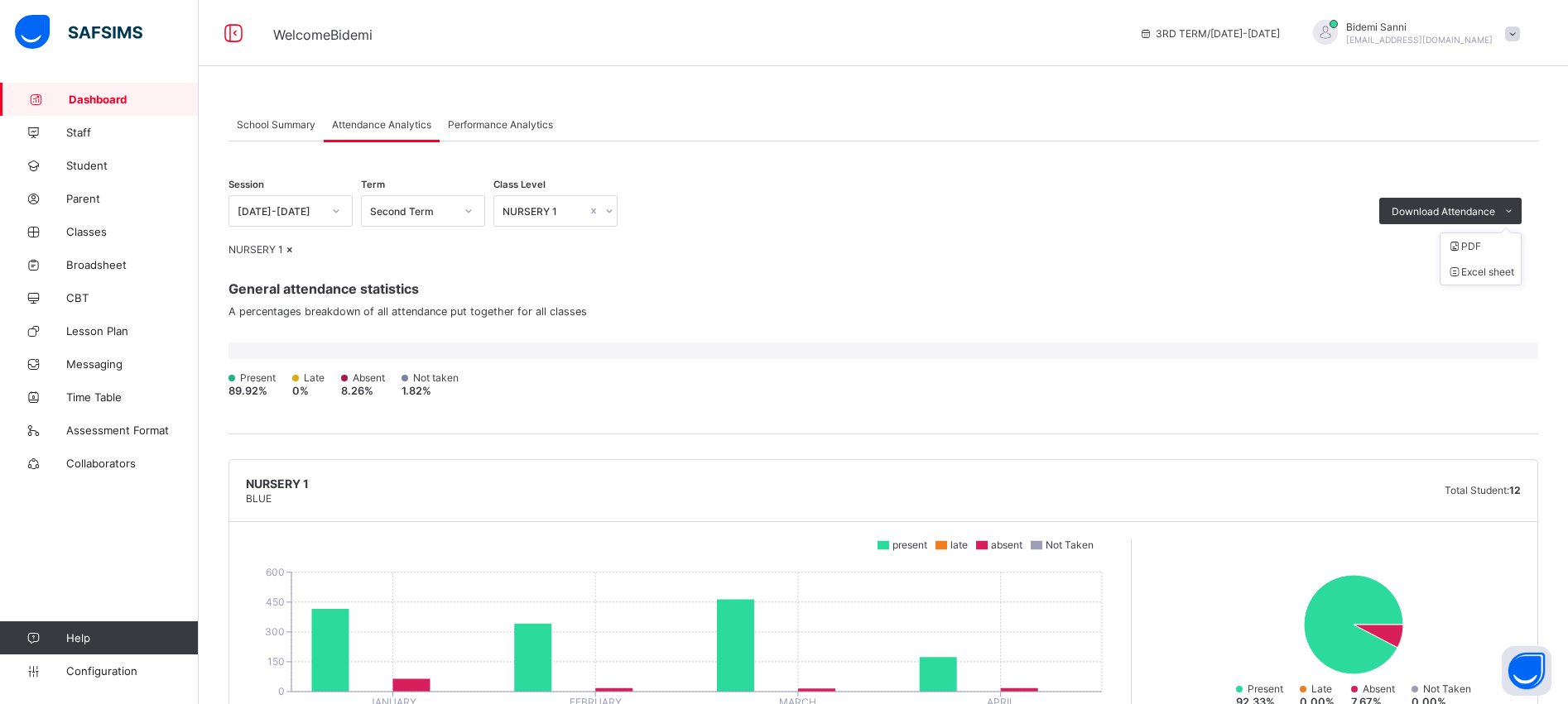
click at [1503, 233] on ul "PDF Excel sheet" at bounding box center [1480, 259] width 82 height 53
click at [1491, 276] on li "Excel sheet" at bounding box center [1481, 271] width 81 height 25
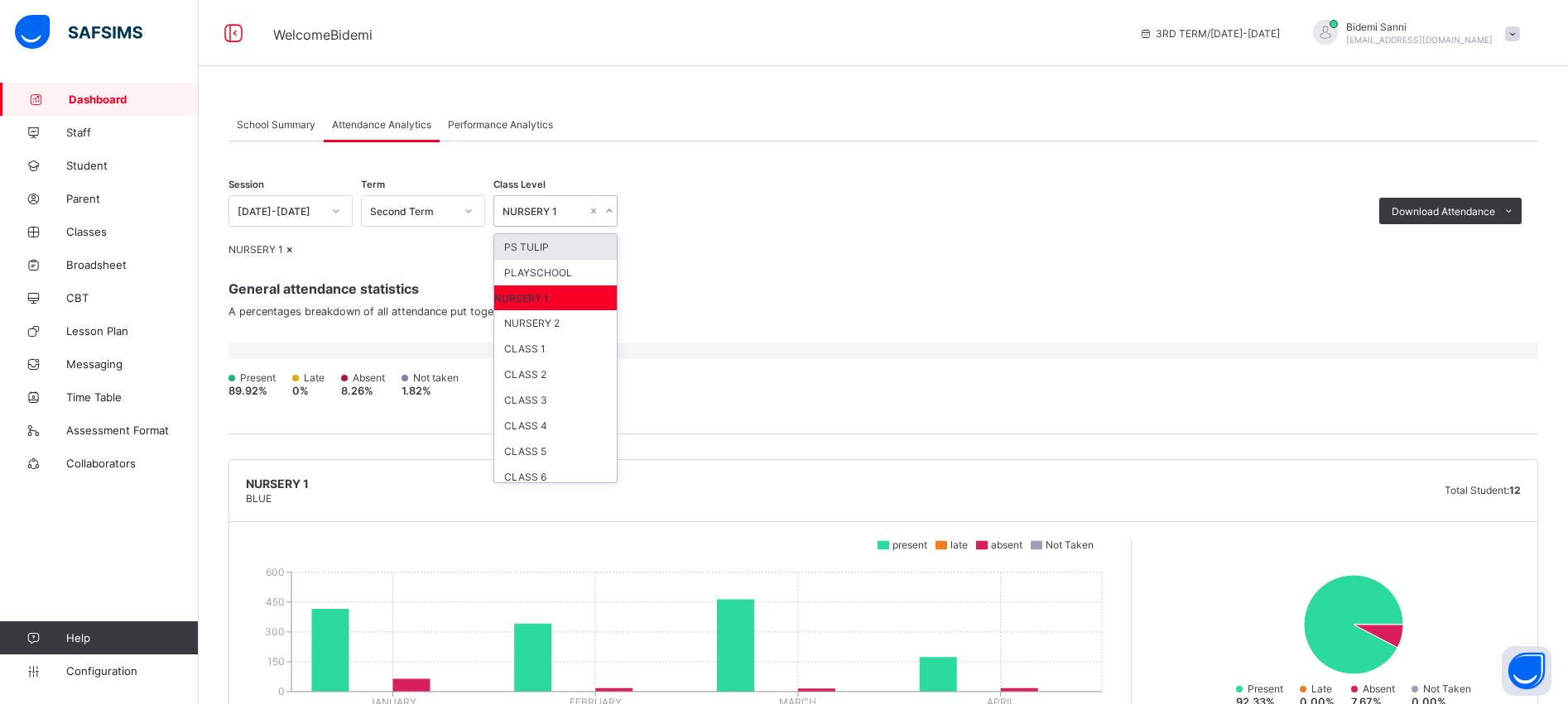
click at [533, 205] on div "NURSERY 1" at bounding box center [539, 210] width 91 height 23
click at [521, 322] on div "NURSERY 2" at bounding box center [555, 323] width 122 height 25
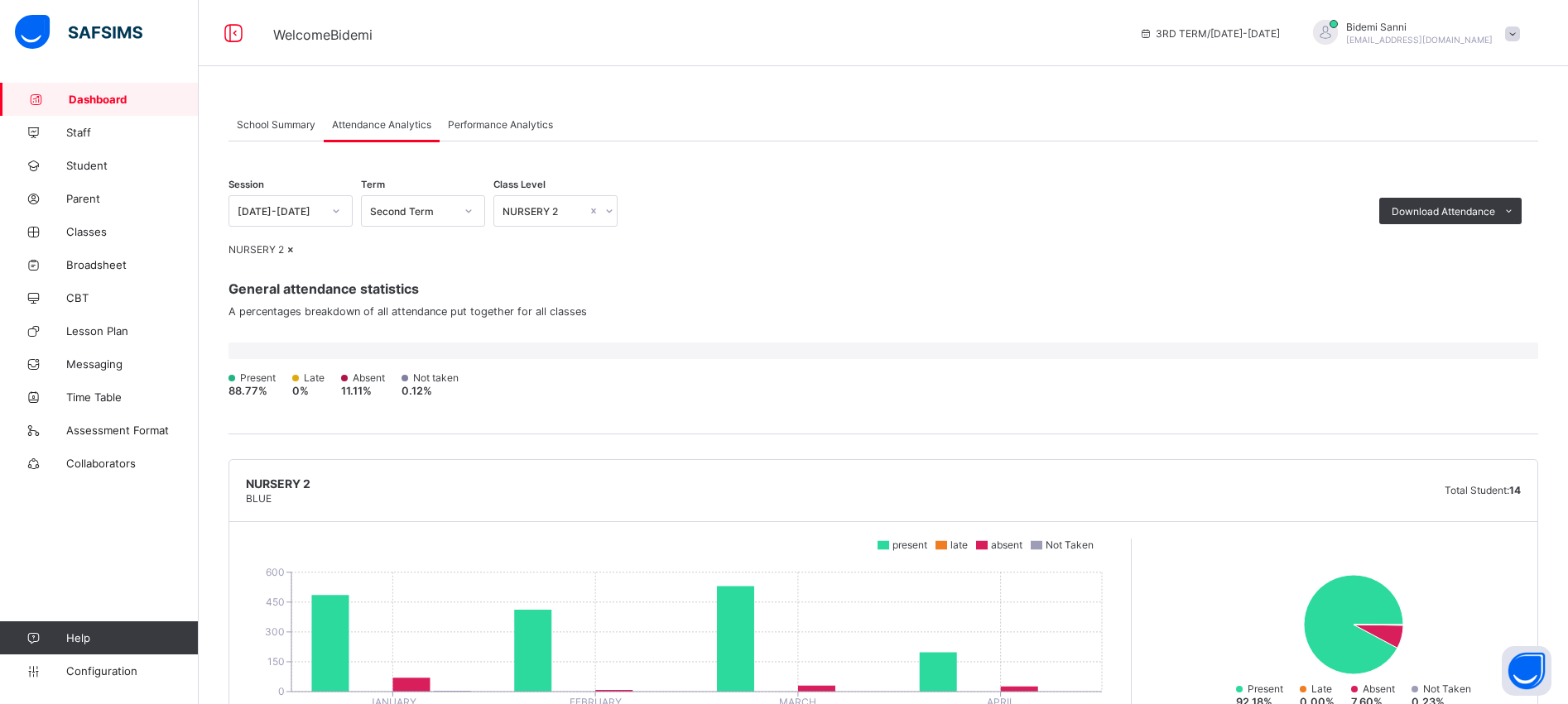
click at [841, 207] on div "Session [DATE]-[DATE] Term Second Term Class Level NURSERY 2 Download Attendanc…" at bounding box center [883, 202] width 1310 height 48
click at [1490, 273] on li "Excel sheet" at bounding box center [1481, 271] width 81 height 25
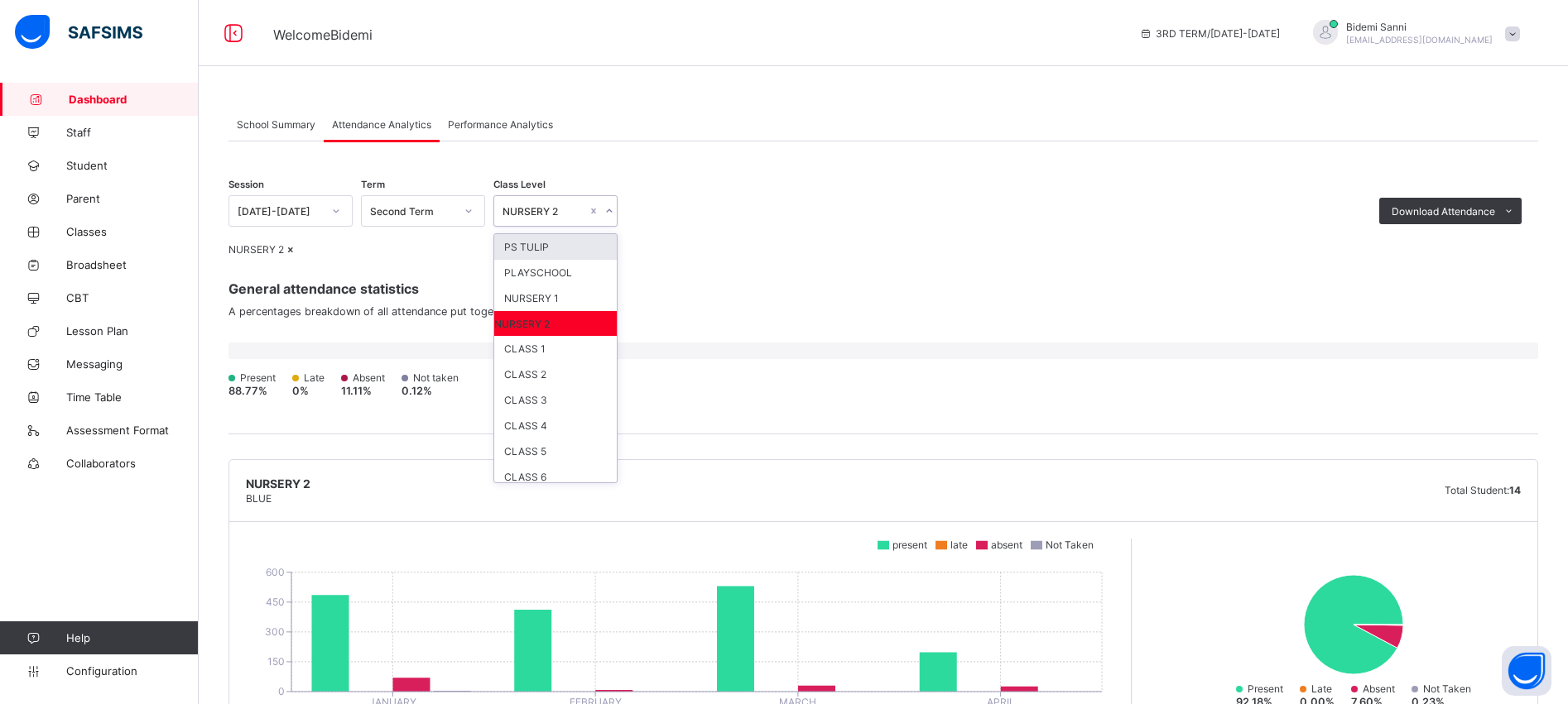
click at [584, 205] on div "NURSERY 2" at bounding box center [539, 210] width 91 height 23
click at [556, 360] on div "CLASS 1" at bounding box center [555, 348] width 122 height 25
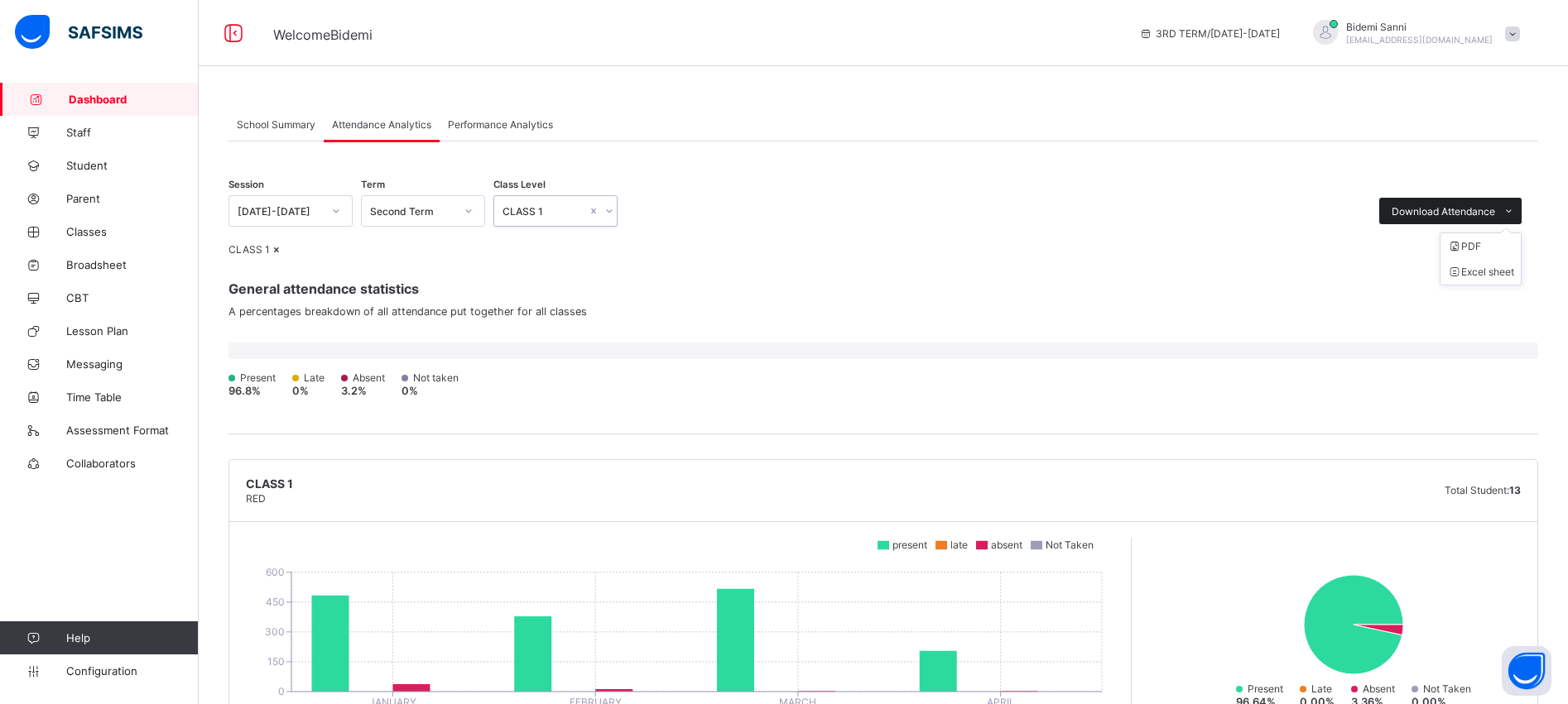
click at [1435, 205] on div "Download Attendance" at bounding box center [1451, 211] width 143 height 26
click at [1492, 267] on li "Excel sheet" at bounding box center [1481, 271] width 81 height 25
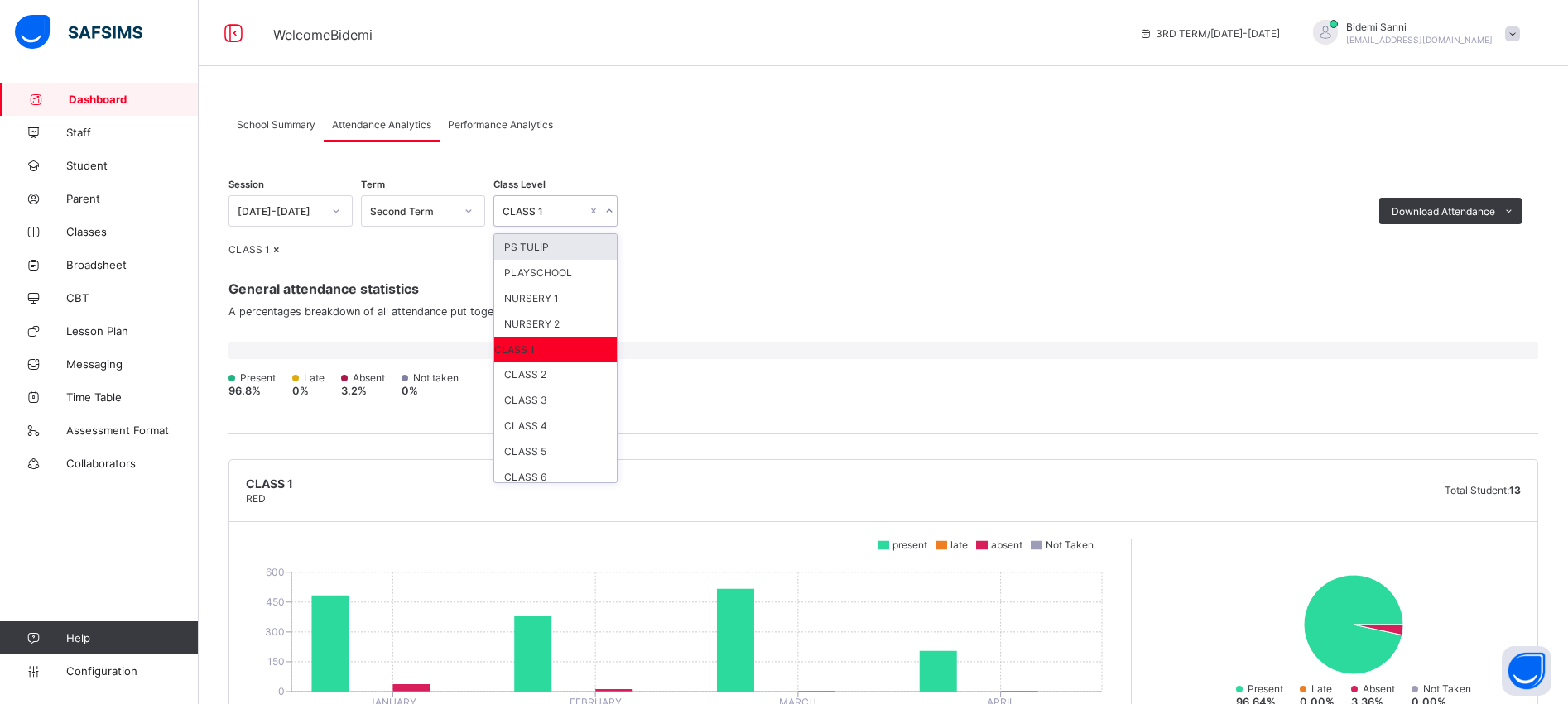
click at [517, 221] on div "CLASS 1" at bounding box center [539, 210] width 91 height 23
click at [529, 375] on div "CLASS 2" at bounding box center [555, 374] width 122 height 25
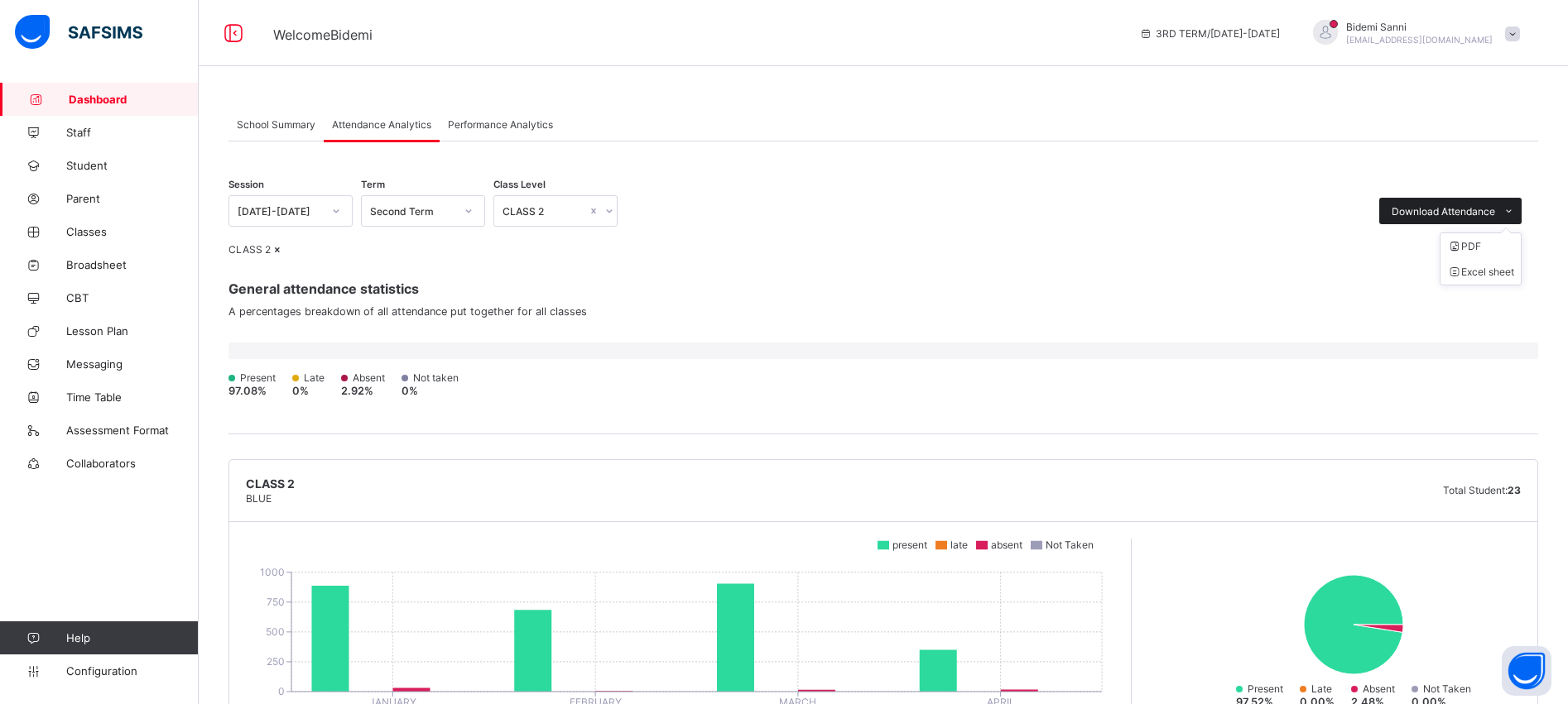
click at [1438, 215] on span "Download Attendance" at bounding box center [1443, 211] width 103 height 12
click at [1520, 273] on li "Excel sheet" at bounding box center [1481, 271] width 81 height 25
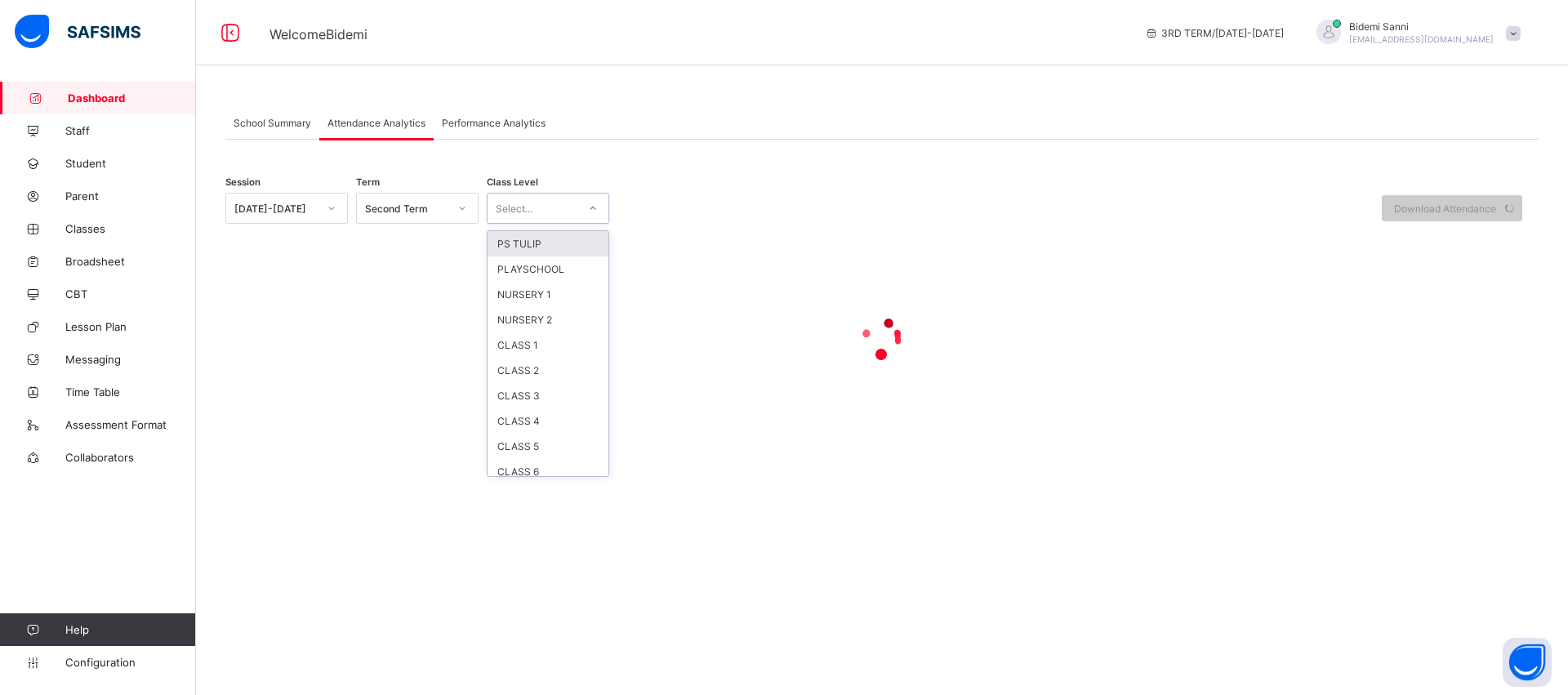
click at [587, 209] on div at bounding box center [593, 208] width 28 height 26
click at [545, 399] on div "CLASS 3" at bounding box center [547, 395] width 120 height 25
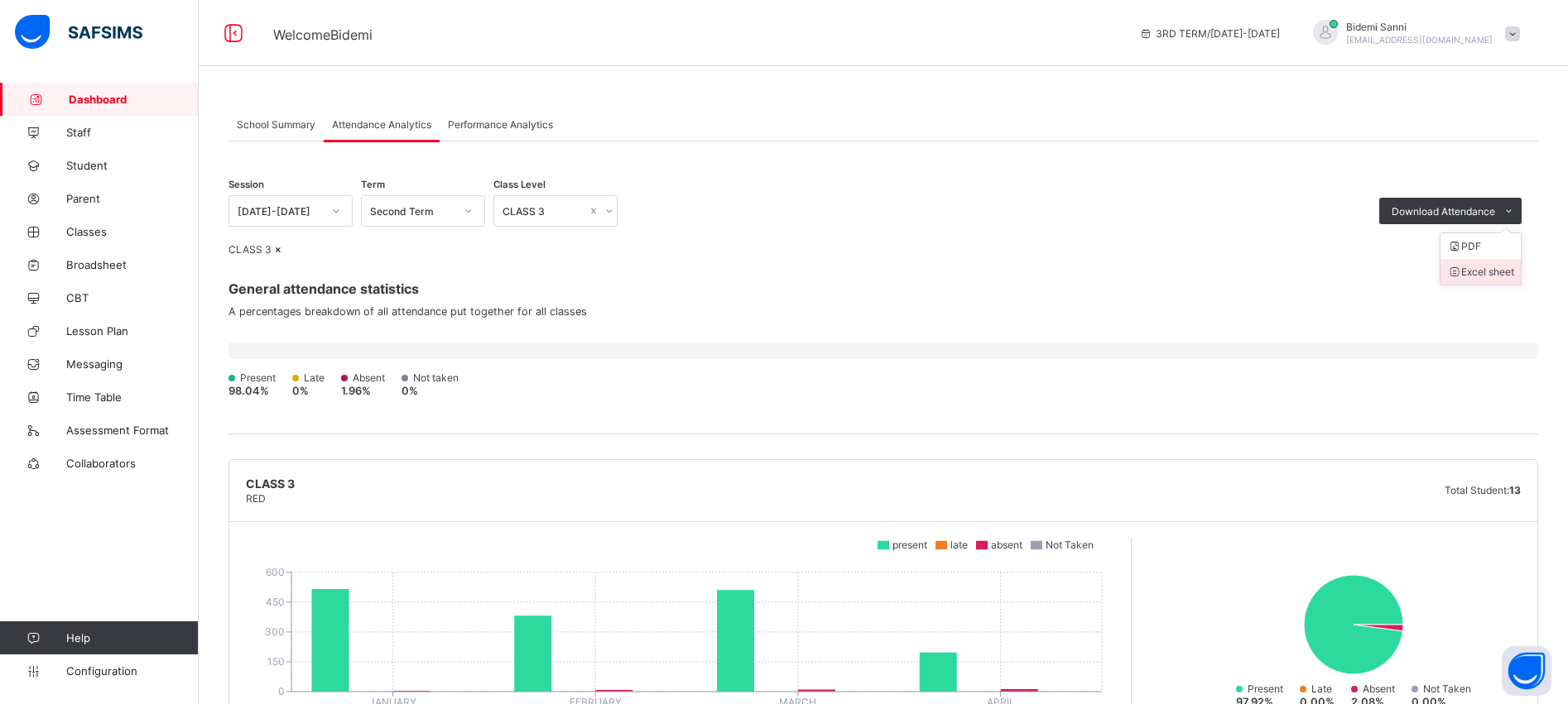
click at [1500, 270] on li "Excel sheet" at bounding box center [1481, 271] width 81 height 25
click at [662, 208] on div "Session [DATE]-[DATE] Term Second Term Class Level CLASS 3 Download Attendance …" at bounding box center [883, 202] width 1310 height 48
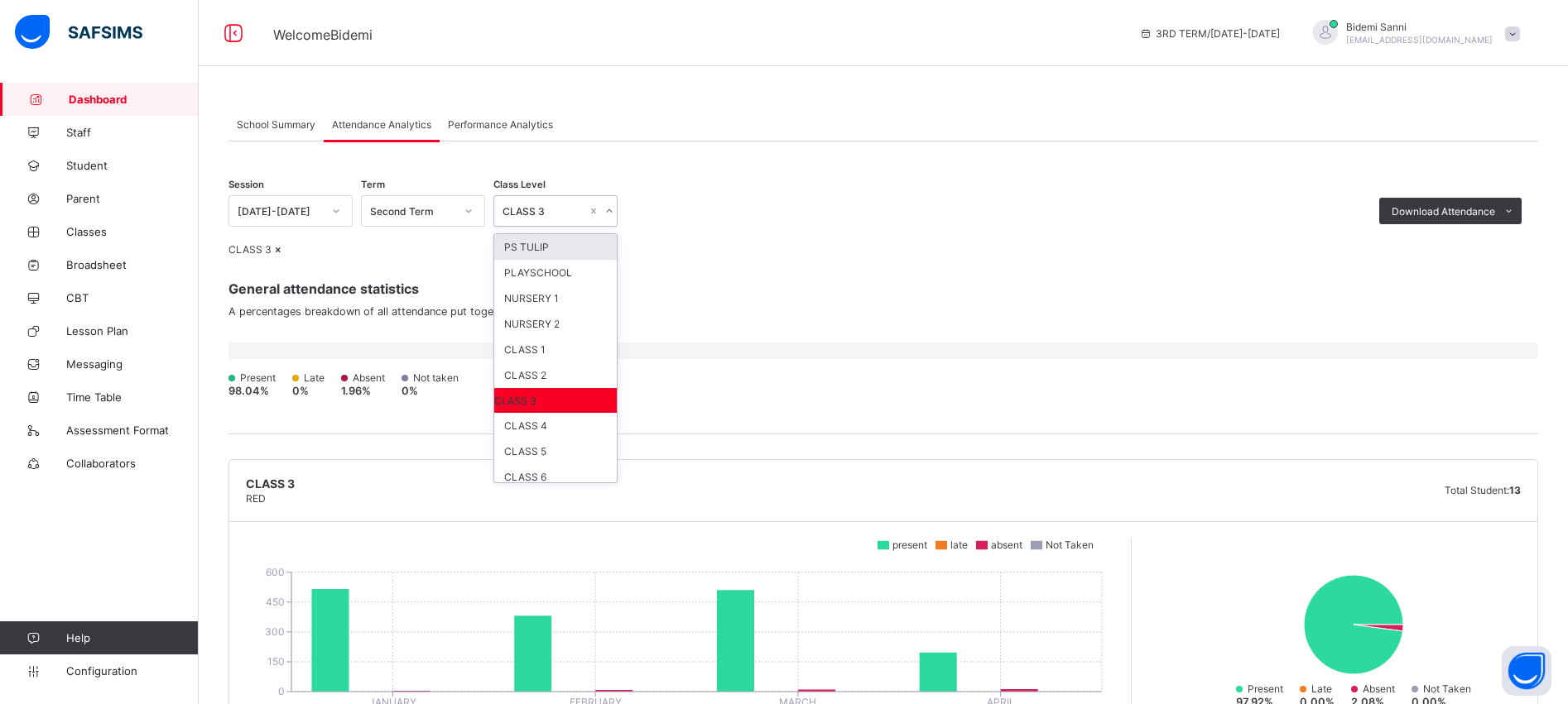
click at [606, 215] on icon at bounding box center [609, 211] width 10 height 17
click at [545, 436] on div "CLASS 4" at bounding box center [555, 425] width 122 height 25
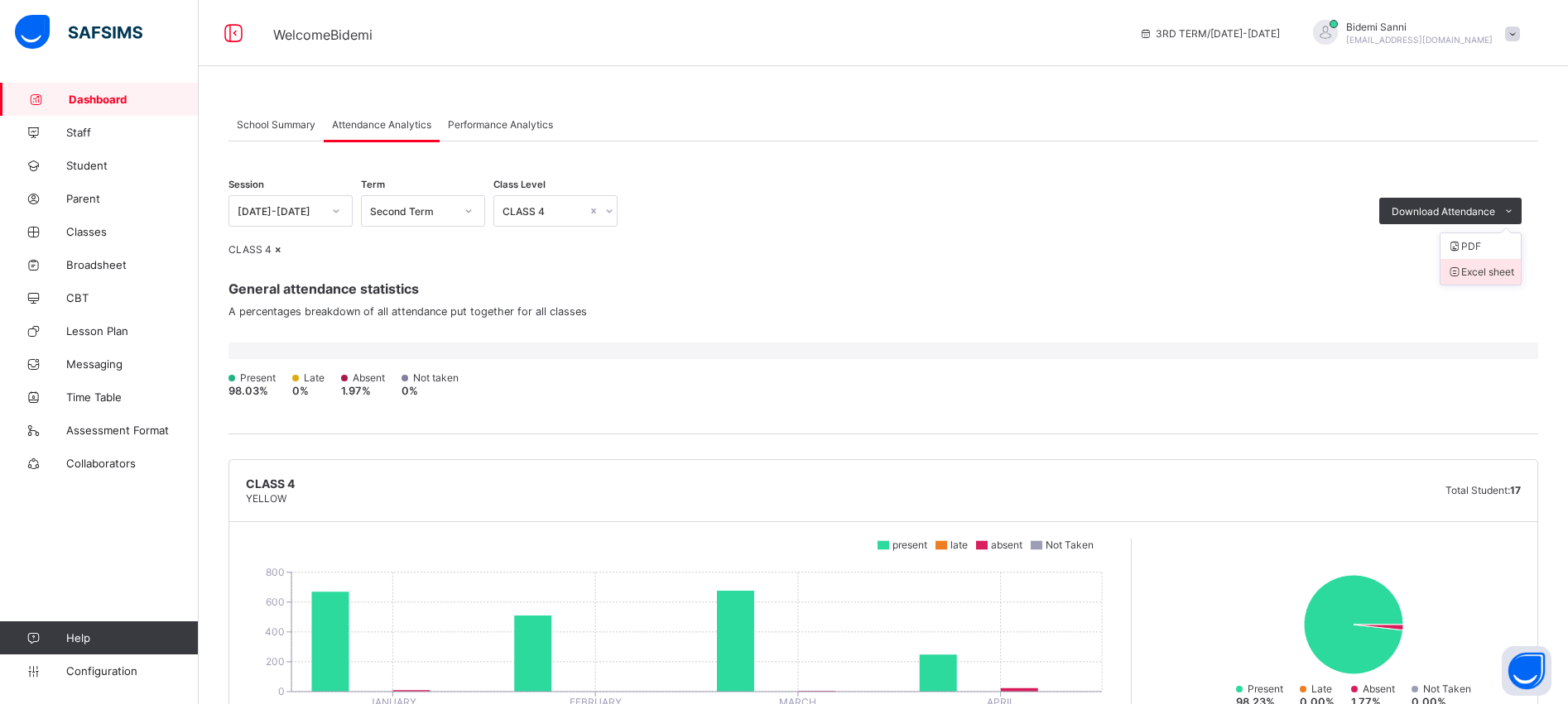
click at [1493, 269] on li "Excel sheet" at bounding box center [1481, 271] width 81 height 25
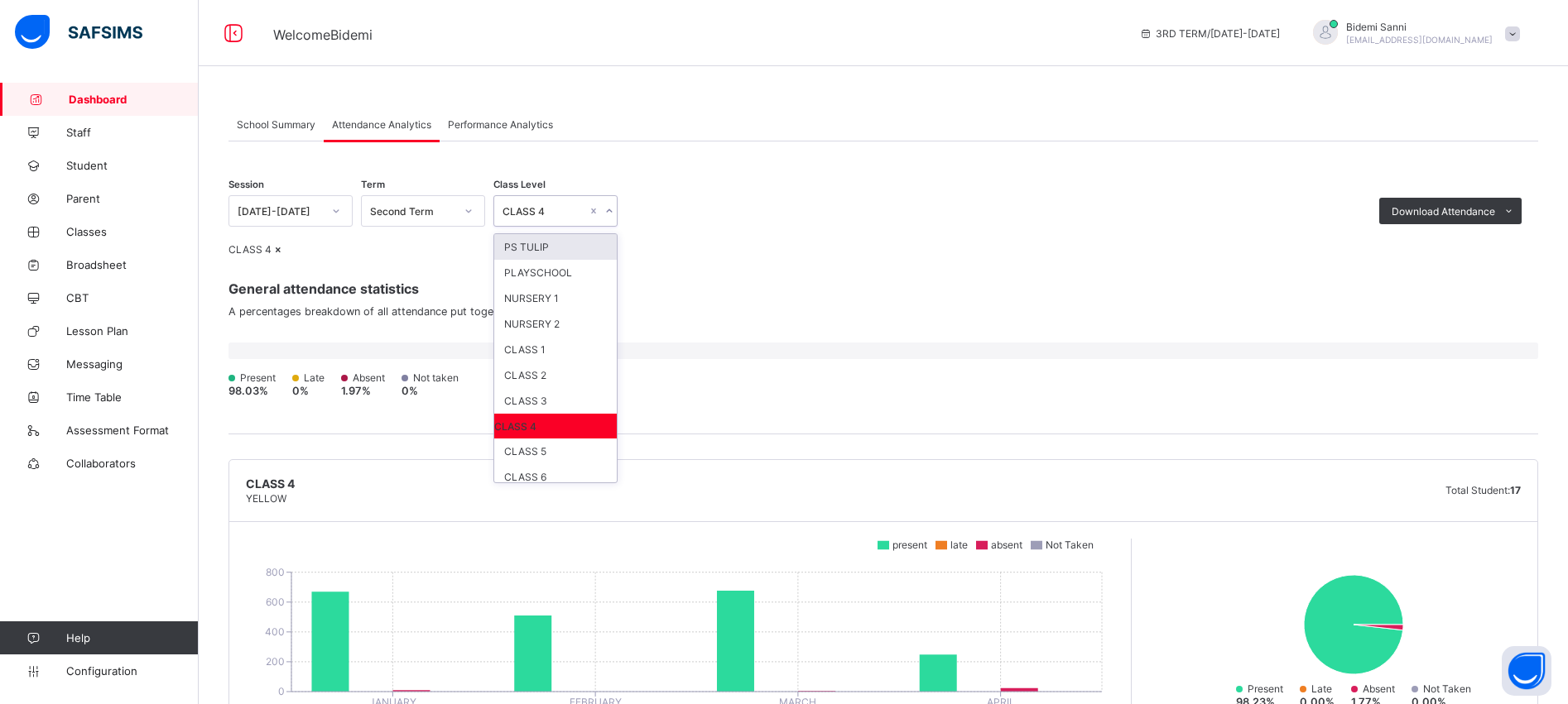
click at [610, 215] on icon at bounding box center [609, 211] width 10 height 17
click at [553, 450] on div "CLASS 5" at bounding box center [555, 451] width 122 height 25
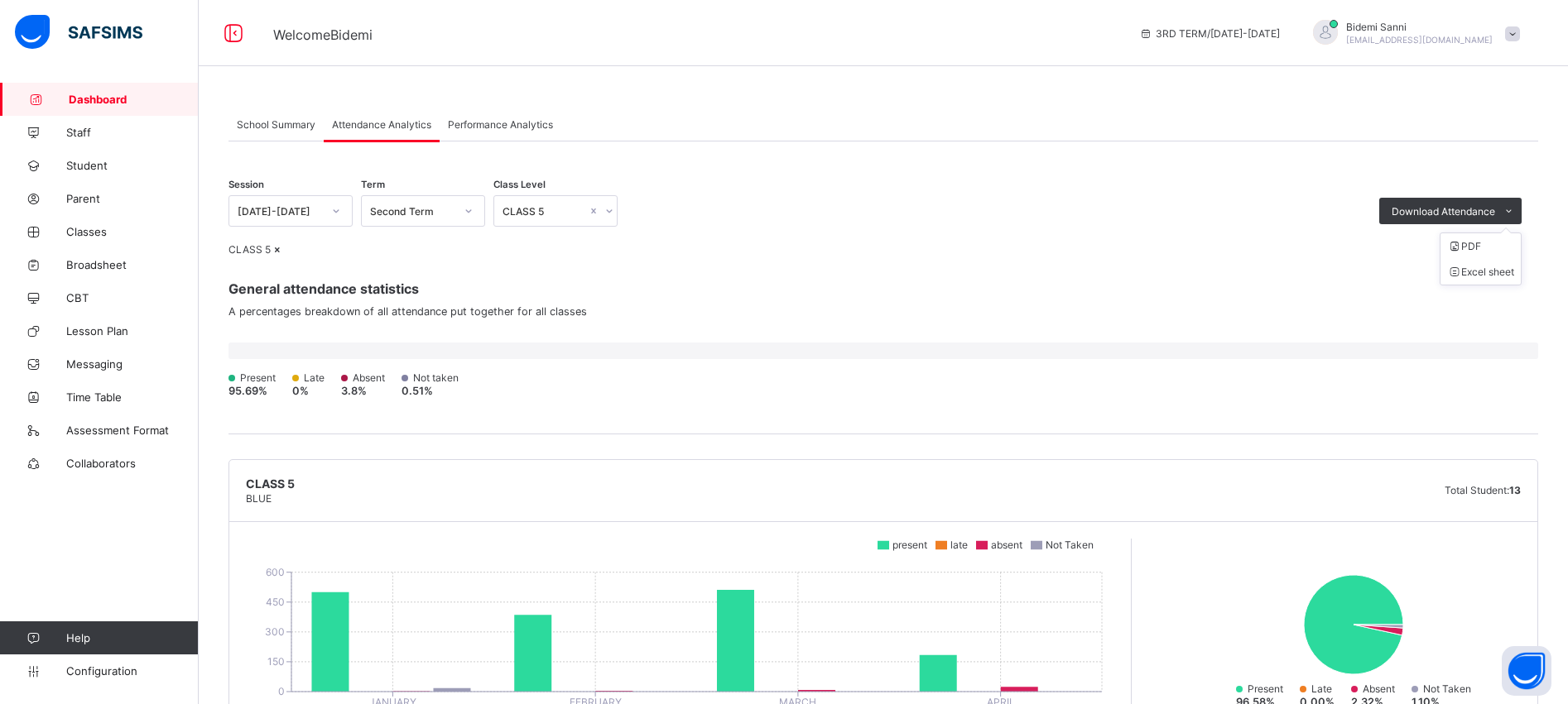
click at [1461, 233] on ul "PDF Excel sheet" at bounding box center [1480, 259] width 82 height 53
click at [1487, 280] on li "Excel sheet" at bounding box center [1481, 271] width 81 height 25
click at [612, 214] on icon at bounding box center [609, 211] width 10 height 17
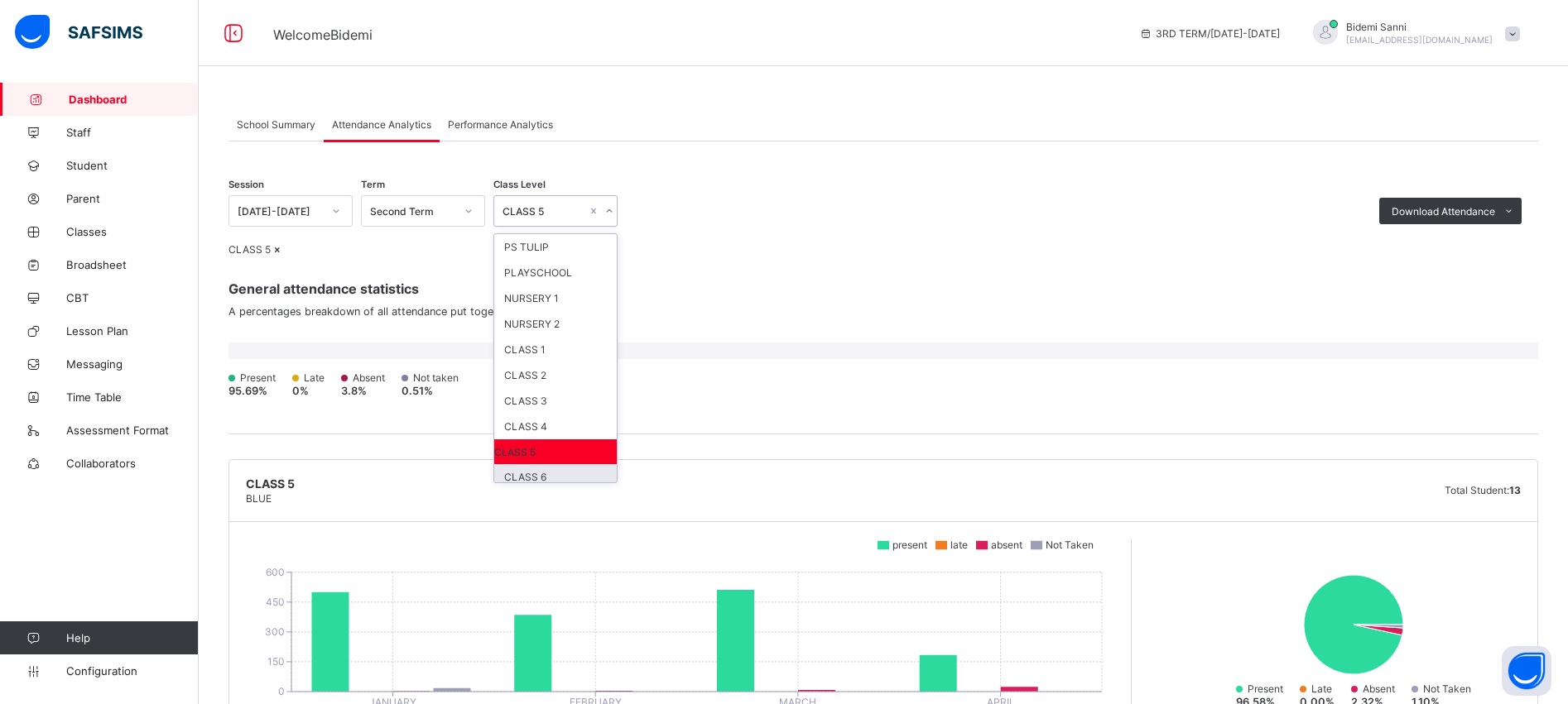
click at [550, 475] on div "CLASS 6" at bounding box center [555, 477] width 122 height 25
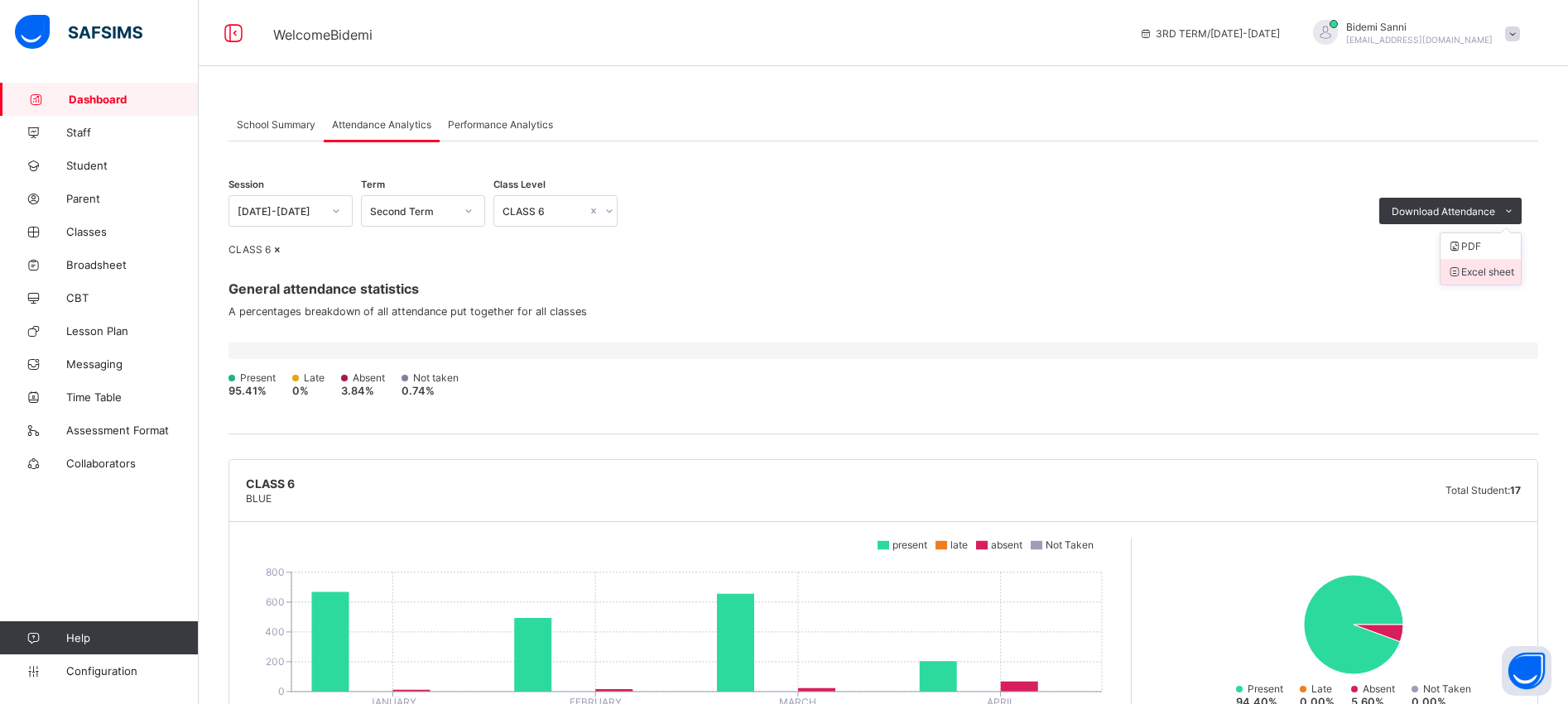
click at [1461, 268] on span at bounding box center [1453, 271] width 14 height 12
